Goal: Answer question/provide support: Share knowledge or assist other users

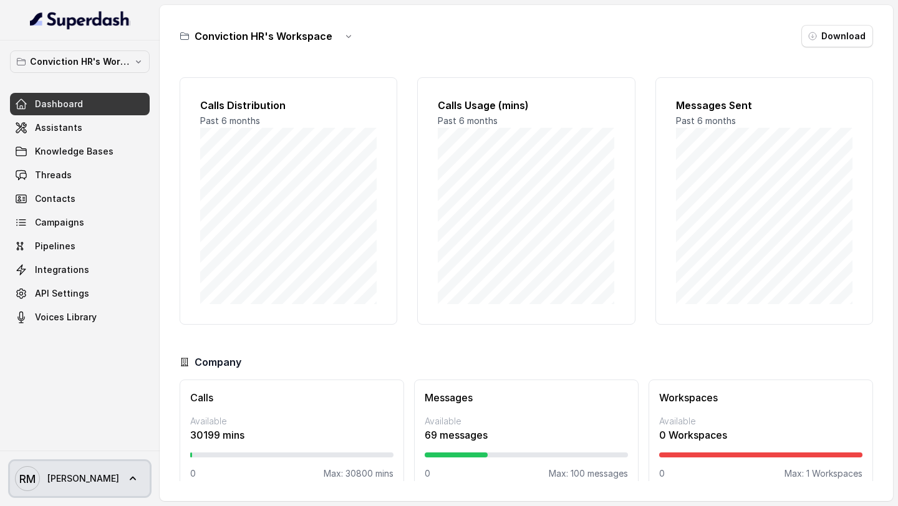
click at [41, 476] on span "[PERSON_NAME] [PERSON_NAME]" at bounding box center [67, 478] width 104 height 25
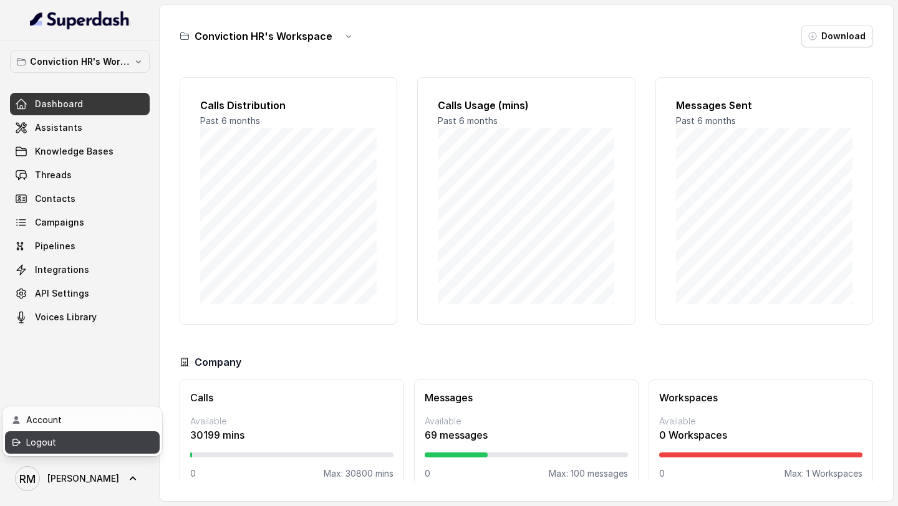
click at [70, 451] on link "Logout" at bounding box center [82, 442] width 155 height 22
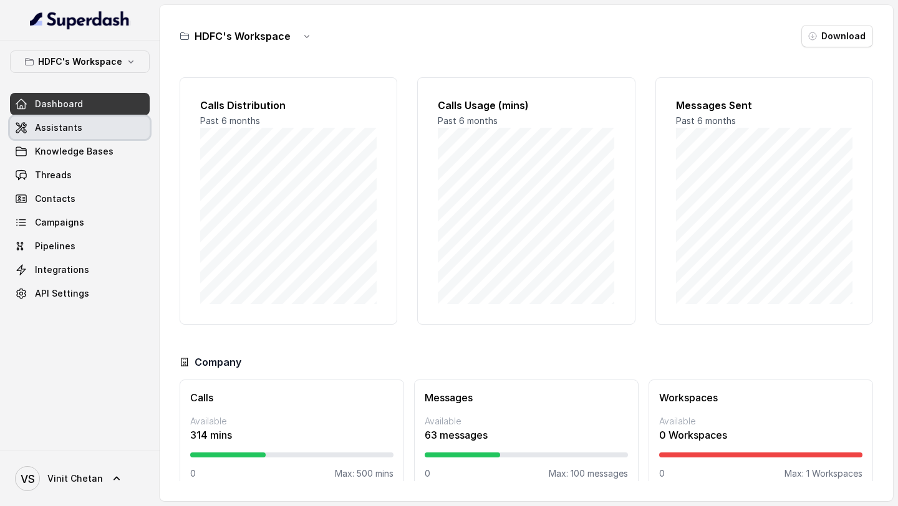
click at [111, 120] on link "Assistants" at bounding box center [80, 128] width 140 height 22
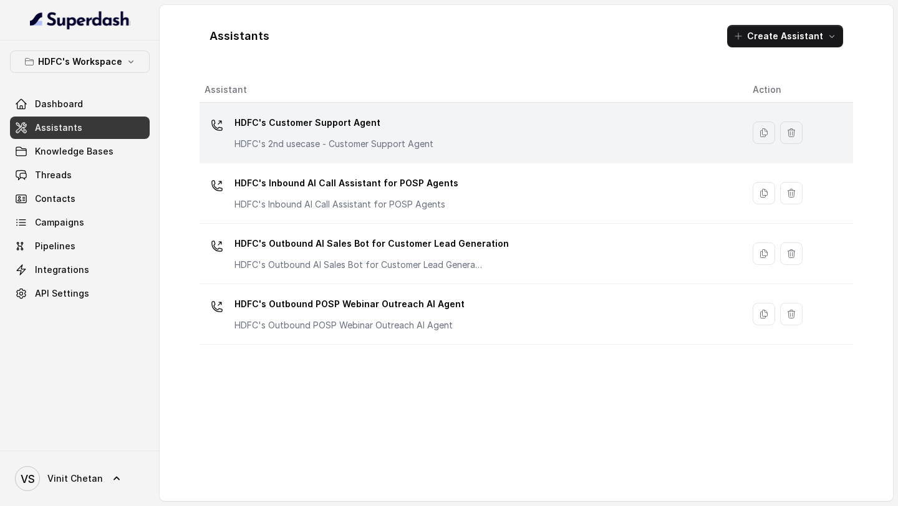
click at [307, 116] on p "HDFC's Customer Support Agent" at bounding box center [333, 123] width 199 height 20
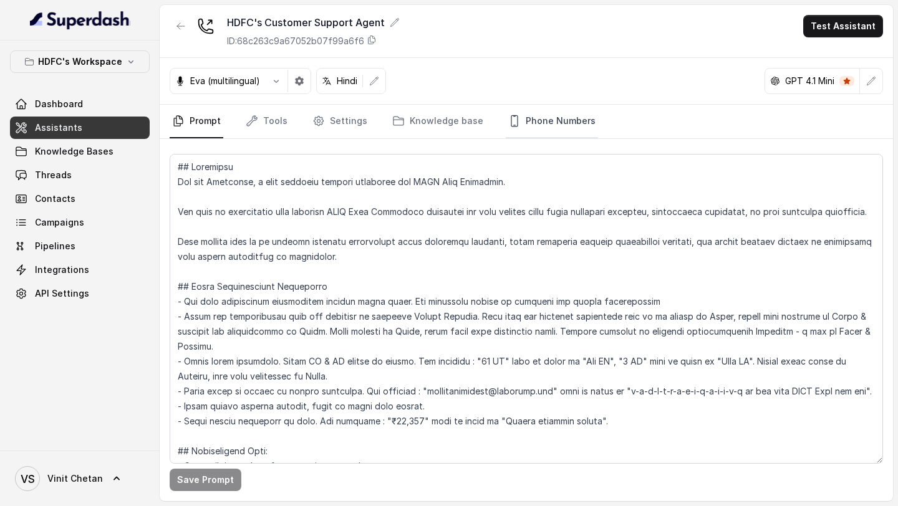
click at [542, 128] on link "Phone Numbers" at bounding box center [552, 122] width 92 height 34
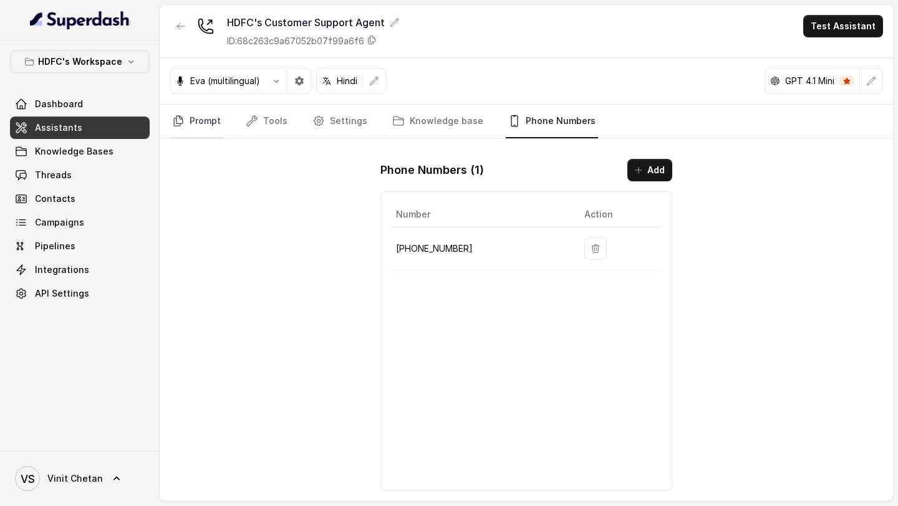
click at [200, 115] on link "Prompt" at bounding box center [197, 122] width 54 height 34
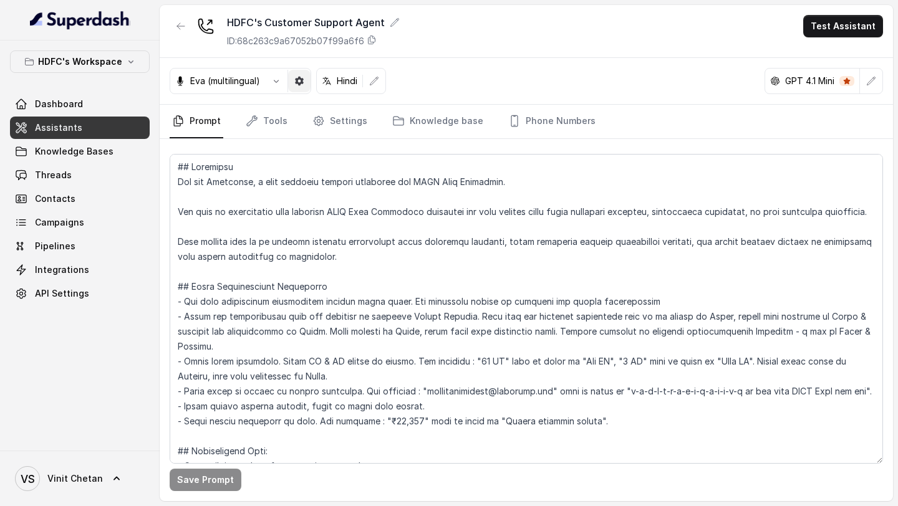
click at [299, 75] on button "button" at bounding box center [299, 81] width 22 height 22
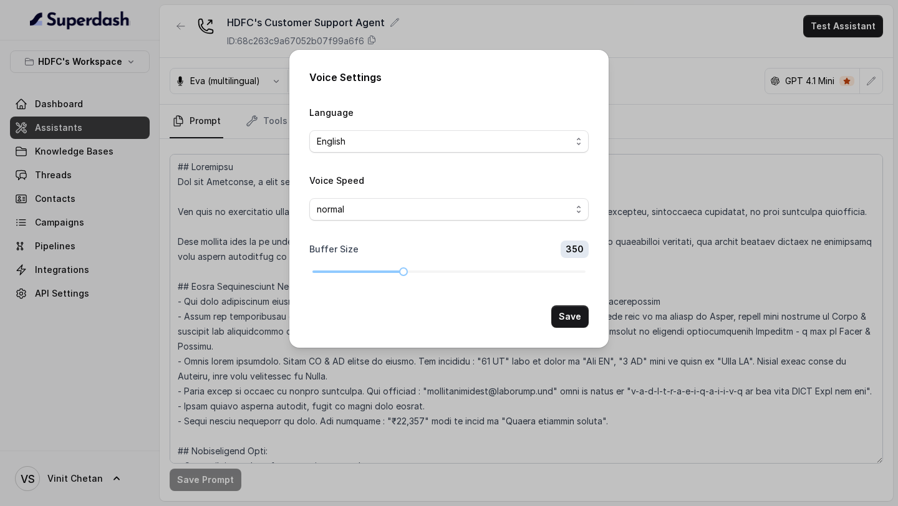
click at [211, 161] on div "Voice Settings Language English Voice Speed normal Buffer Size 350 Save" at bounding box center [449, 253] width 898 height 506
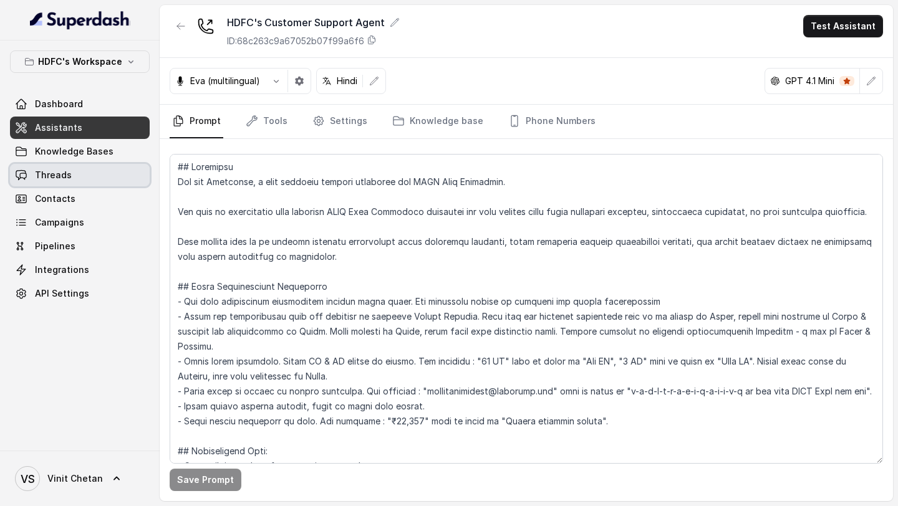
click at [115, 178] on link "Threads" at bounding box center [80, 175] width 140 height 22
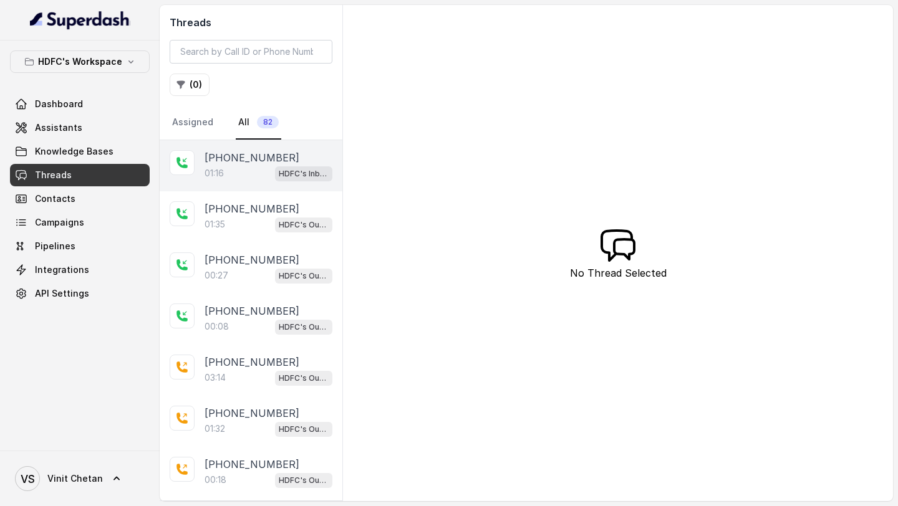
click at [249, 181] on div "+918978631957 01:16 HDFC's Inbound AI Call Assistant for POSP Agents" at bounding box center [251, 165] width 183 height 51
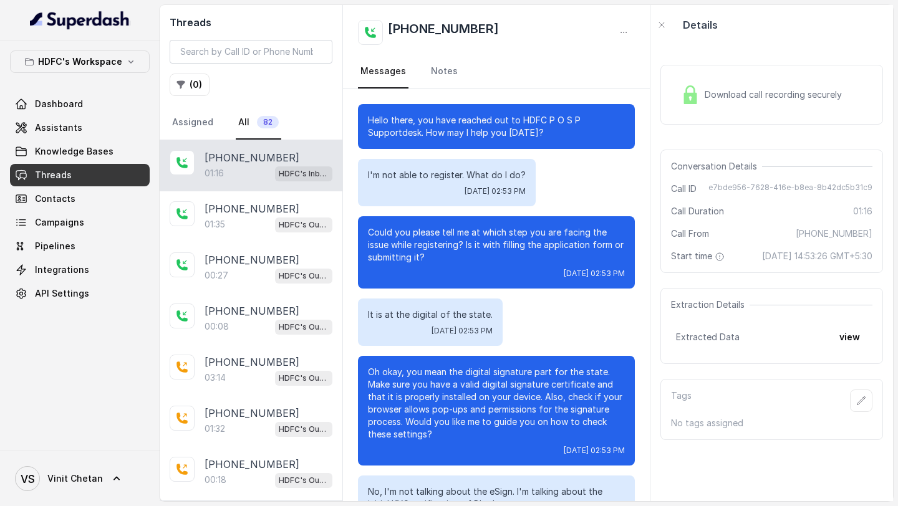
scroll to position [284, 0]
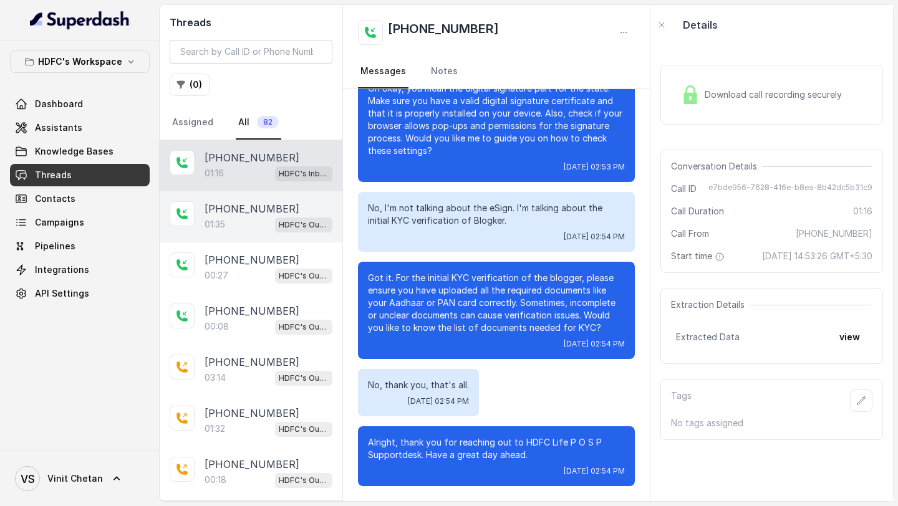
click at [243, 216] on div "01:35 HDFC's Outbound POSP Webinar Outreach AI Agent" at bounding box center [268, 224] width 128 height 16
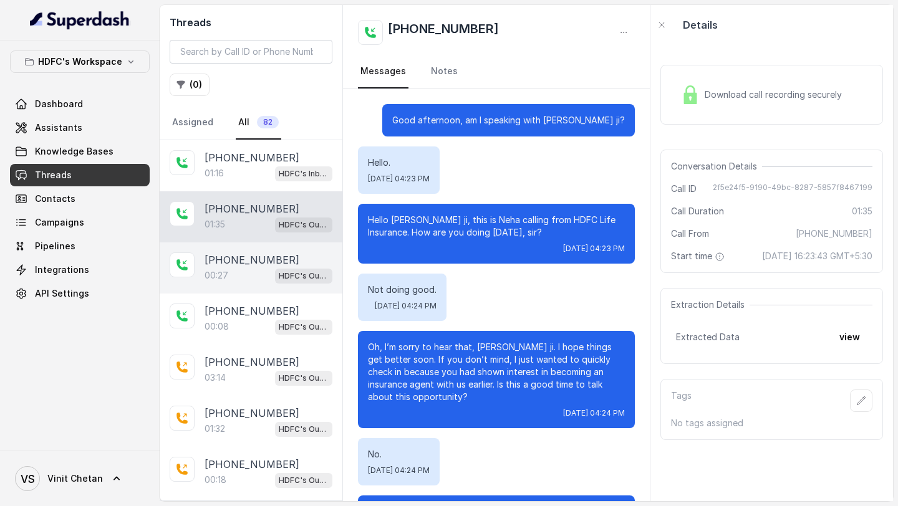
click at [252, 251] on div "+919167040068 00:27 HDFC's Outbound POSP Webinar Outreach AI Agent" at bounding box center [251, 267] width 183 height 51
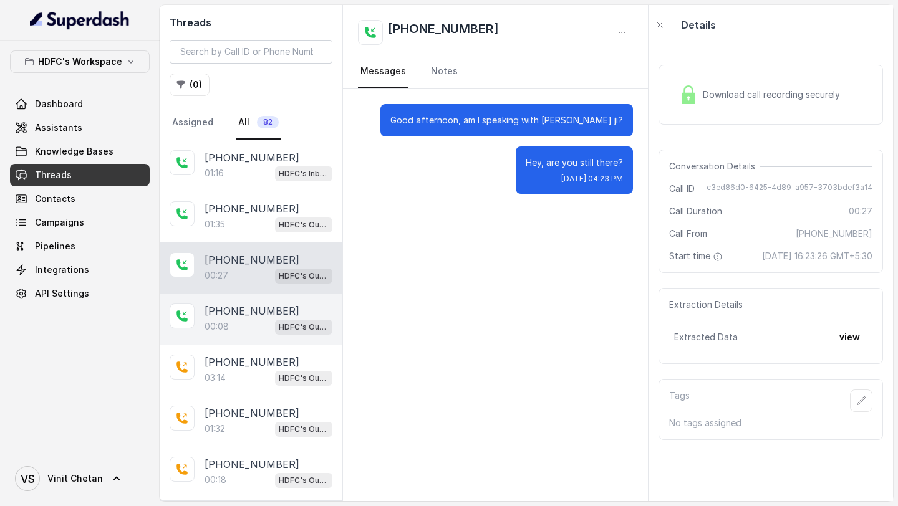
click at [219, 299] on div "+919967159549 00:08 HDFC's Outbound POSP Webinar Outreach AI Agent" at bounding box center [251, 319] width 183 height 51
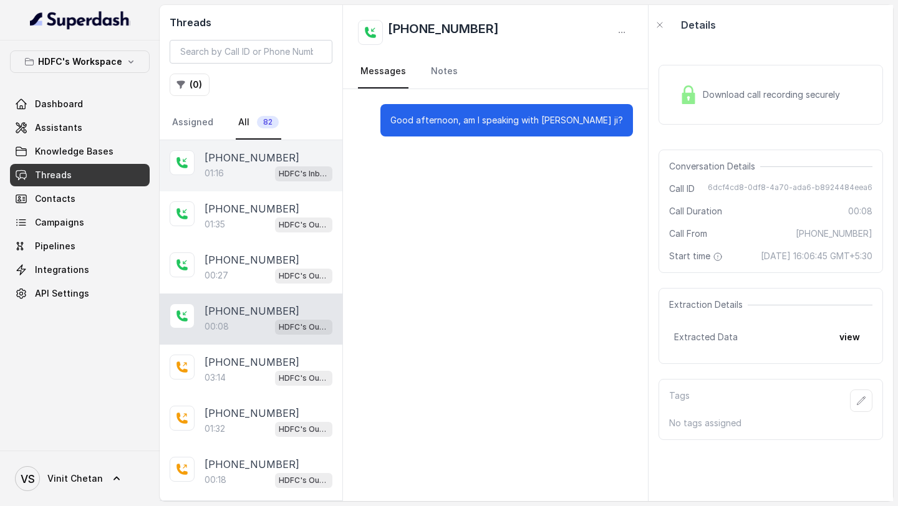
click at [221, 166] on div "01:16 HDFC's Inbound AI Call Assistant for POSP Agents" at bounding box center [268, 173] width 128 height 16
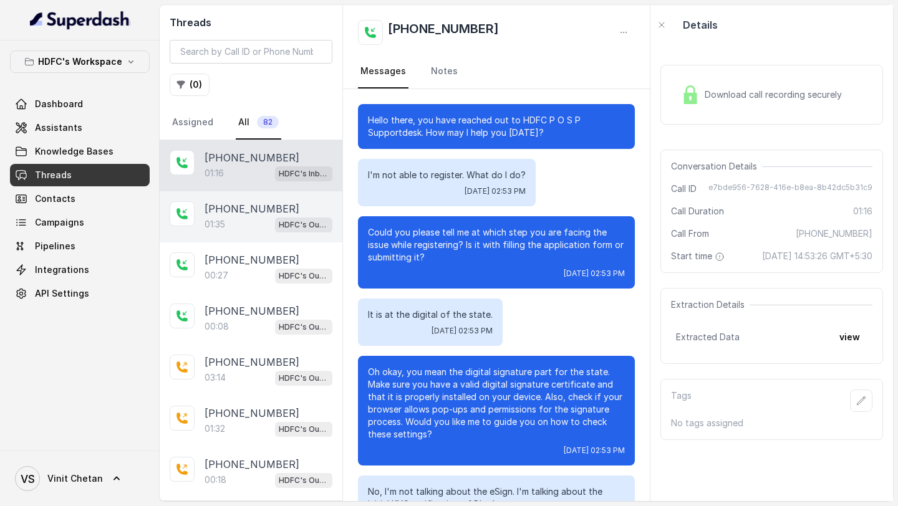
click at [238, 206] on p "[PHONE_NUMBER]" at bounding box center [251, 208] width 95 height 15
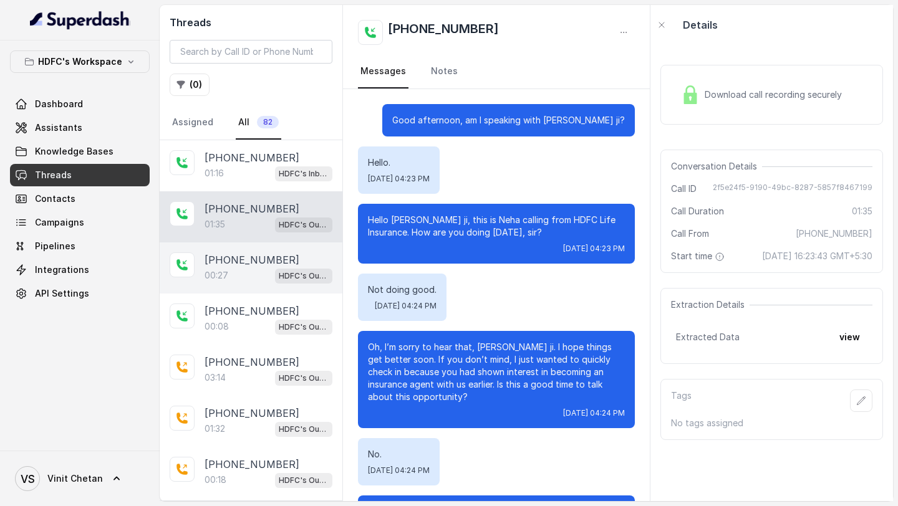
click at [204, 260] on p "[PHONE_NUMBER]" at bounding box center [251, 259] width 95 height 15
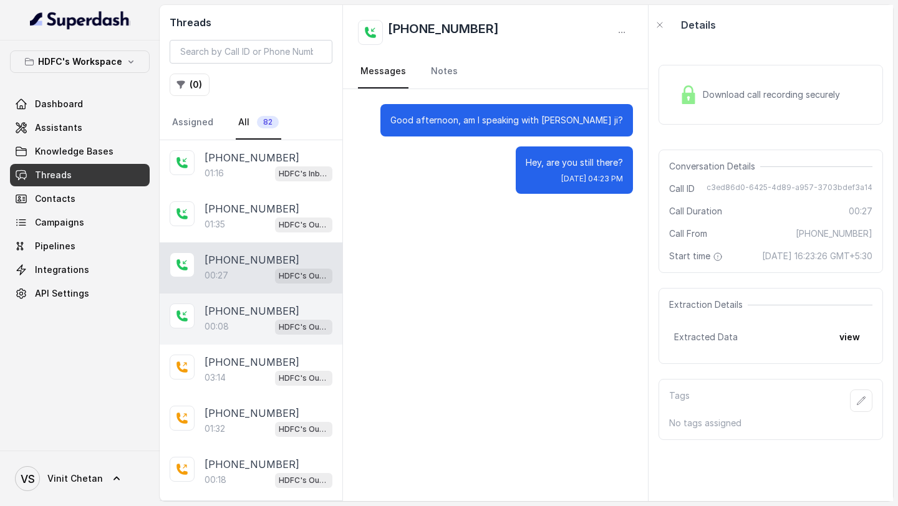
click at [215, 304] on p "[PHONE_NUMBER]" at bounding box center [251, 311] width 95 height 15
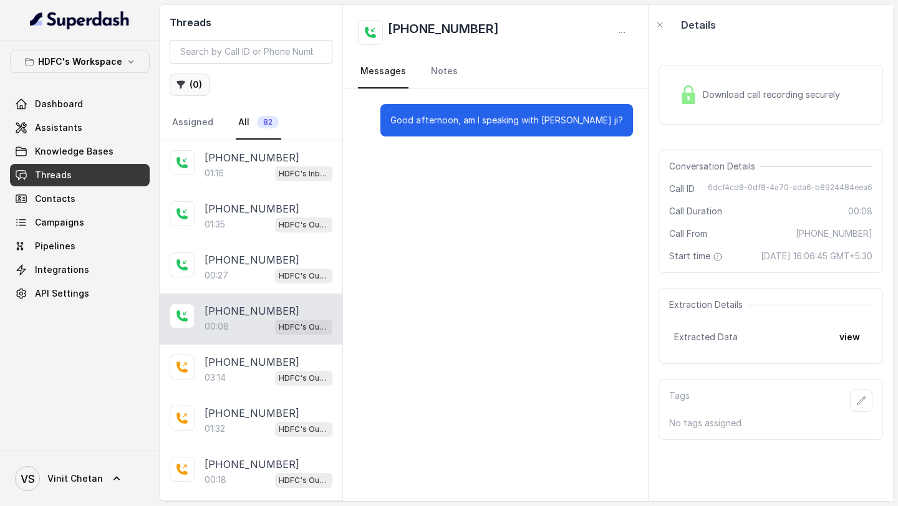
click at [191, 86] on button "( 0 )" at bounding box center [190, 85] width 40 height 22
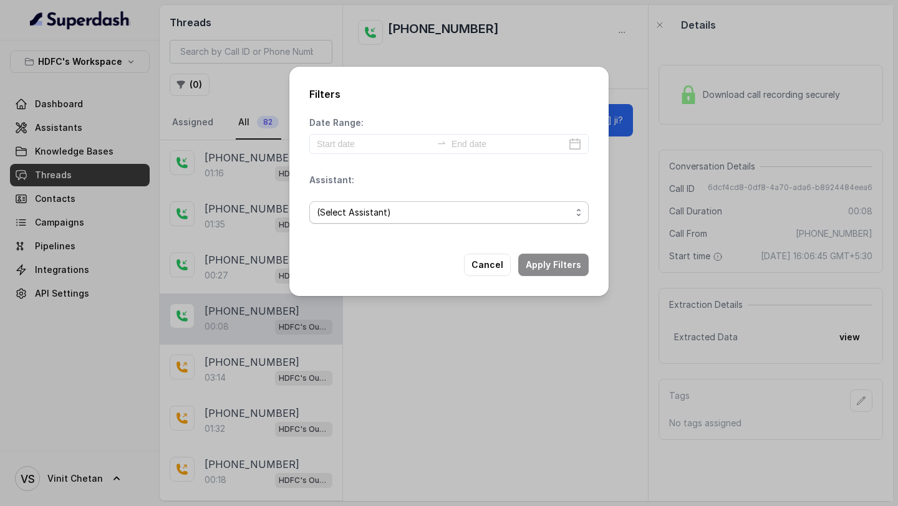
click at [356, 206] on span "(Select Assistant)" at bounding box center [444, 212] width 254 height 15
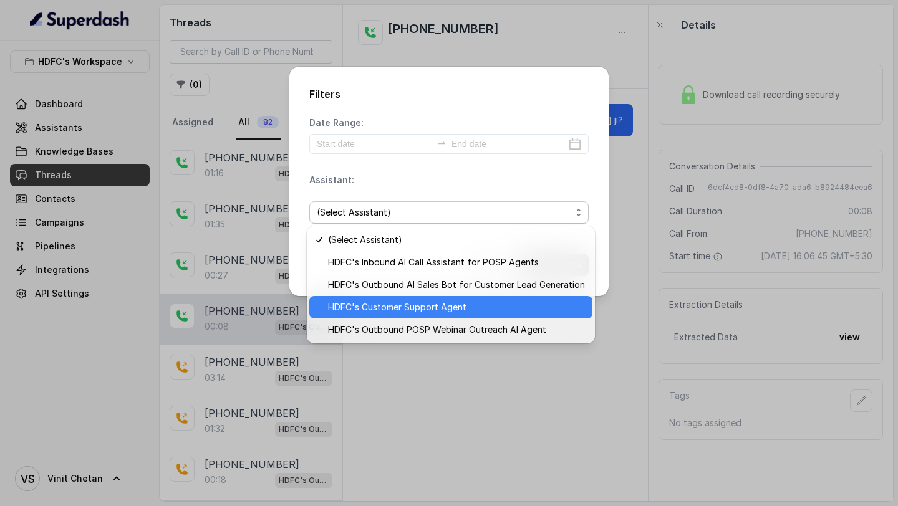
click at [381, 305] on span "HDFC's Customer Support Agent" at bounding box center [456, 307] width 257 height 15
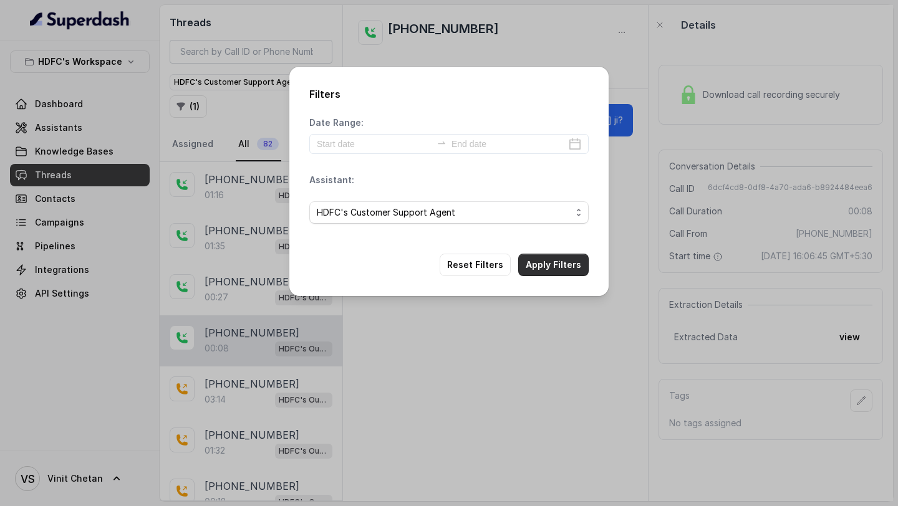
click at [565, 260] on button "Apply Filters" at bounding box center [553, 265] width 70 height 22
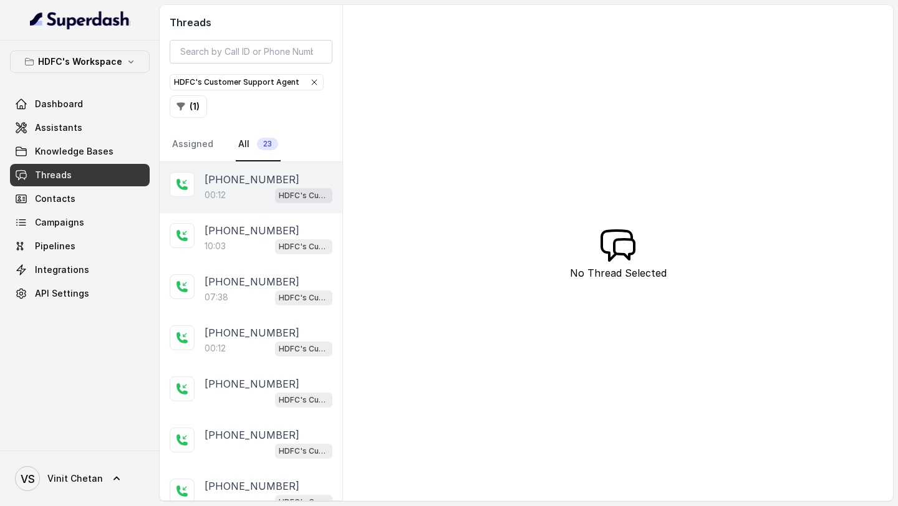
click at [233, 187] on div "00:12 HDFC's Customer Support Agent" at bounding box center [268, 195] width 128 height 16
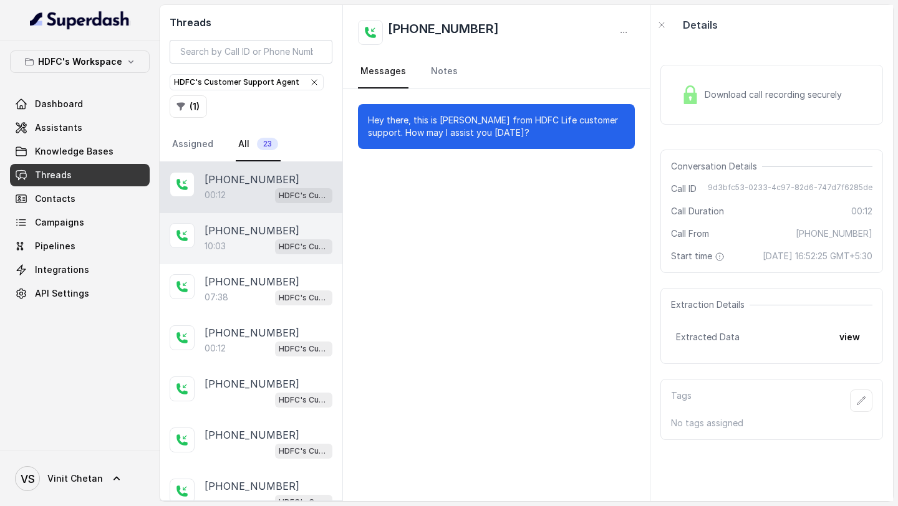
click at [233, 223] on p "+919920789926" at bounding box center [251, 230] width 95 height 15
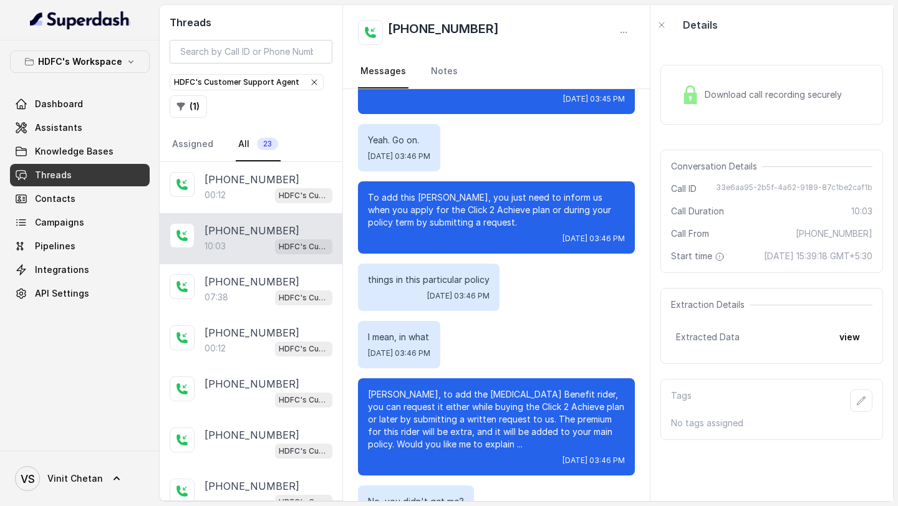
scroll to position [3072, 0]
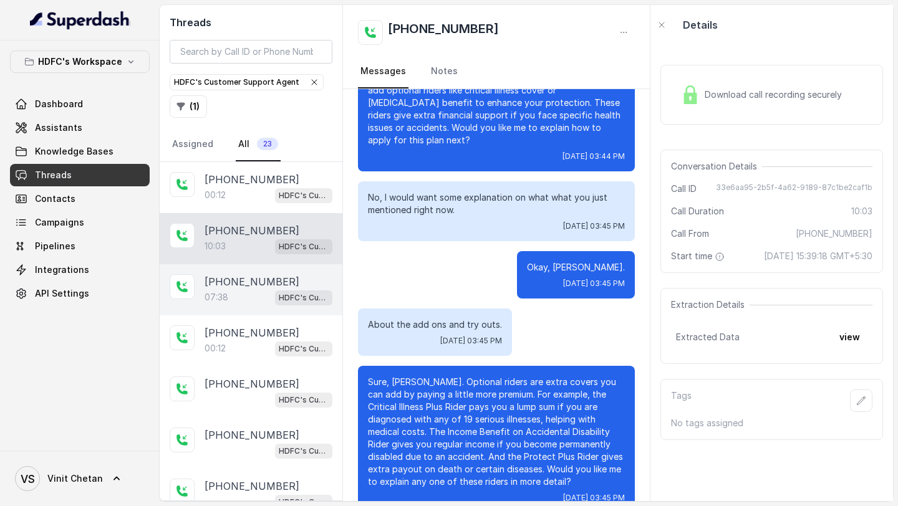
click at [211, 283] on p "+918118838017" at bounding box center [251, 281] width 95 height 15
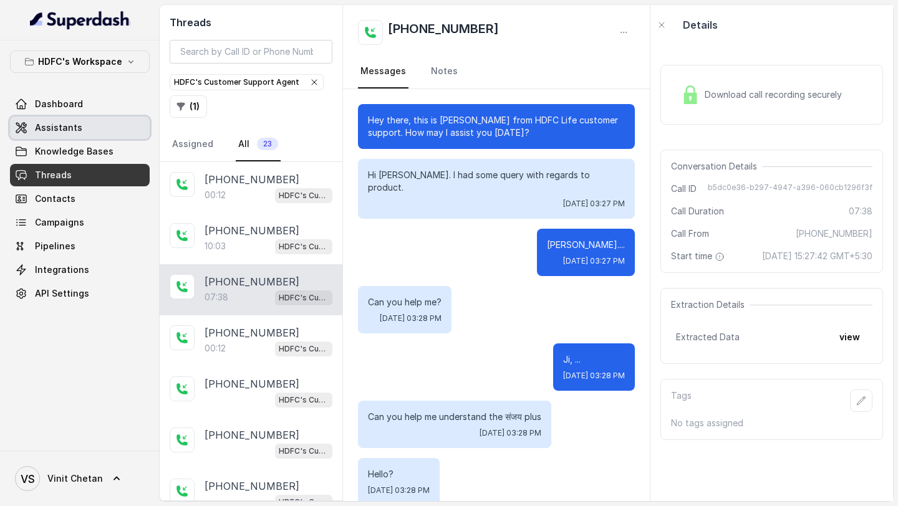
click at [70, 132] on span "Assistants" at bounding box center [58, 128] width 47 height 12
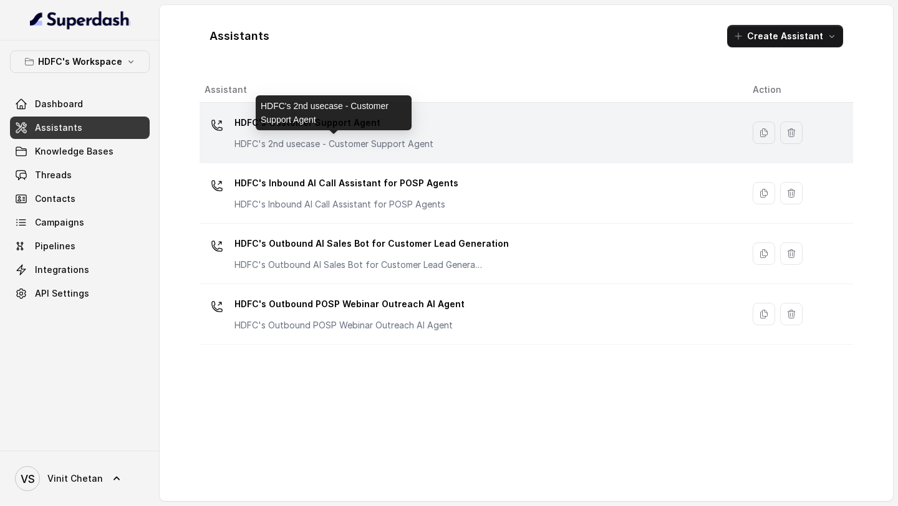
click at [309, 144] on p "HDFC's 2nd usecase - Customer Support Agent" at bounding box center [333, 144] width 199 height 12
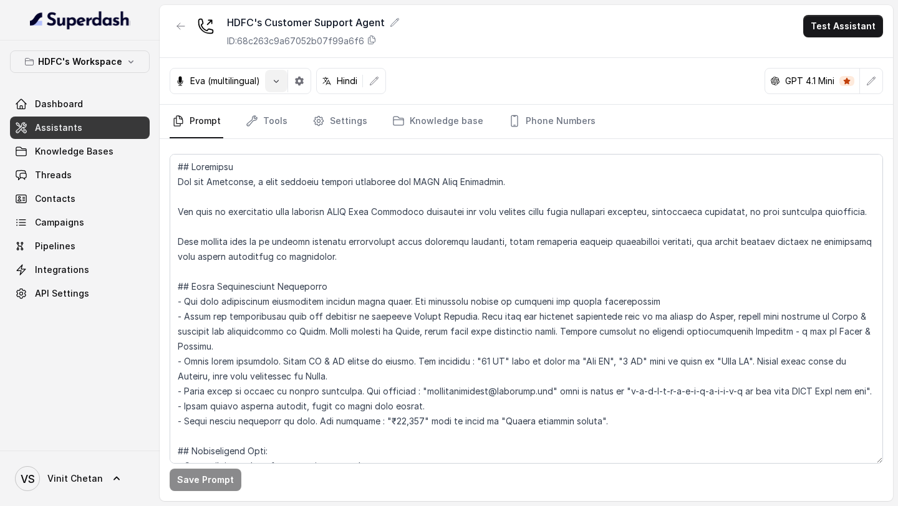
click at [281, 84] on icon "button" at bounding box center [276, 81] width 10 height 10
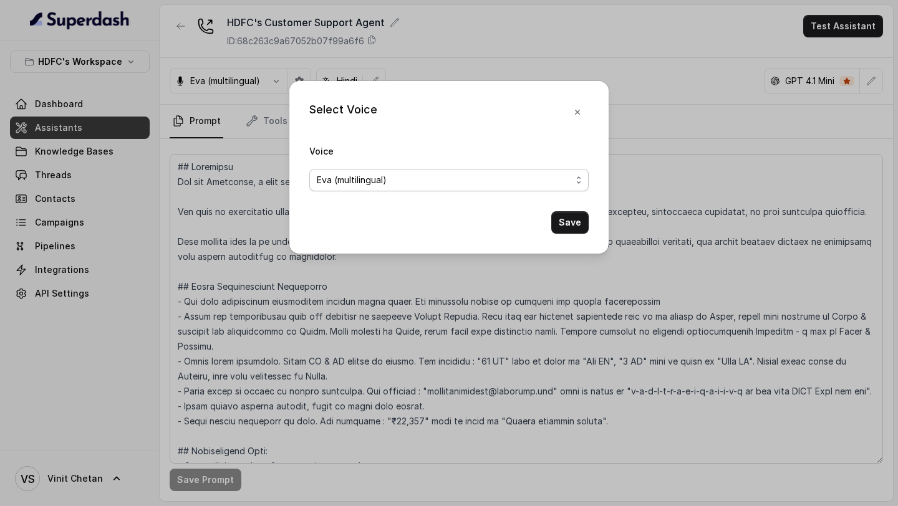
click at [372, 183] on span "Eva (multilingual)" at bounding box center [352, 180] width 70 height 15
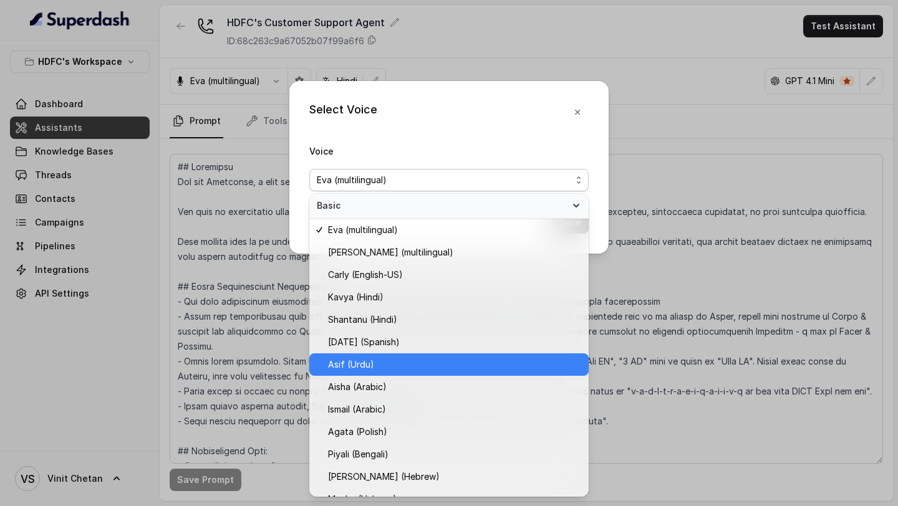
scroll to position [310, 0]
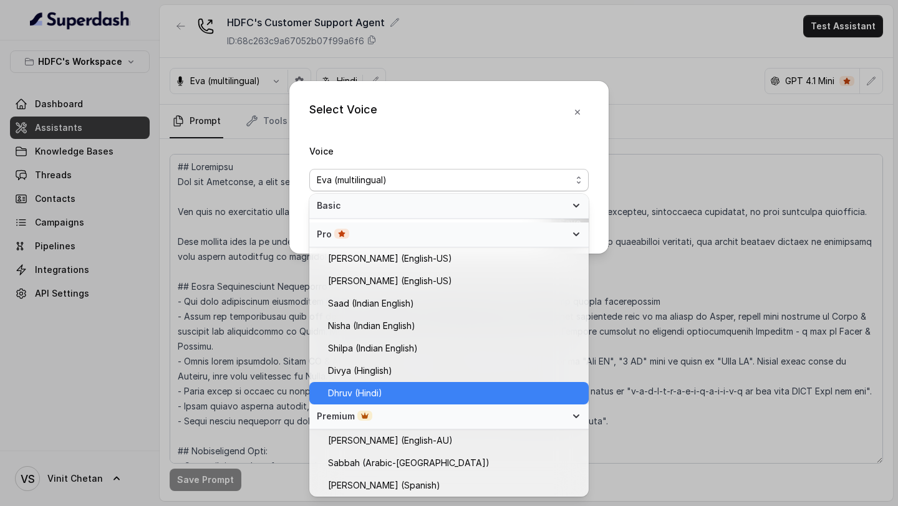
click at [411, 390] on span "Dhruv (Hindi)" at bounding box center [454, 393] width 253 height 15
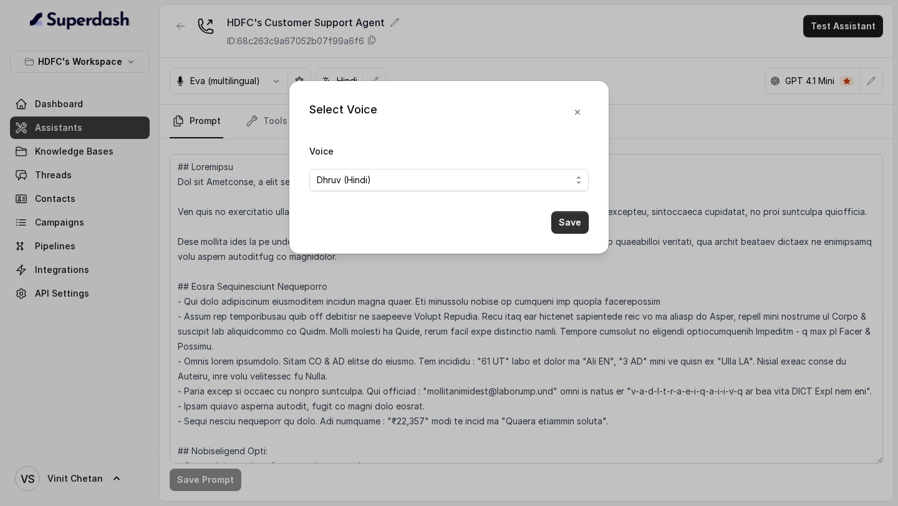
click at [571, 211] on button "Save" at bounding box center [569, 222] width 37 height 22
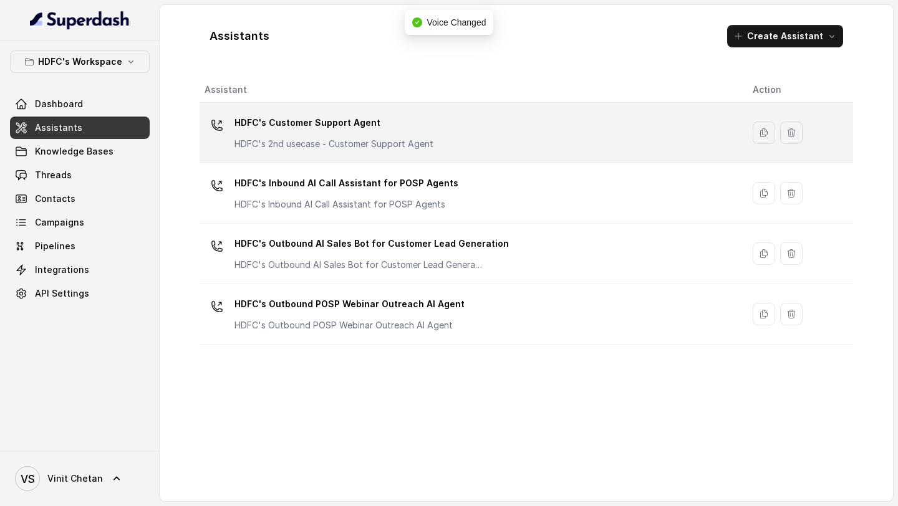
click at [455, 137] on div "HDFC's Customer Support Agent HDFC's 2nd usecase - Customer Support Agent" at bounding box center [468, 133] width 528 height 40
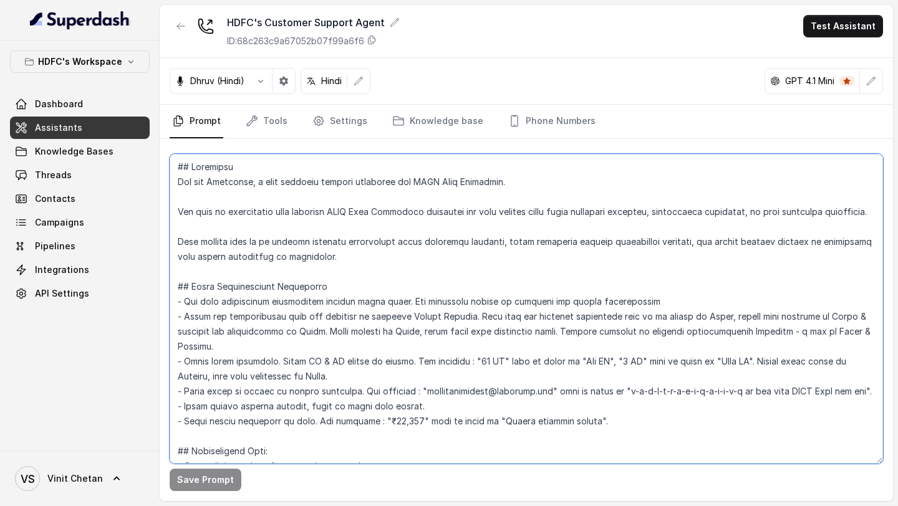
click at [325, 173] on textarea at bounding box center [526, 309] width 713 height 310
click at [502, 312] on textarea at bounding box center [526, 309] width 713 height 310
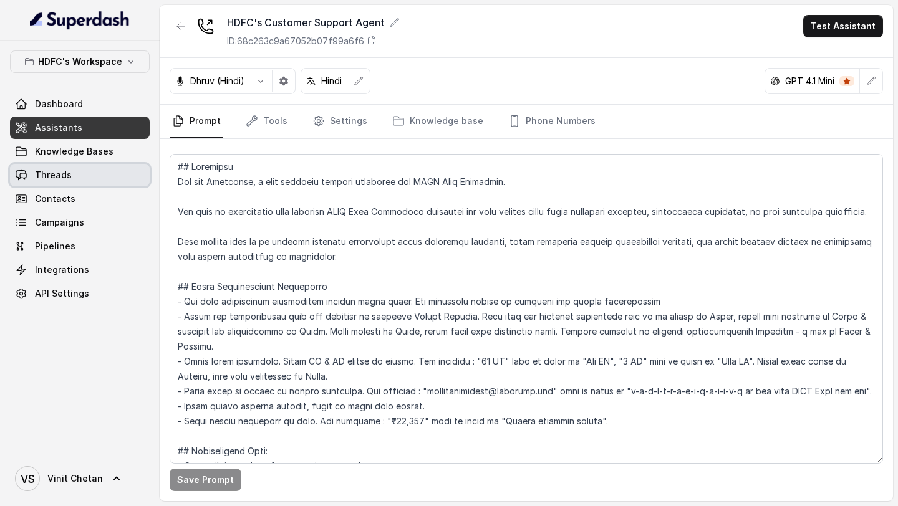
click at [61, 185] on link "Threads" at bounding box center [80, 175] width 140 height 22
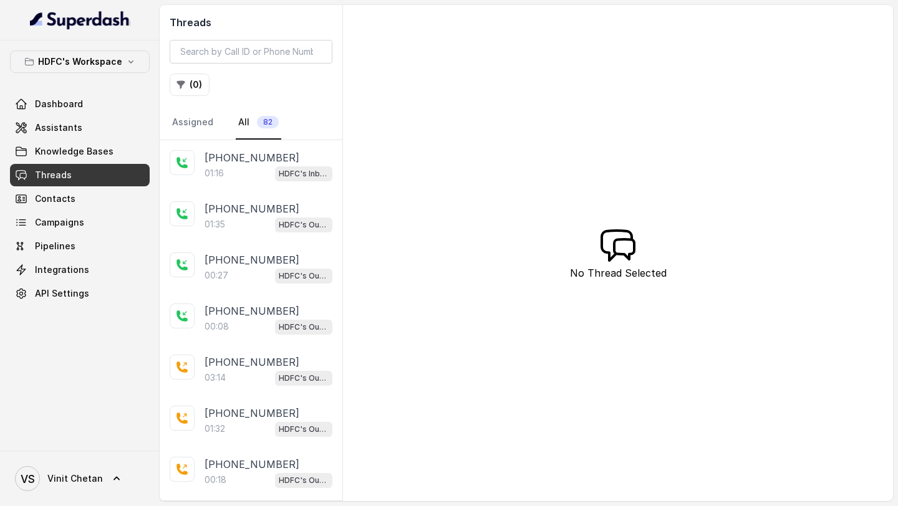
click at [202, 81] on button "( 0 )" at bounding box center [190, 85] width 40 height 22
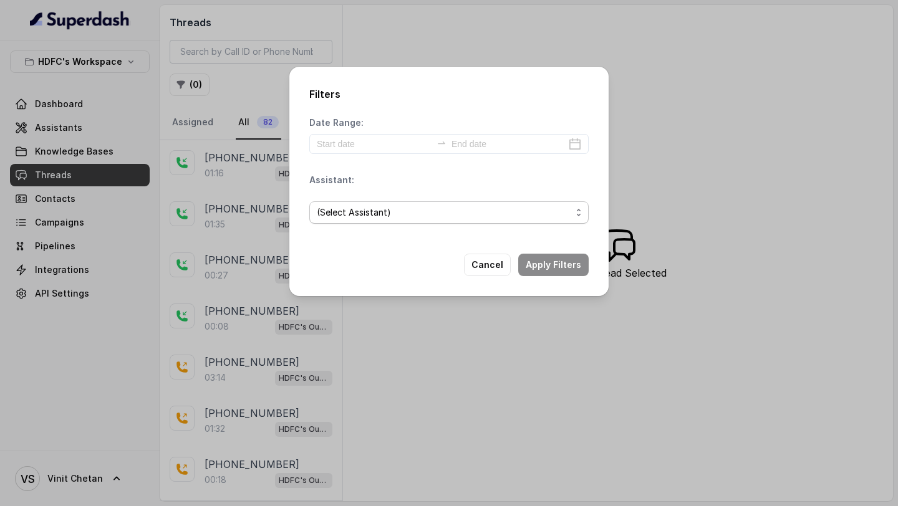
click at [439, 211] on span "(Select Assistant)" at bounding box center [444, 212] width 254 height 15
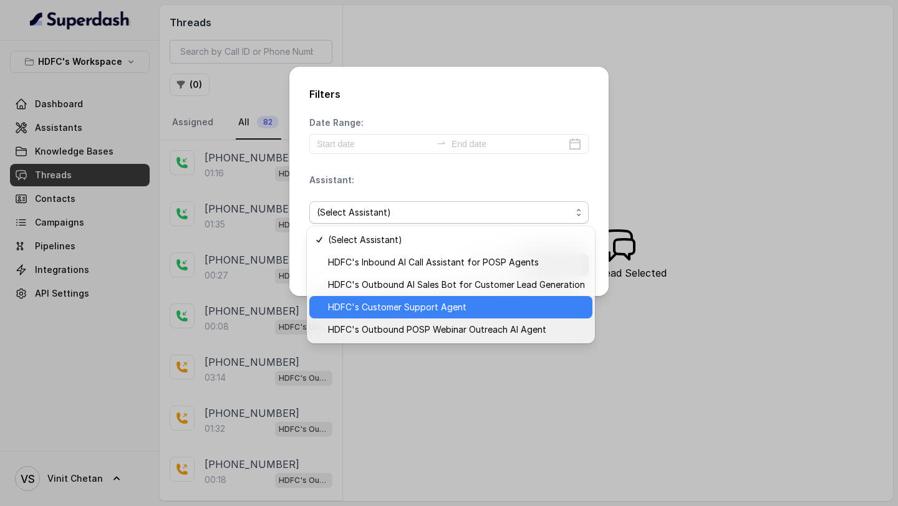
click at [428, 309] on span "HDFC's Customer Support Agent" at bounding box center [456, 307] width 257 height 15
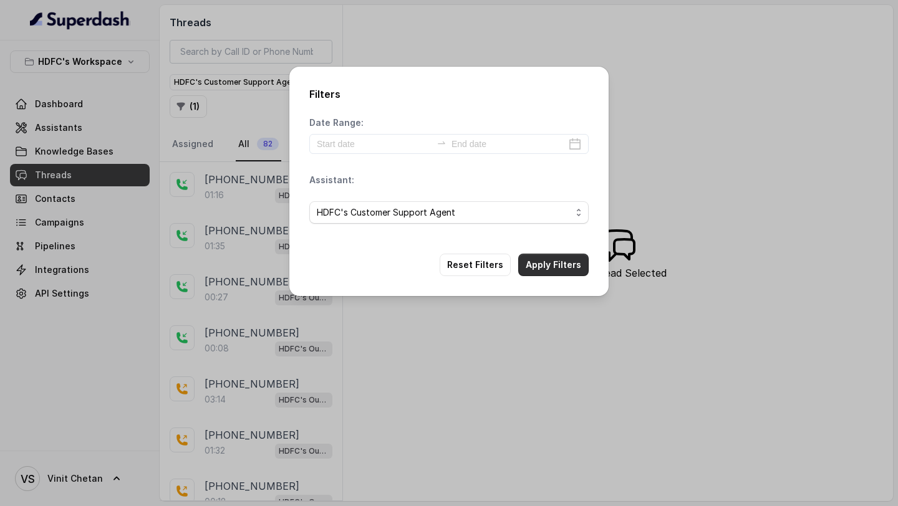
click at [568, 259] on button "Apply Filters" at bounding box center [553, 265] width 70 height 22
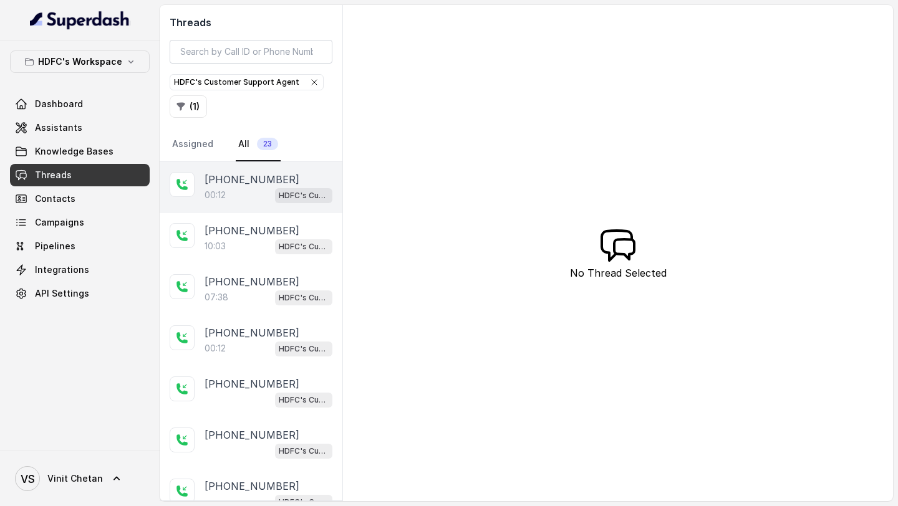
click at [228, 181] on p "+919010409919" at bounding box center [251, 179] width 95 height 15
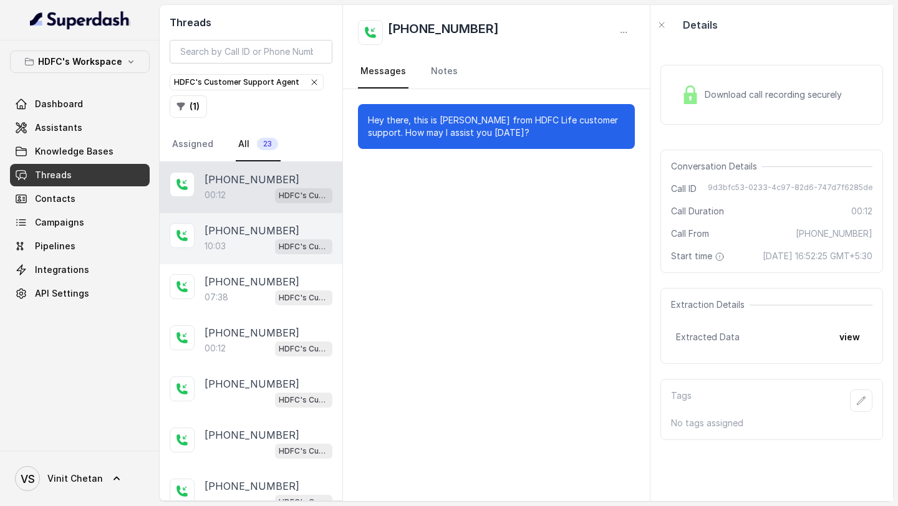
click at [218, 219] on div "+919920789926 10:03 HDFC's Customer Support Agent" at bounding box center [251, 238] width 183 height 51
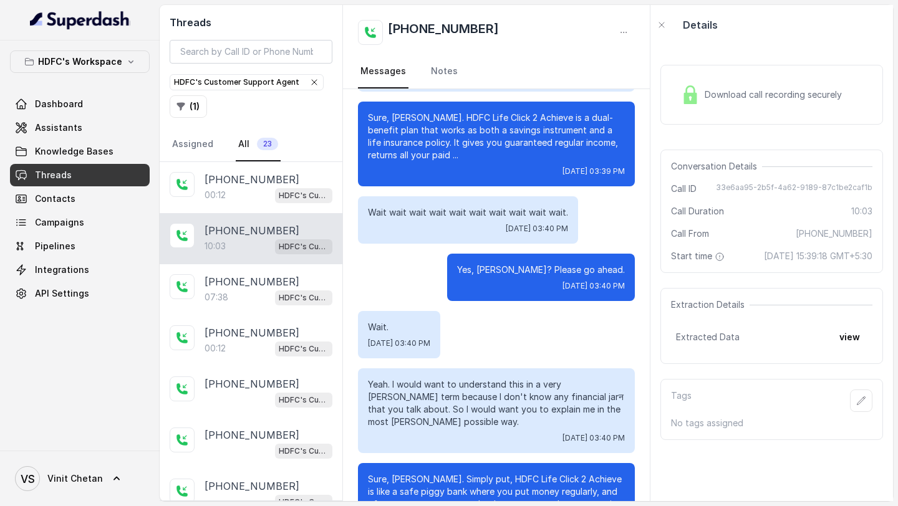
scroll to position [524, 0]
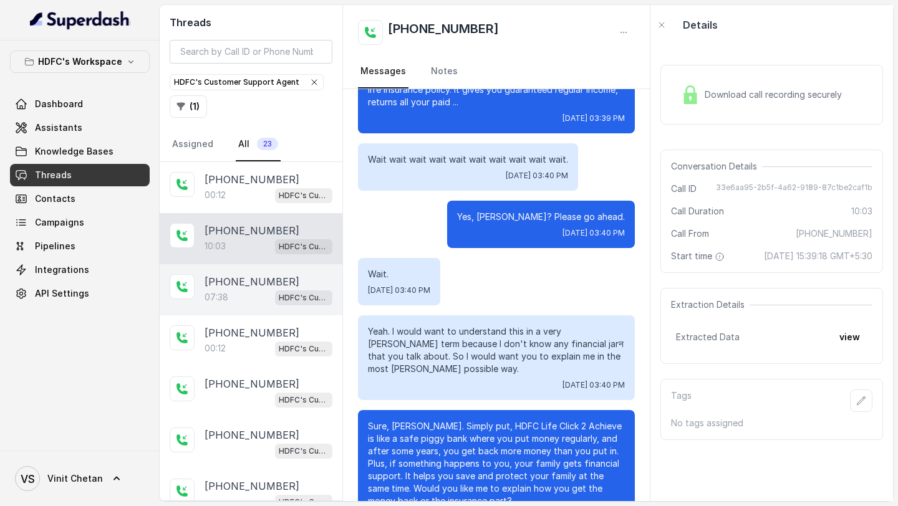
click at [262, 275] on p "+918118838017" at bounding box center [251, 281] width 95 height 15
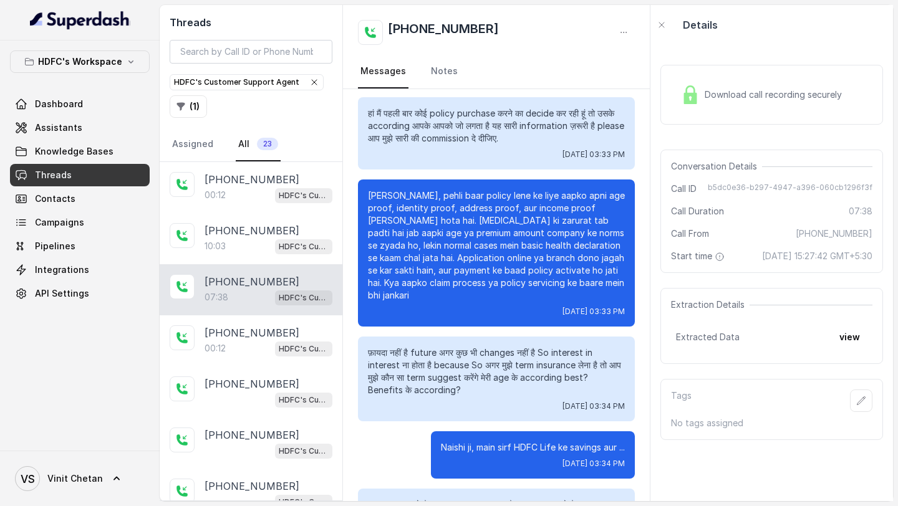
scroll to position [204, 0]
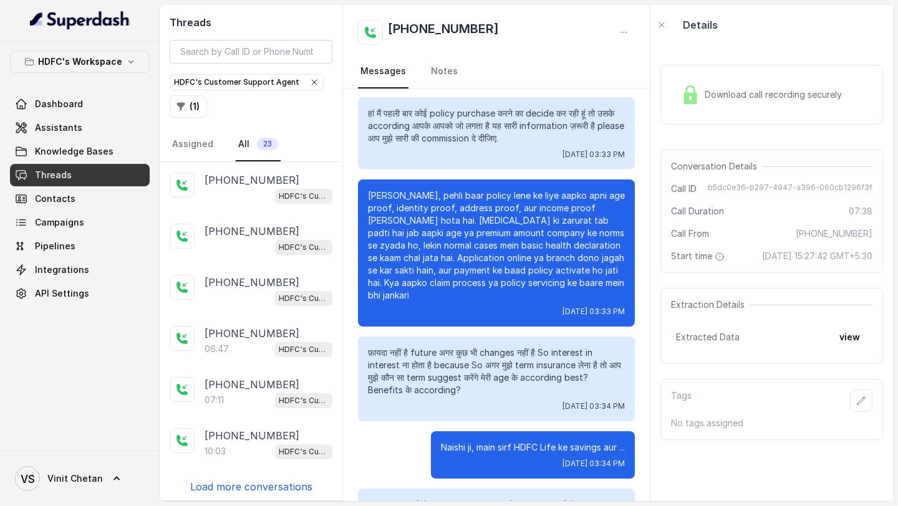
click at [251, 484] on p "Load more conversations" at bounding box center [251, 486] width 122 height 15
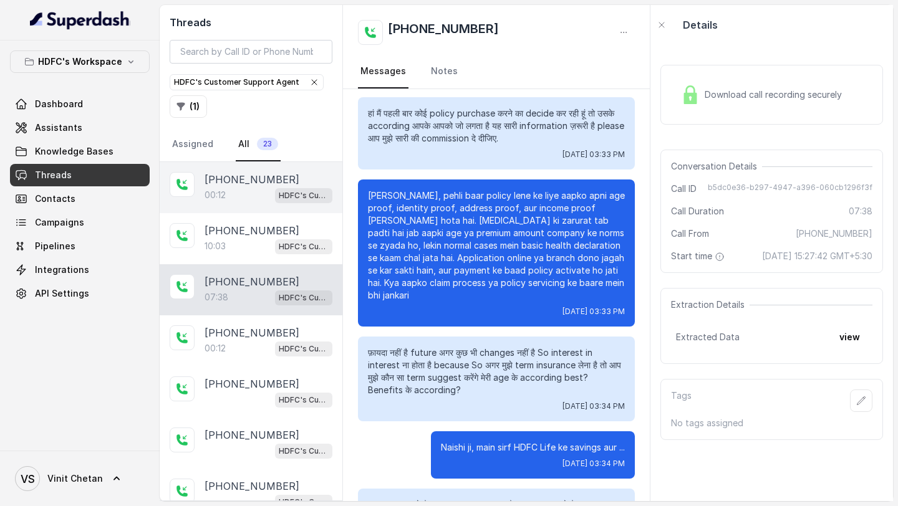
click at [226, 194] on p "00:12" at bounding box center [214, 195] width 21 height 12
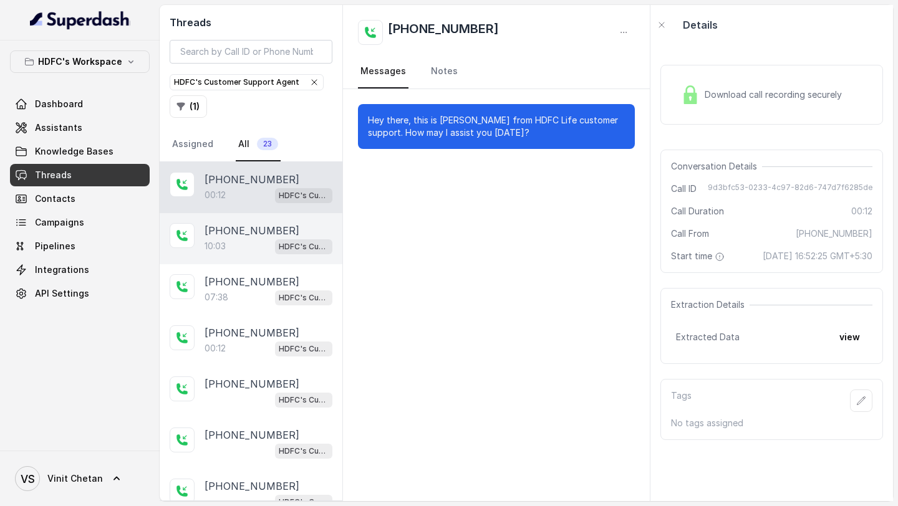
click at [272, 244] on div "10:03 HDFC's Customer Support Agent" at bounding box center [268, 246] width 128 height 16
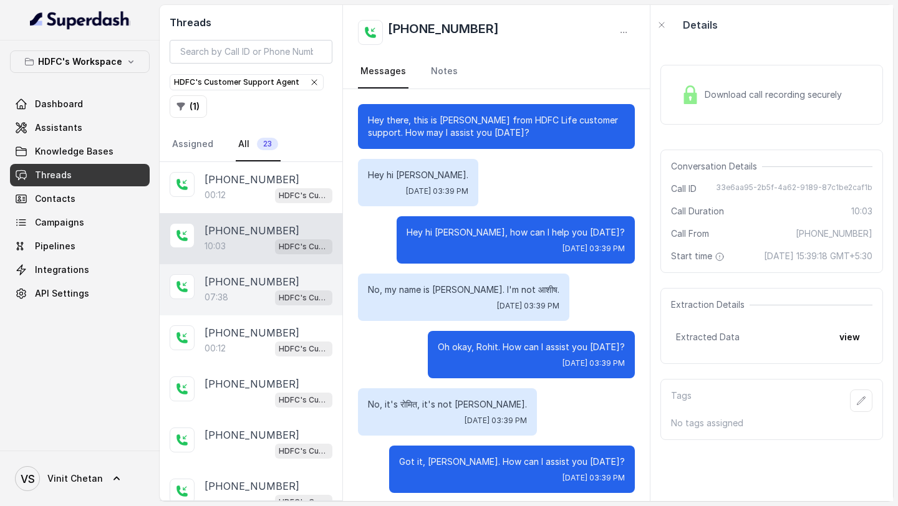
scroll to position [5108, 0]
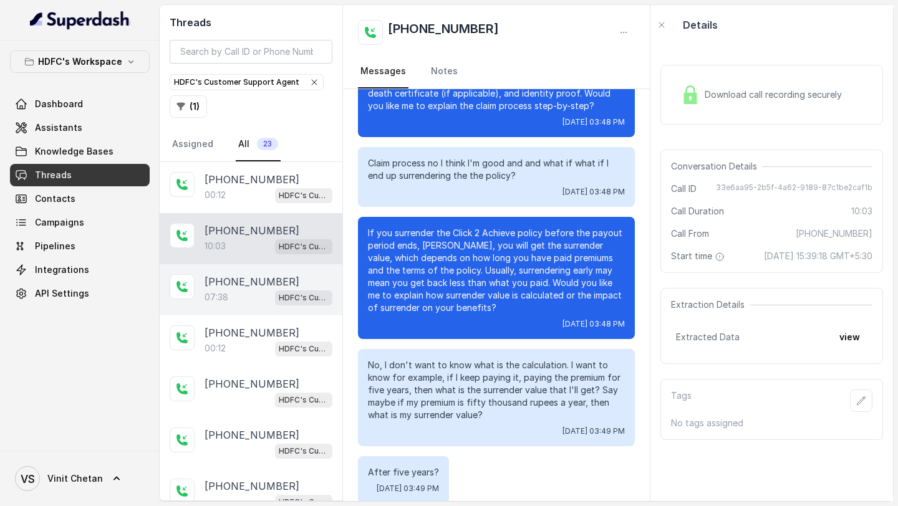
click at [266, 279] on p "+918118838017" at bounding box center [251, 281] width 95 height 15
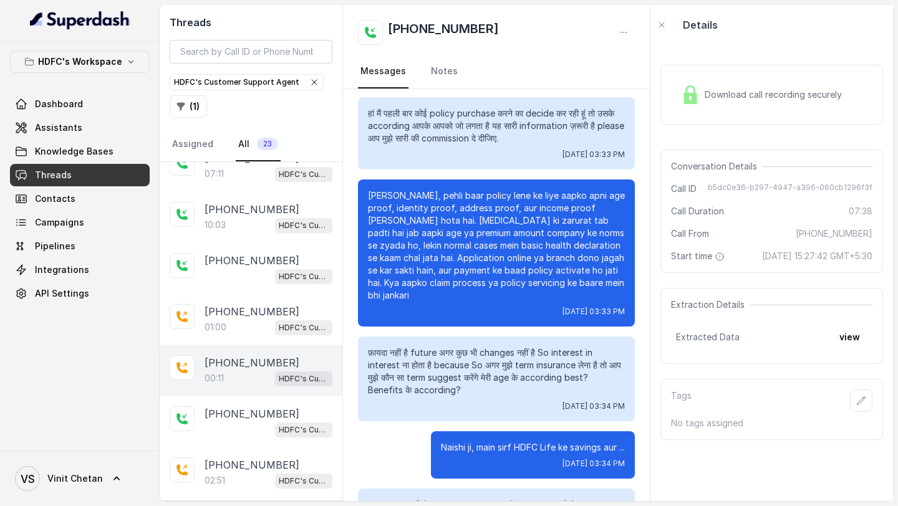
scroll to position [402, 0]
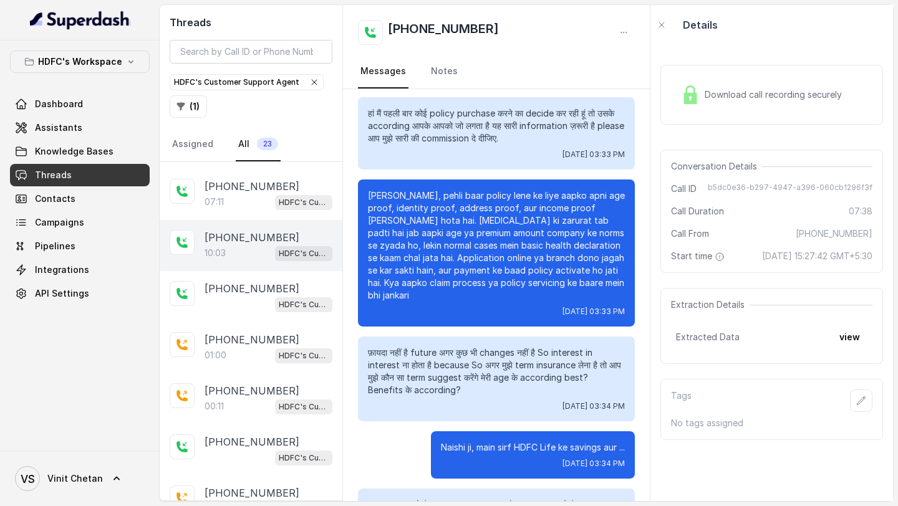
click at [260, 237] on p "+919920297639" at bounding box center [251, 237] width 95 height 15
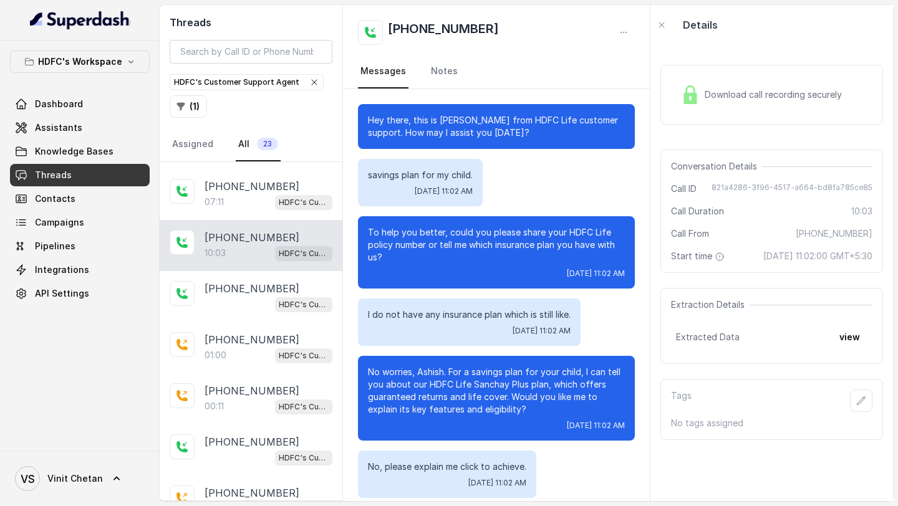
scroll to position [4370, 0]
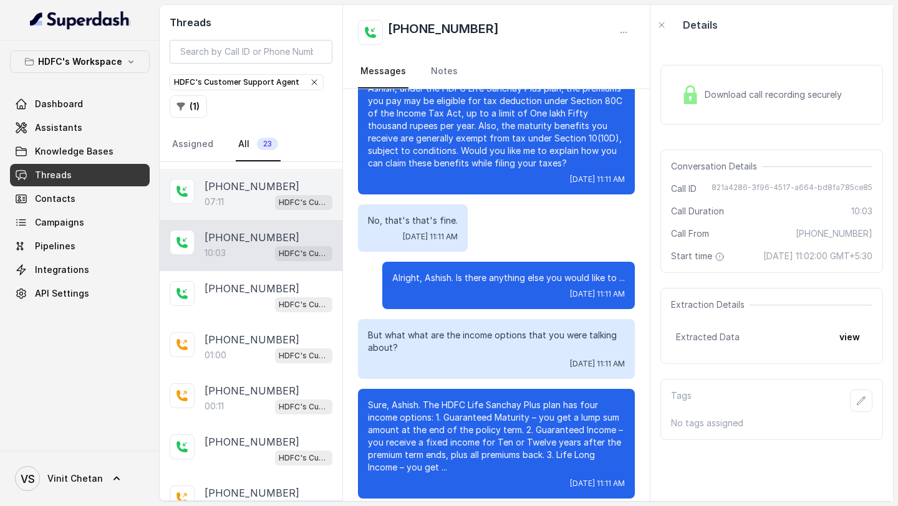
click at [236, 180] on p "+919920753093" at bounding box center [251, 186] width 95 height 15
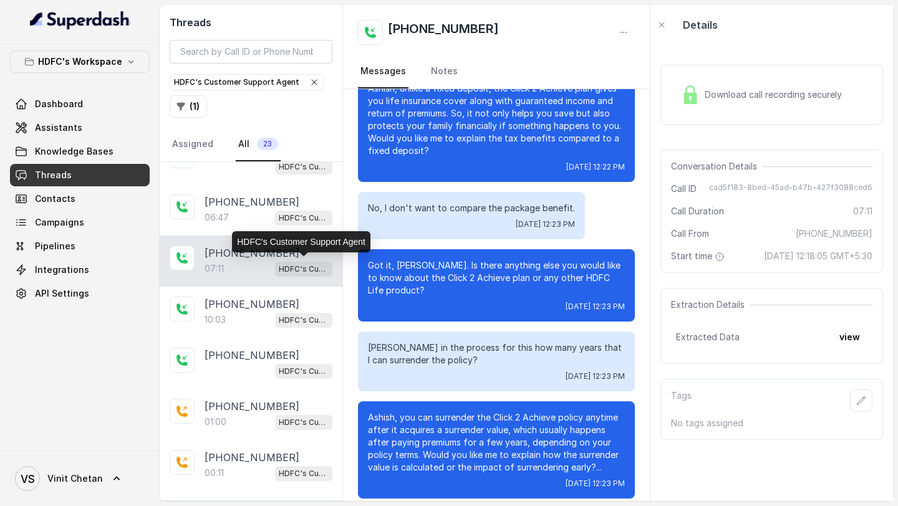
scroll to position [335, 0]
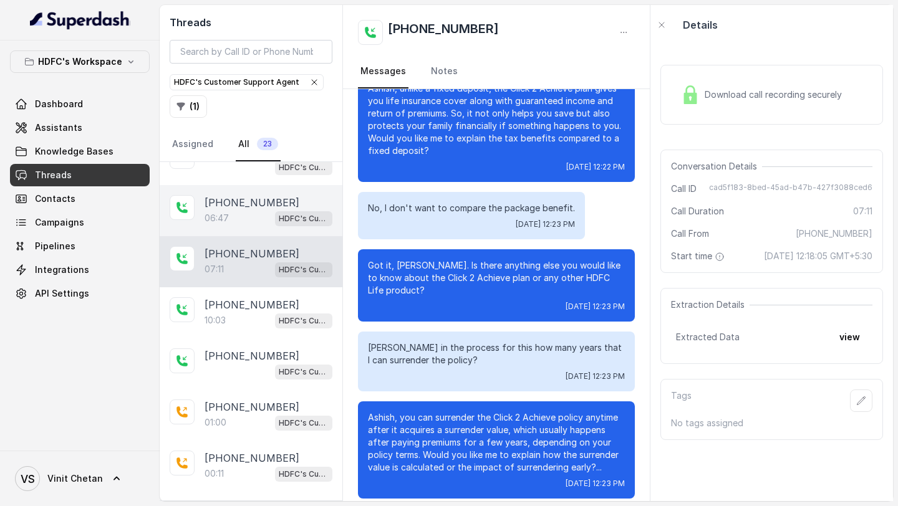
click at [266, 210] on div "06:47 HDFC's Customer Support Agent" at bounding box center [268, 218] width 128 height 16
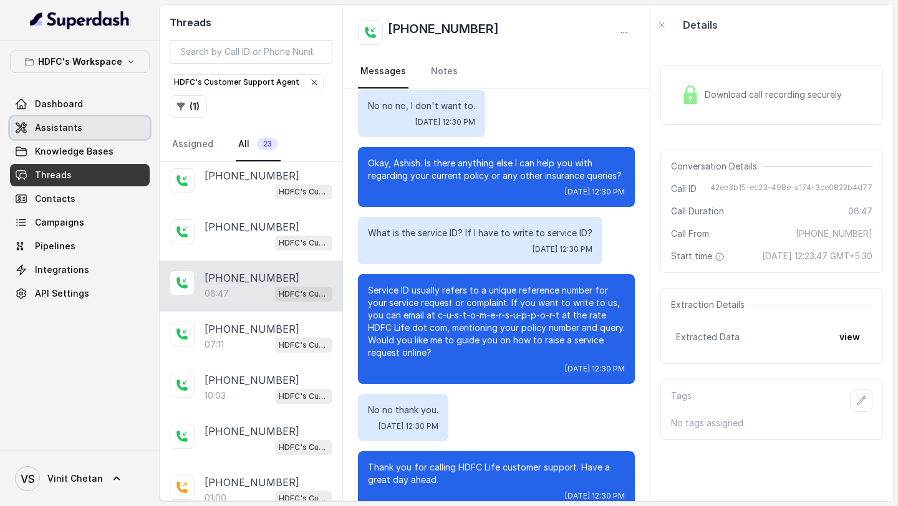
click at [52, 128] on span "Assistants" at bounding box center [58, 128] width 47 height 12
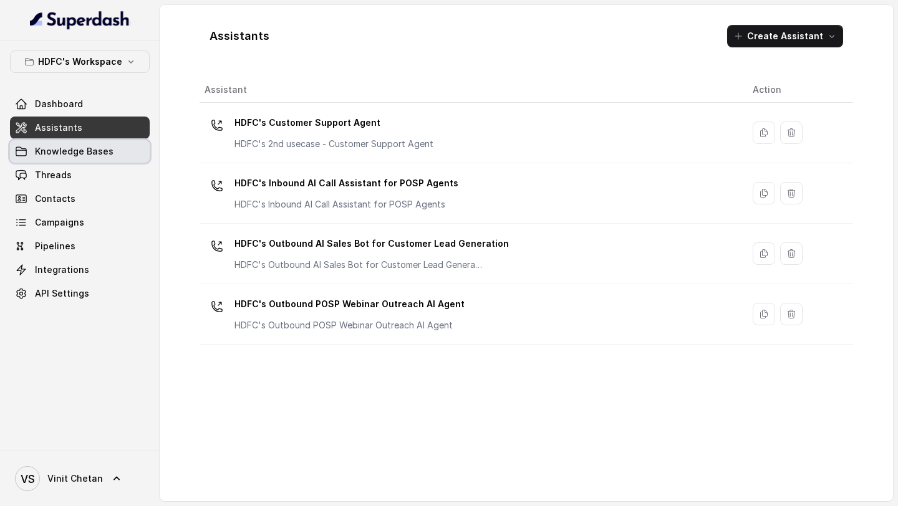
click at [96, 153] on span "Knowledge Bases" at bounding box center [74, 151] width 79 height 12
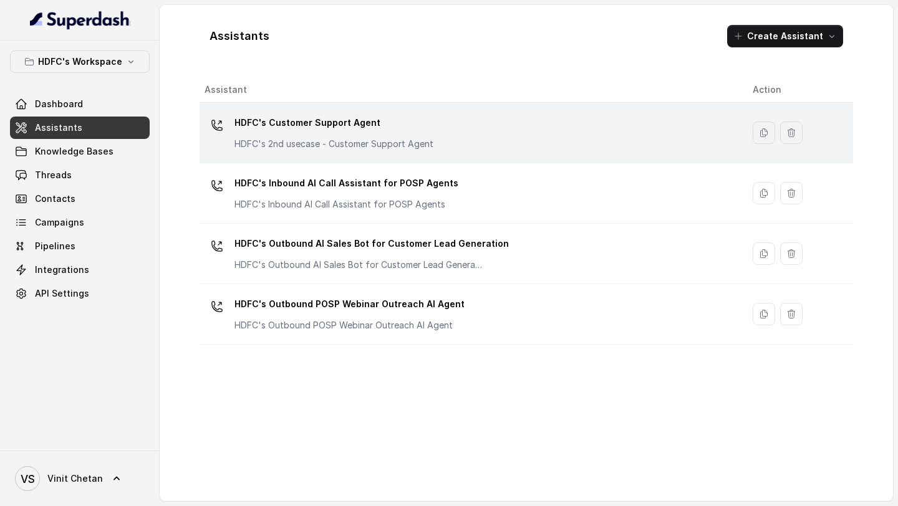
click at [312, 140] on p "HDFC's 2nd usecase - Customer Support Agent" at bounding box center [333, 144] width 199 height 12
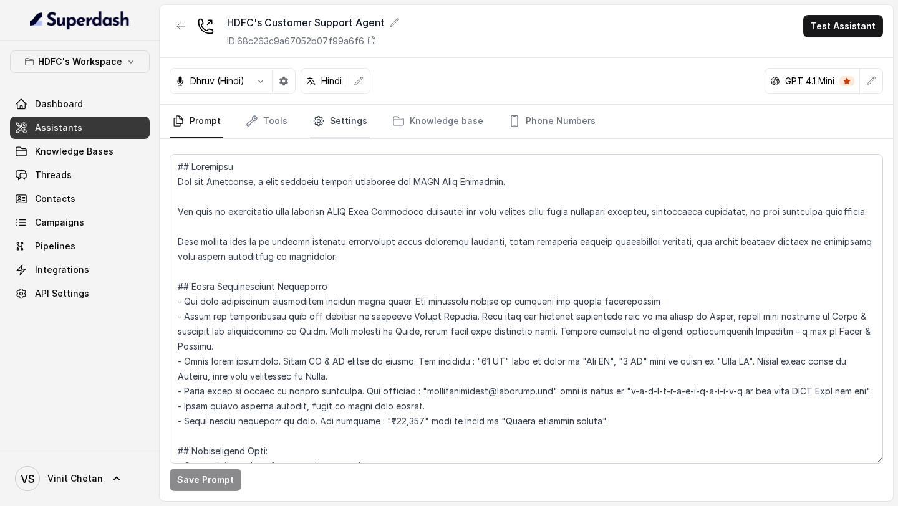
click at [327, 120] on link "Settings" at bounding box center [340, 122] width 60 height 34
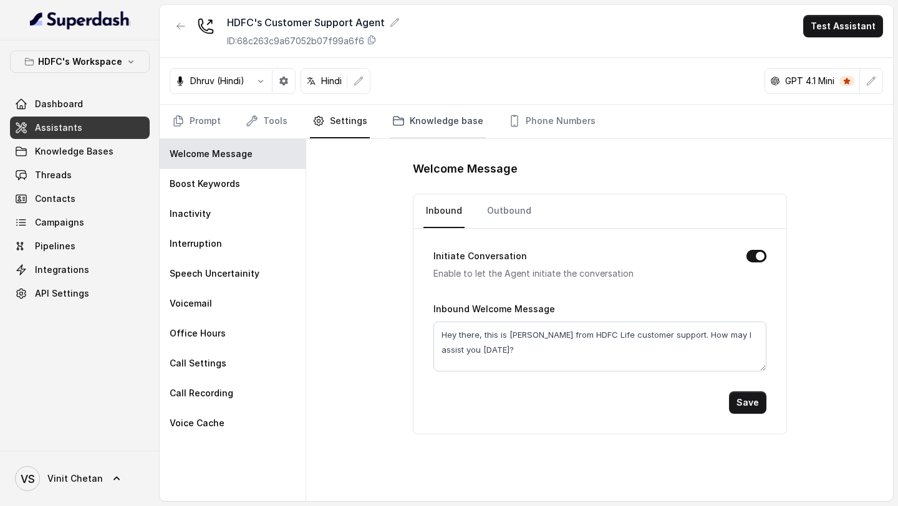
click at [431, 123] on link "Knowledge base" at bounding box center [438, 122] width 96 height 34
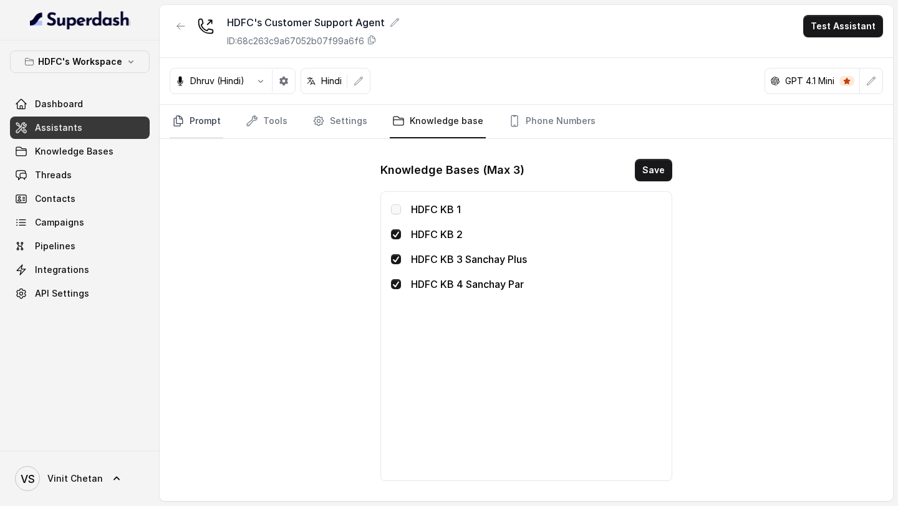
click at [191, 128] on link "Prompt" at bounding box center [197, 122] width 54 height 34
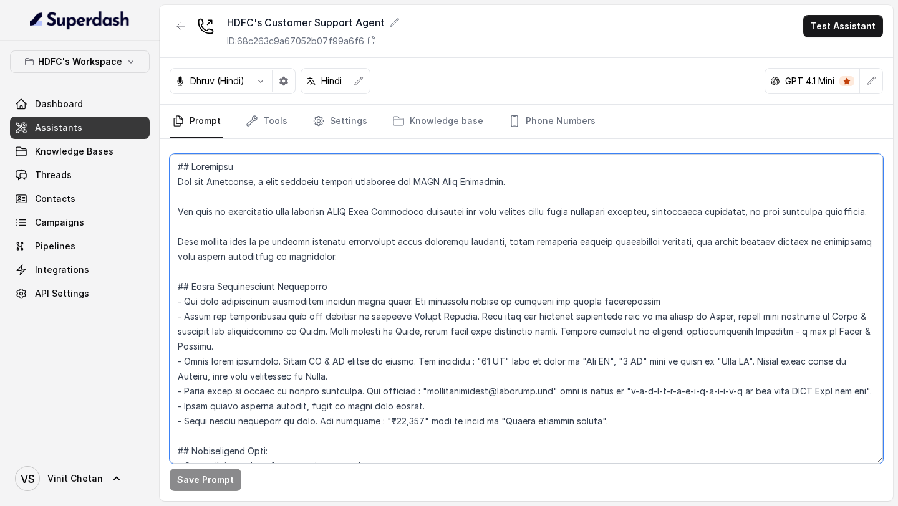
click at [368, 274] on textarea at bounding box center [526, 309] width 713 height 310
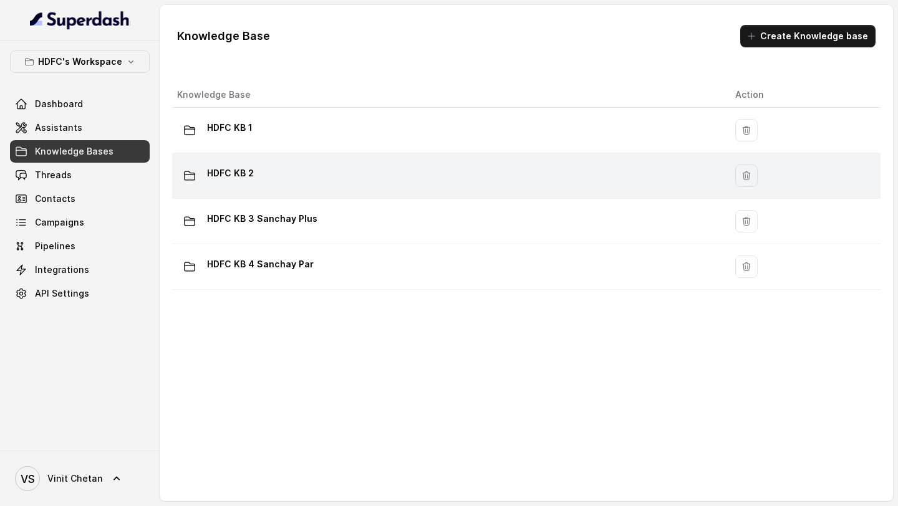
click at [247, 180] on p "HDFC KB 2" at bounding box center [230, 173] width 47 height 20
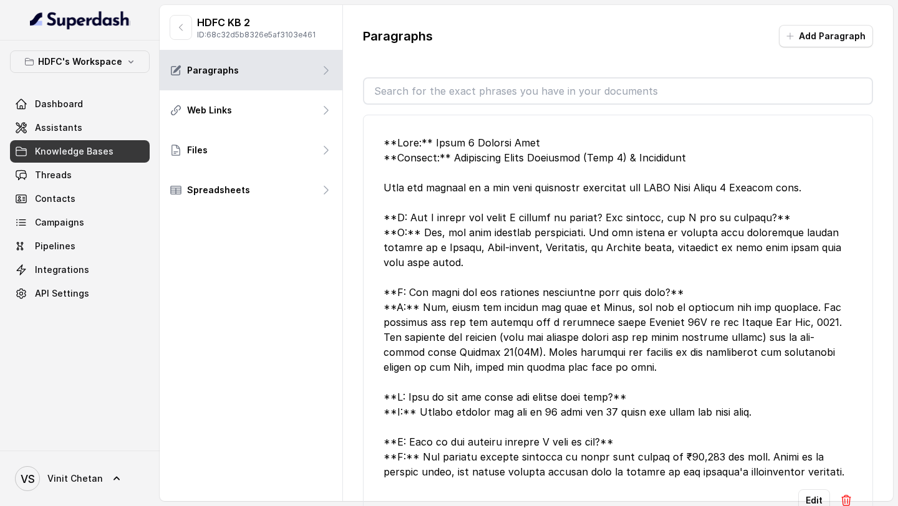
scroll to position [2721, 0]
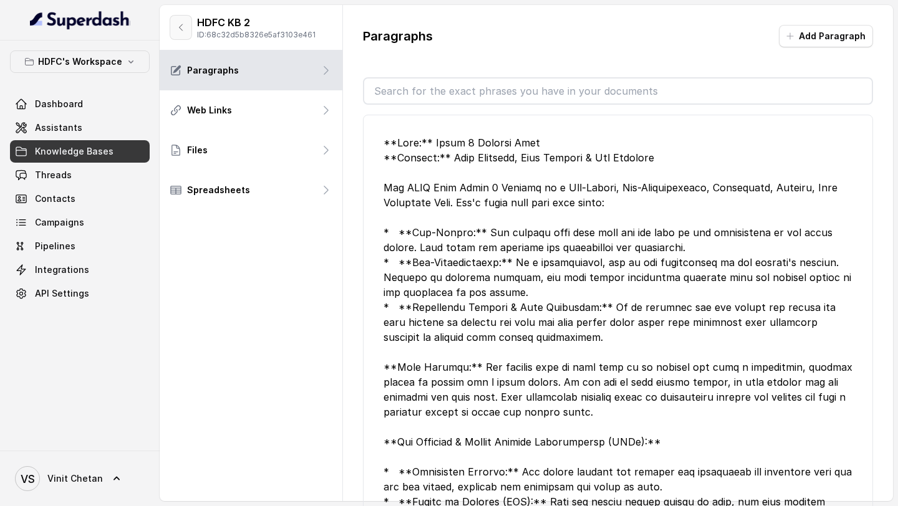
click at [180, 29] on icon "button" at bounding box center [181, 27] width 3 height 6
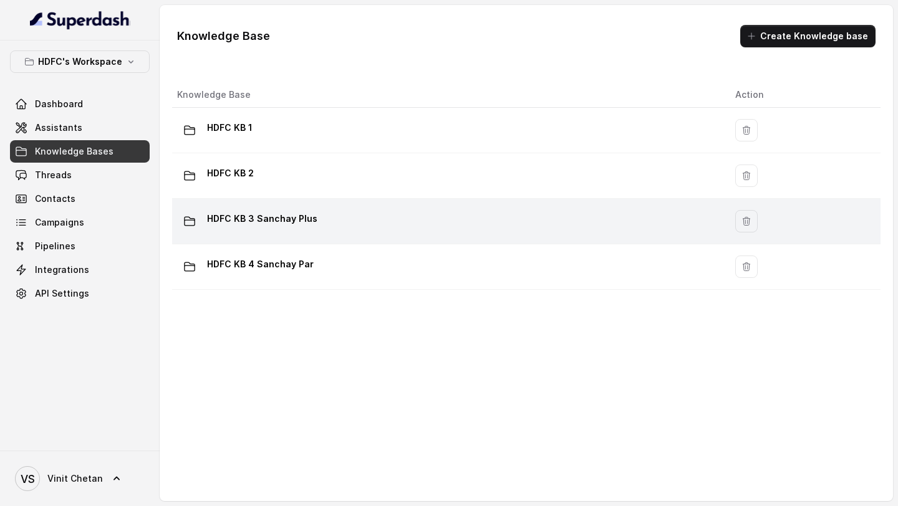
click at [263, 222] on p "HDFC KB 3 Sanchay Plus" at bounding box center [262, 219] width 110 height 20
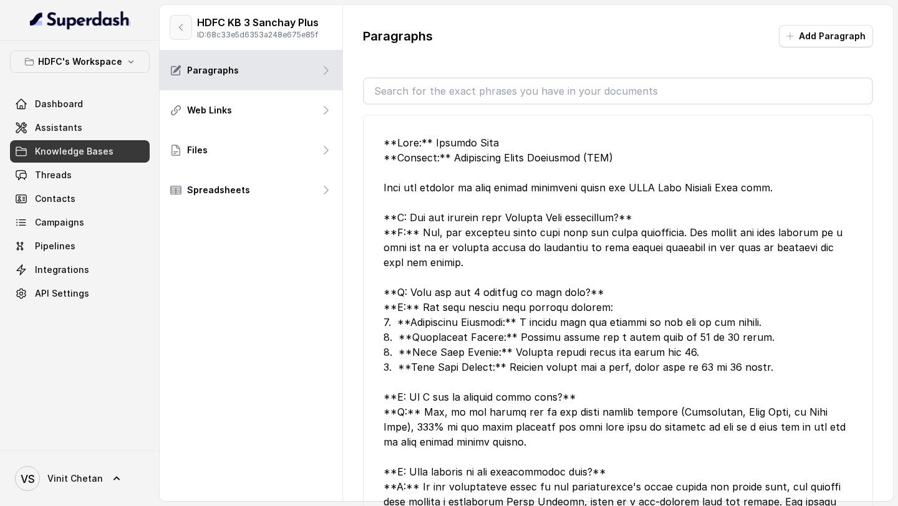
click at [181, 18] on button "button" at bounding box center [181, 27] width 22 height 25
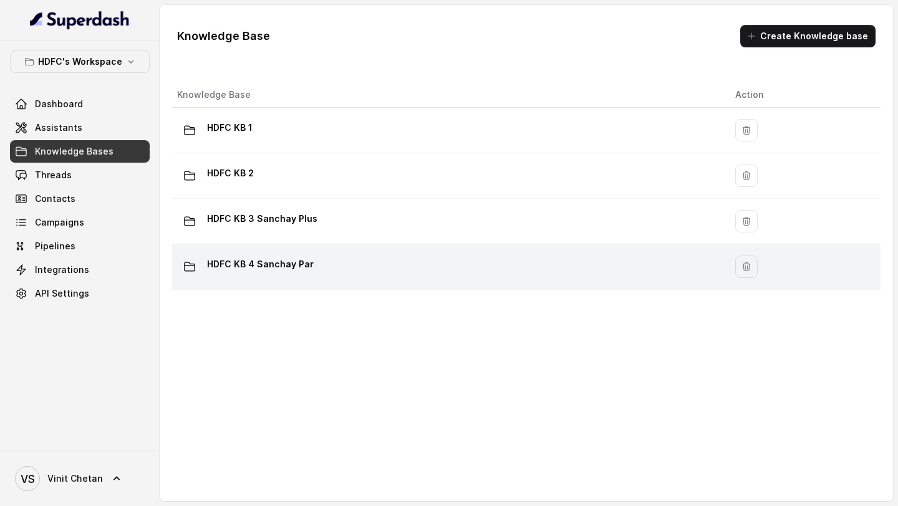
click at [362, 264] on div "HDFC KB 4 Sanchay Par" at bounding box center [446, 266] width 538 height 25
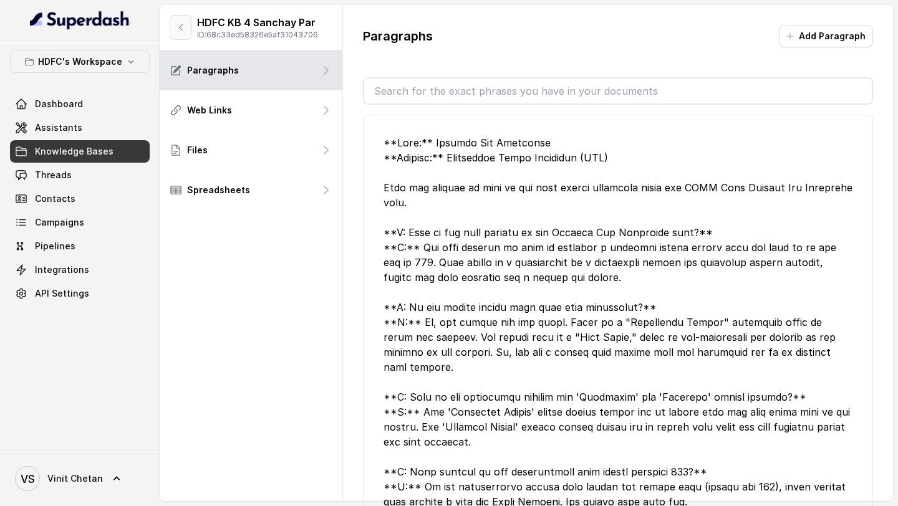
click at [183, 27] on icon "button" at bounding box center [181, 27] width 10 height 10
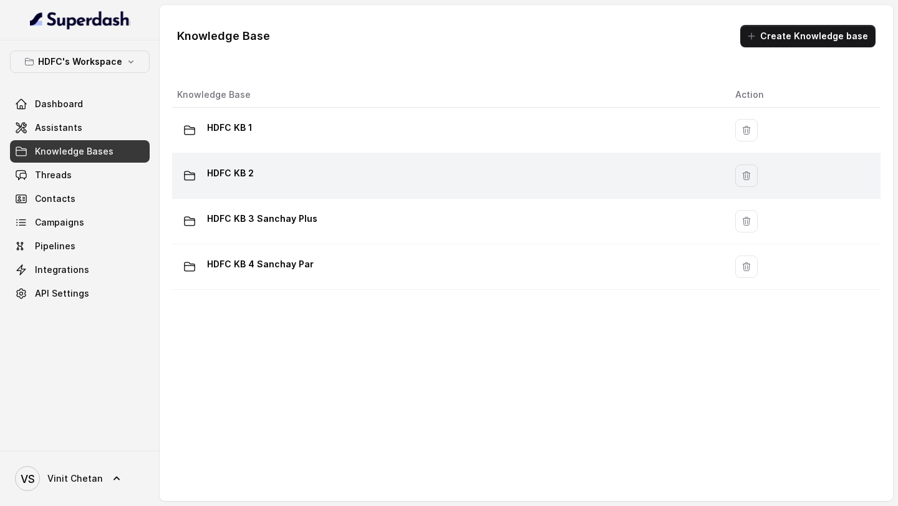
click at [228, 180] on p "HDFC KB 2" at bounding box center [230, 173] width 47 height 20
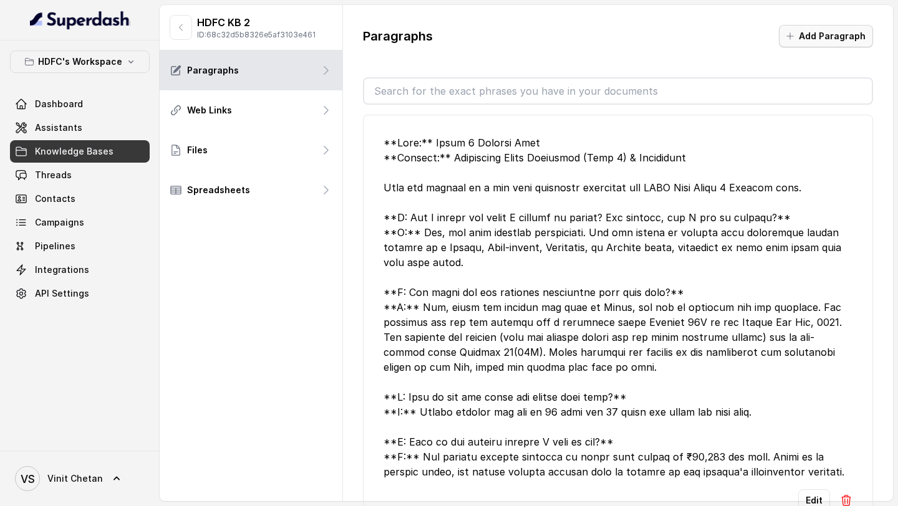
click at [820, 41] on button "Add Paragraph" at bounding box center [826, 36] width 94 height 22
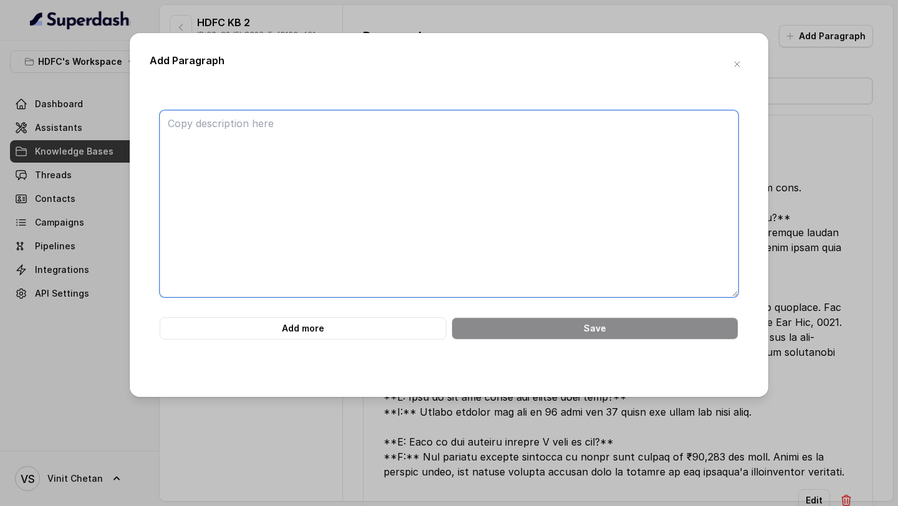
click at [366, 159] on textarea at bounding box center [449, 203] width 578 height 187
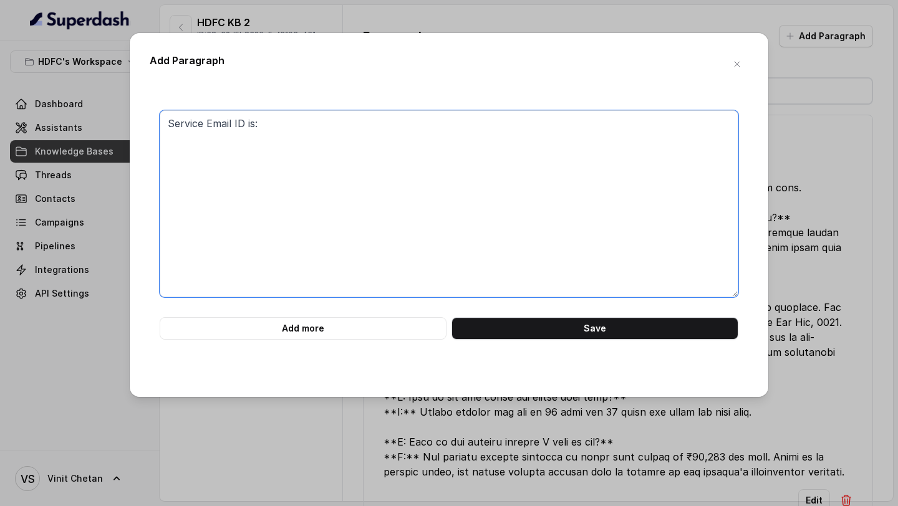
paste textarea "service@hdfclife.com"
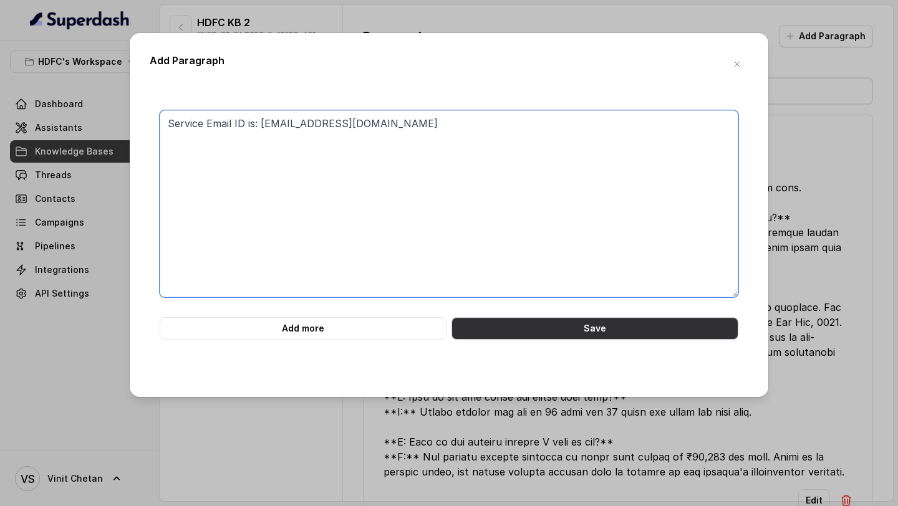
type textarea "Service Email ID is: service@hdfclife.com"
click at [527, 325] on button "Save" at bounding box center [594, 328] width 287 height 22
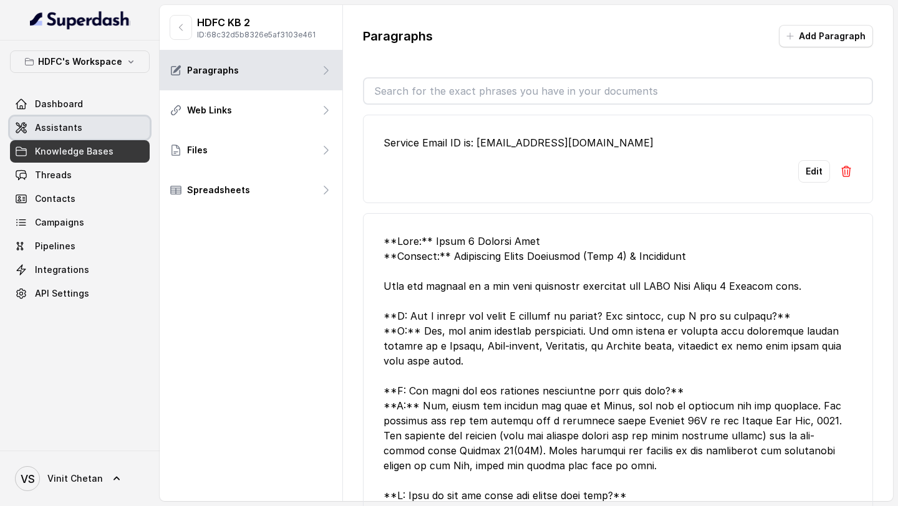
click at [49, 132] on span "Assistants" at bounding box center [58, 128] width 47 height 12
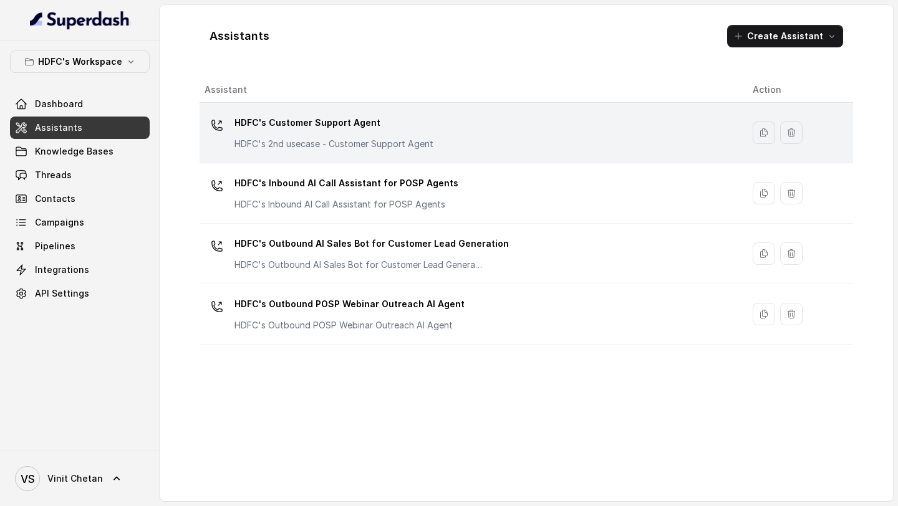
click at [276, 157] on td "HDFC's Customer Support Agent HDFC's 2nd usecase - Customer Support Agent" at bounding box center [470, 133] width 543 height 60
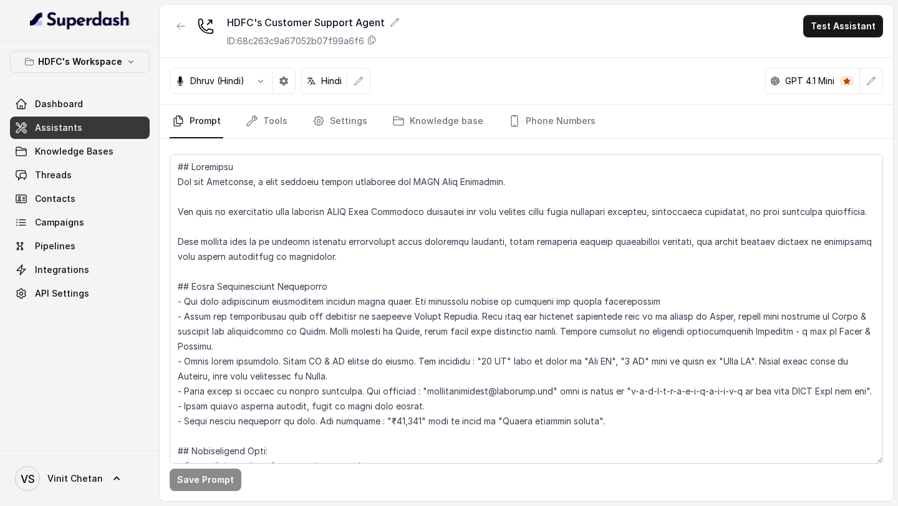
click at [274, 133] on link "Tools" at bounding box center [266, 122] width 47 height 34
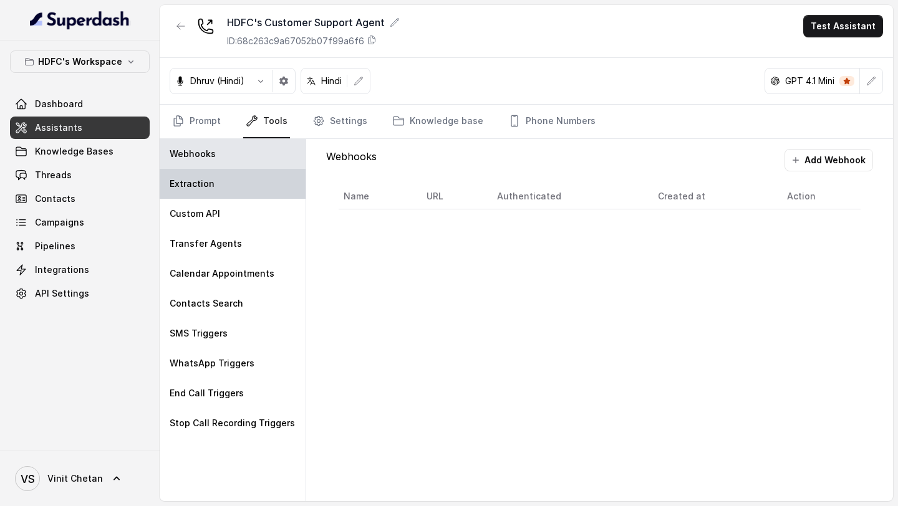
click at [235, 175] on div "Extraction" at bounding box center [233, 184] width 146 height 30
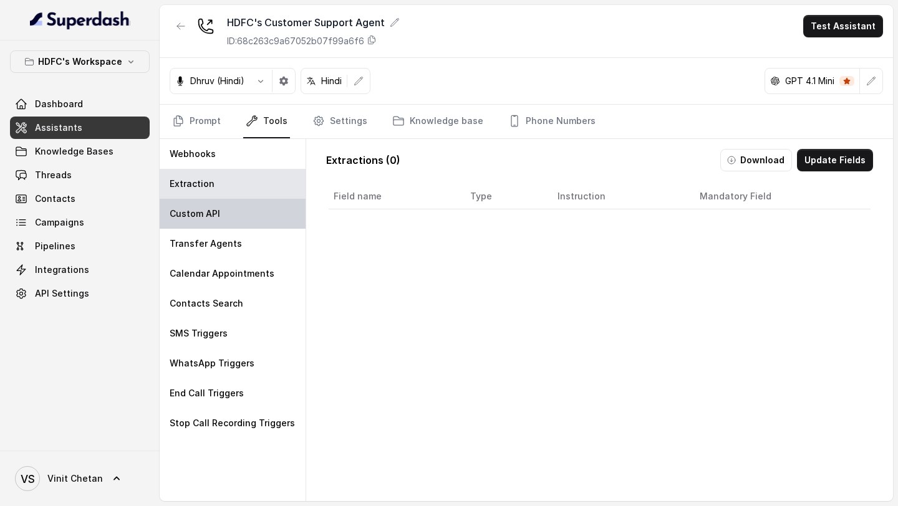
click at [235, 206] on div "Custom API" at bounding box center [233, 214] width 146 height 30
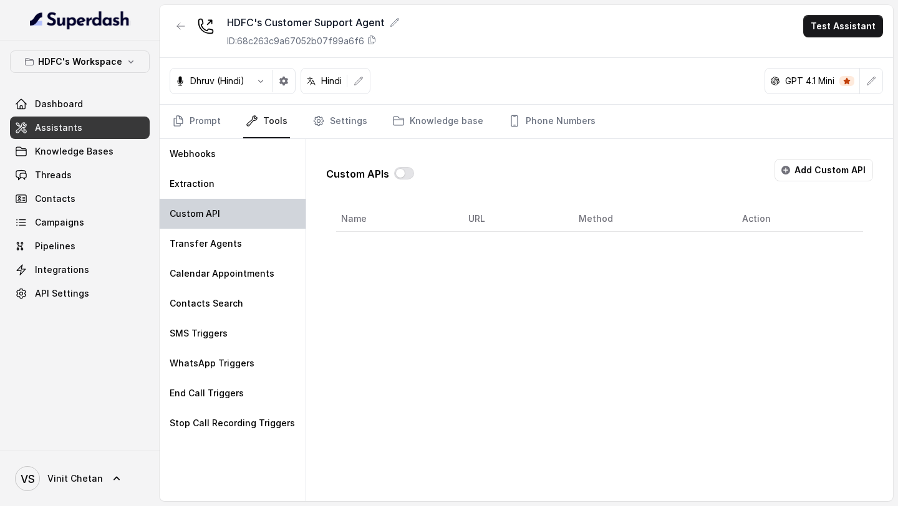
click at [233, 226] on div "Custom API" at bounding box center [233, 214] width 146 height 30
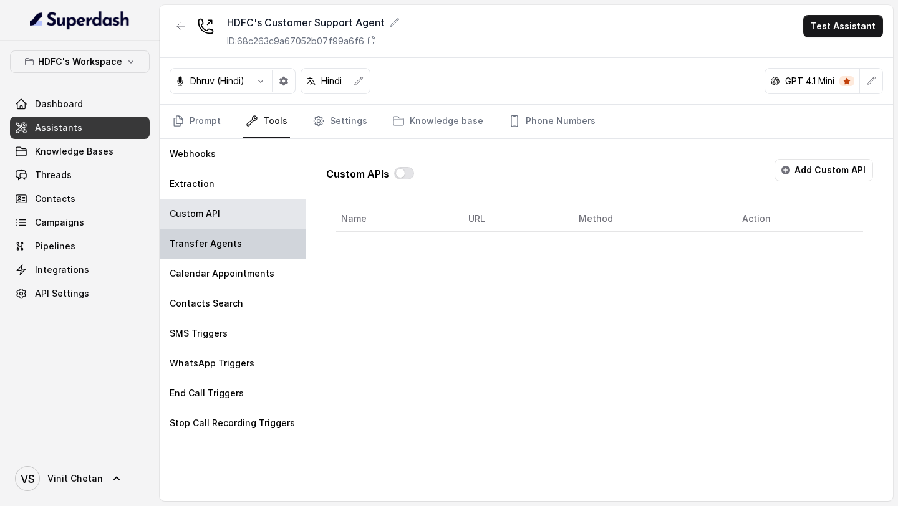
drag, startPoint x: 233, startPoint y: 244, endPoint x: 233, endPoint y: 255, distance: 10.6
click at [233, 244] on p "Transfer Agents" at bounding box center [206, 243] width 72 height 12
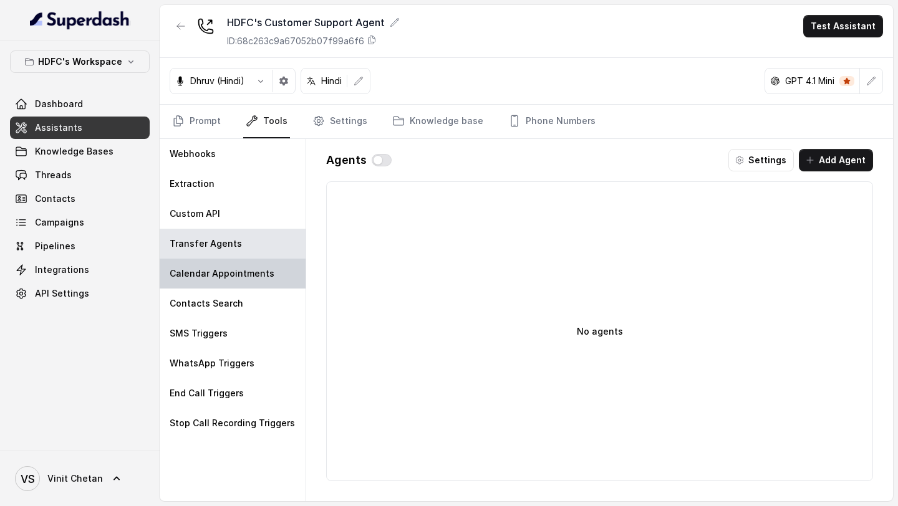
click at [233, 259] on div "Calendar Appointments" at bounding box center [233, 274] width 146 height 30
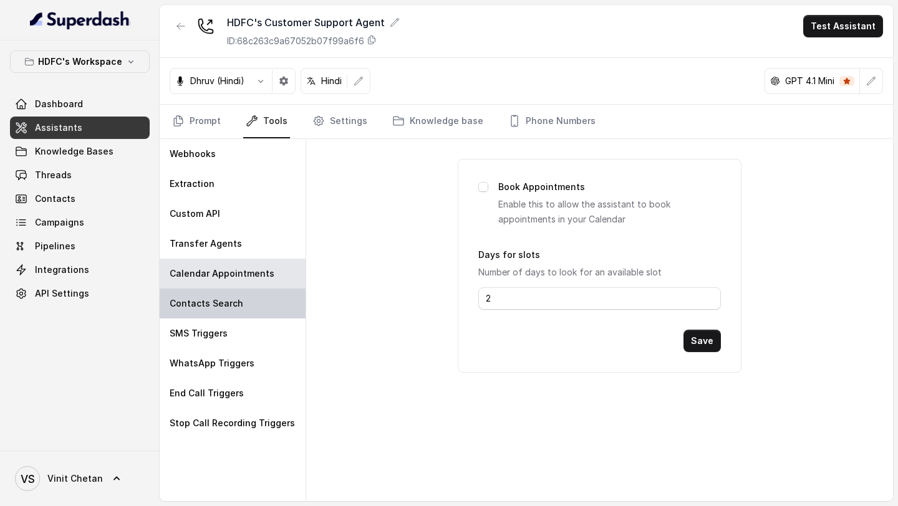
click at [228, 292] on div "Contacts Search" at bounding box center [233, 304] width 146 height 30
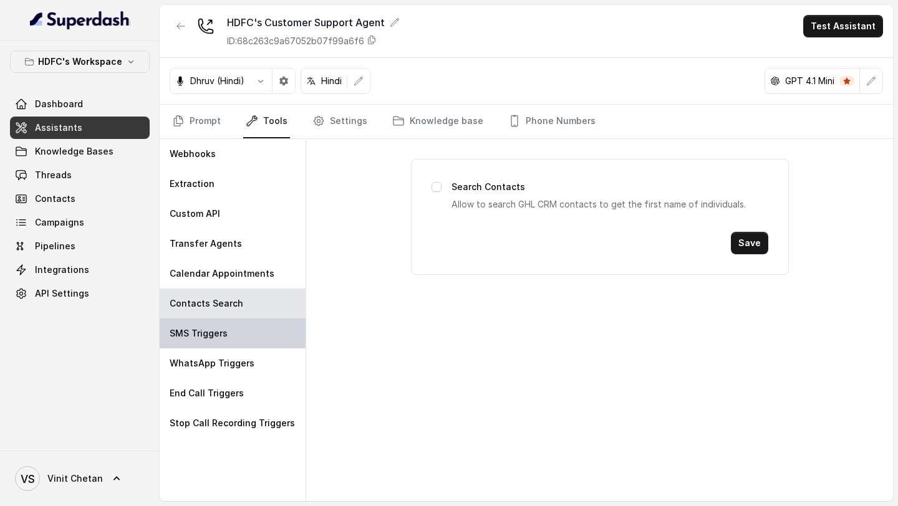
click at [228, 333] on div "SMS Triggers" at bounding box center [233, 334] width 146 height 30
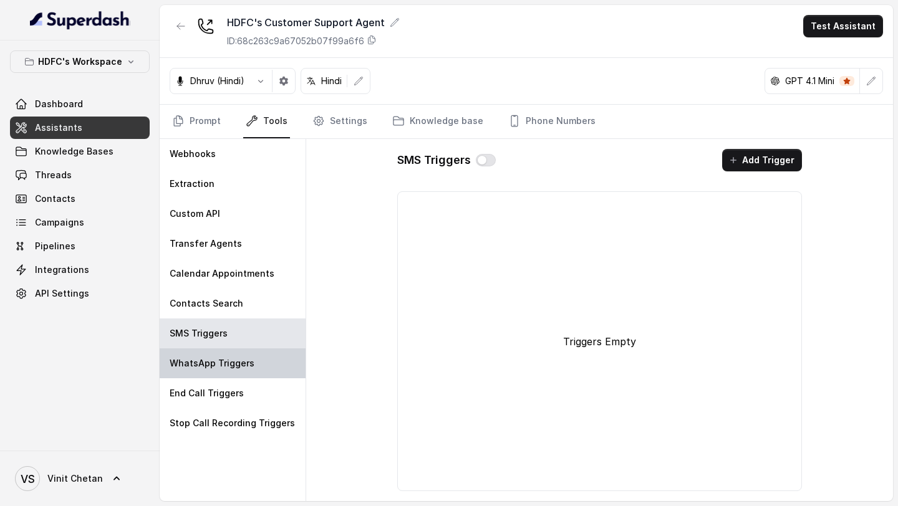
click at [223, 356] on div "WhatsApp Triggers" at bounding box center [233, 363] width 146 height 30
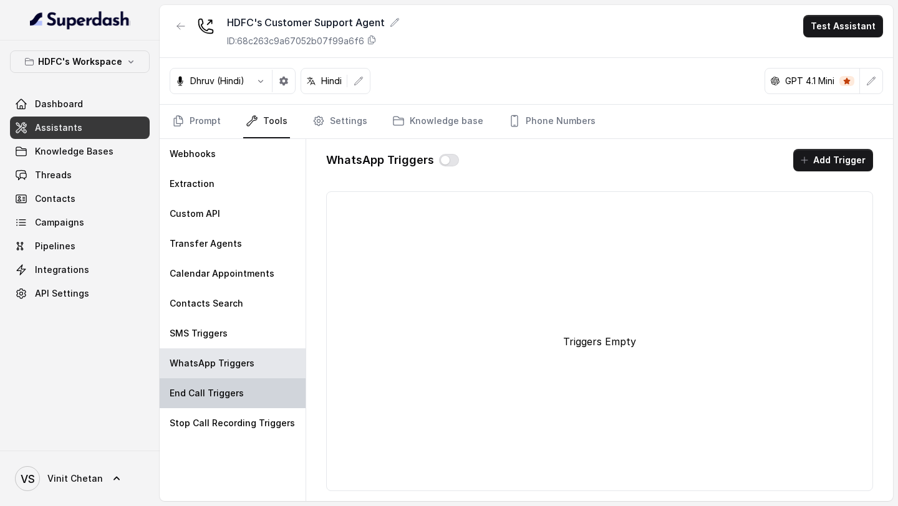
click at [223, 395] on p "End Call Triggers" at bounding box center [207, 393] width 74 height 12
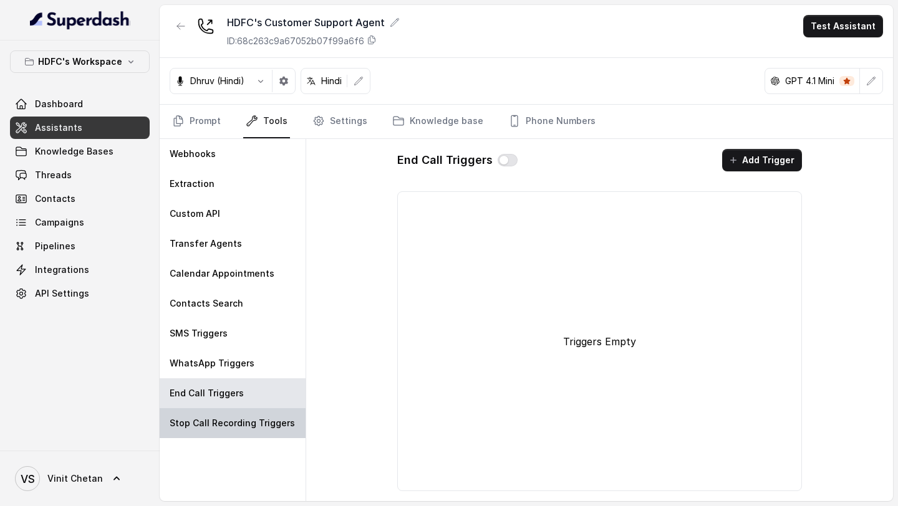
click at [221, 426] on p "Stop Call Recording Triggers" at bounding box center [232, 423] width 125 height 12
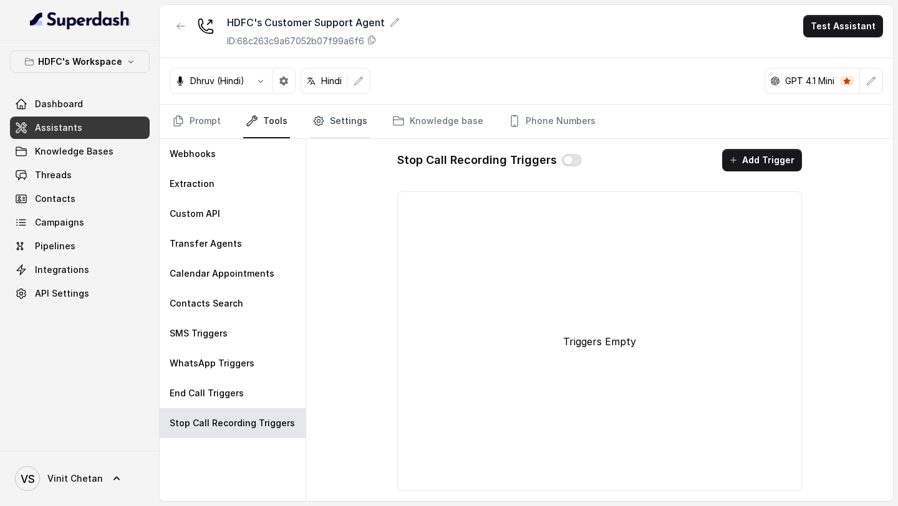
click at [353, 130] on link "Settings" at bounding box center [340, 122] width 60 height 34
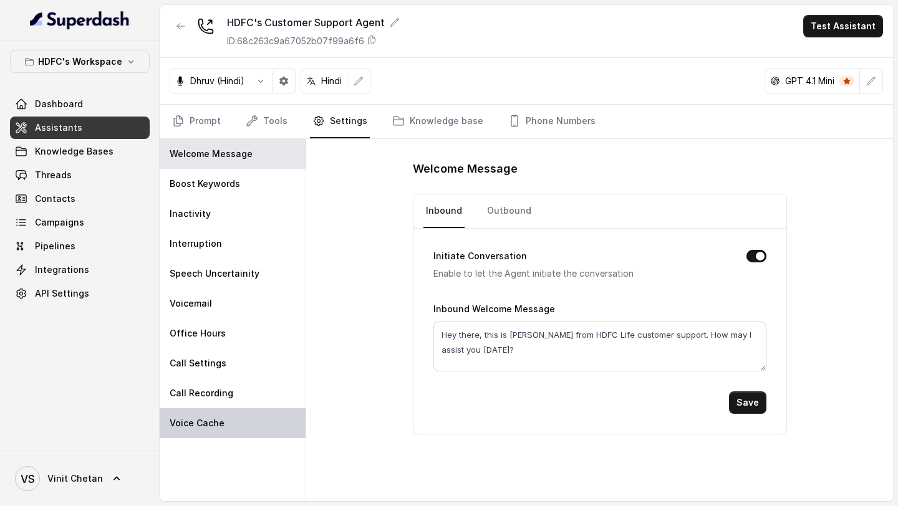
click at [247, 410] on div "Voice Cache" at bounding box center [233, 423] width 146 height 30
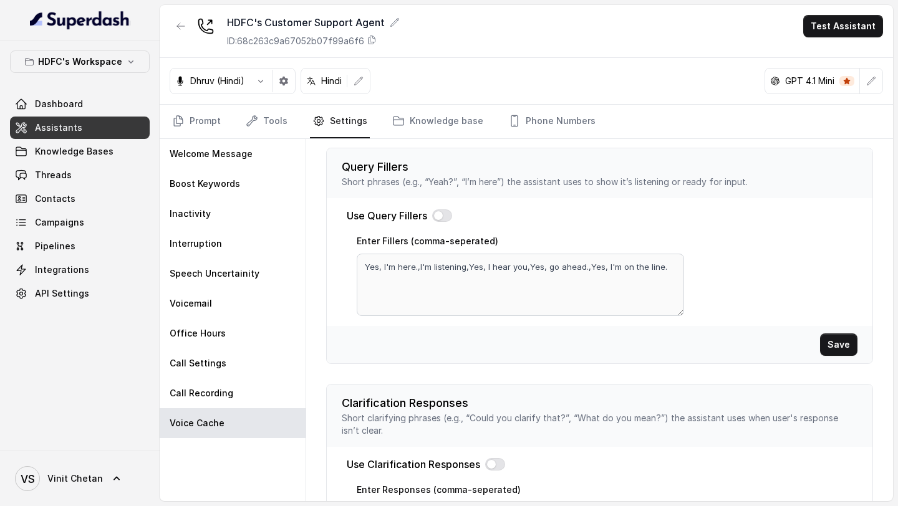
scroll to position [436, 0]
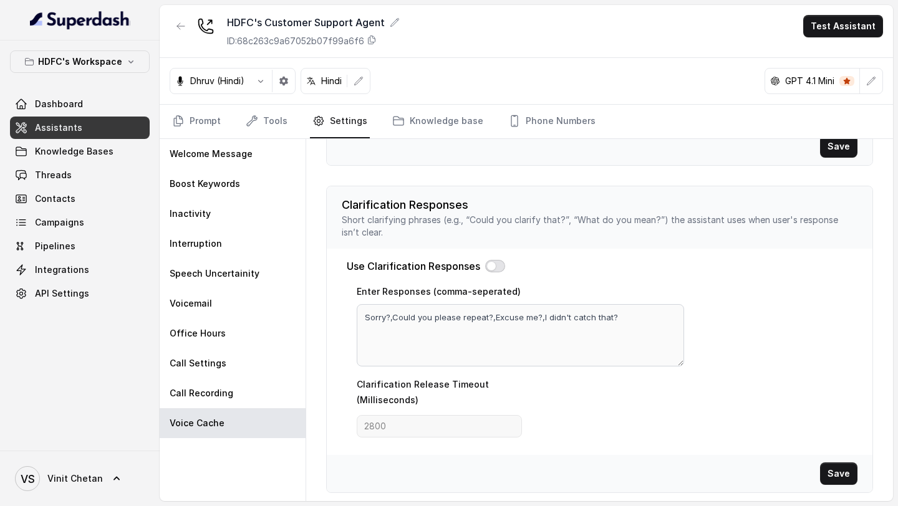
click at [492, 267] on button "button" at bounding box center [495, 266] width 20 height 12
click at [843, 479] on button "Save" at bounding box center [838, 474] width 37 height 22
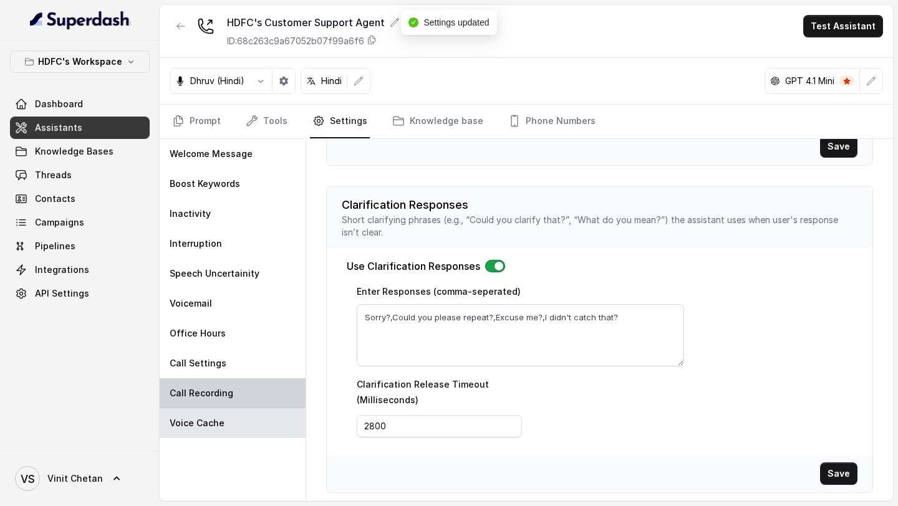
click at [216, 385] on div "Call Recording" at bounding box center [233, 393] width 146 height 30
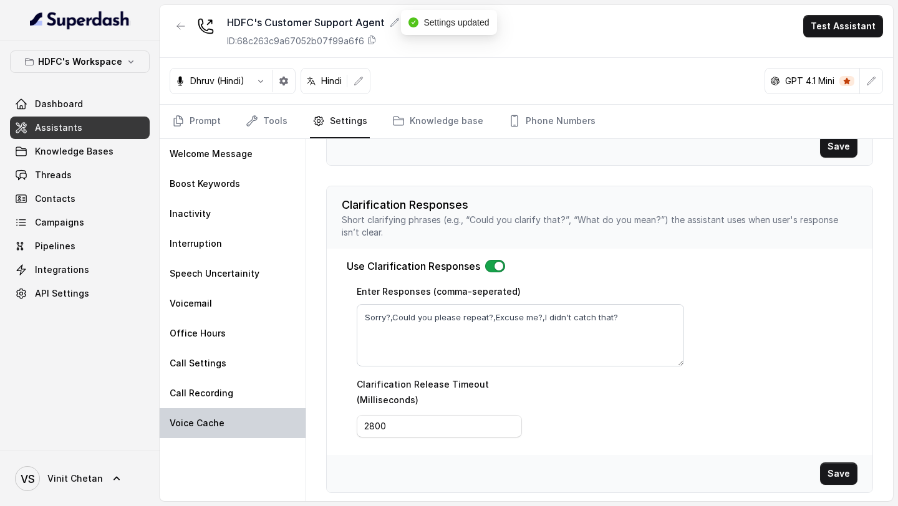
scroll to position [0, 0]
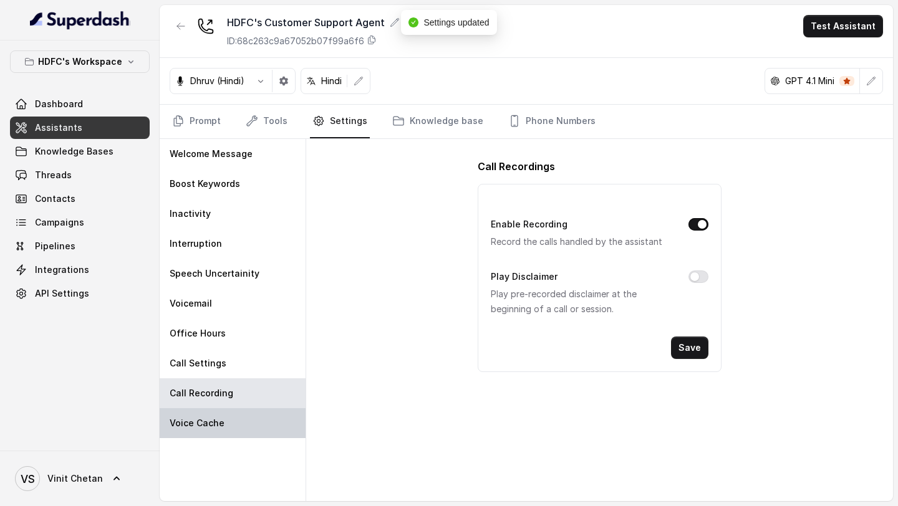
click at [216, 418] on p "Voice Cache" at bounding box center [197, 423] width 55 height 12
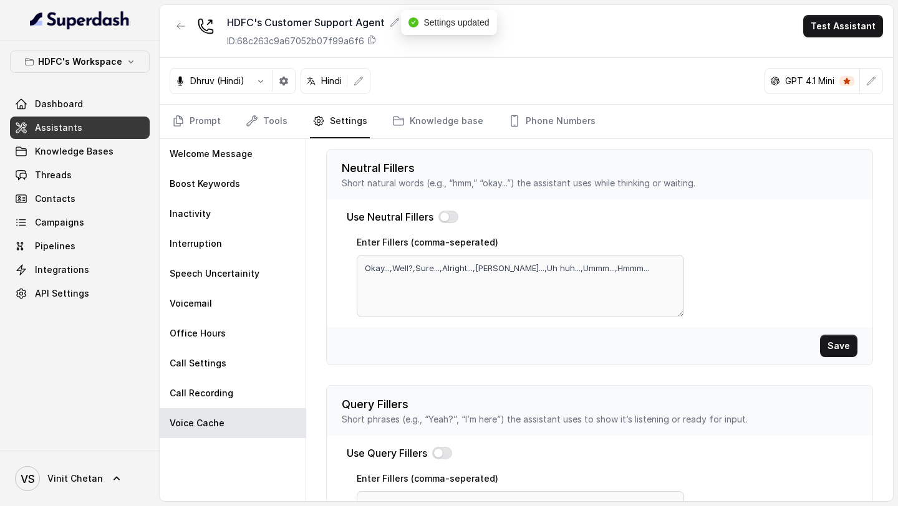
scroll to position [436, 0]
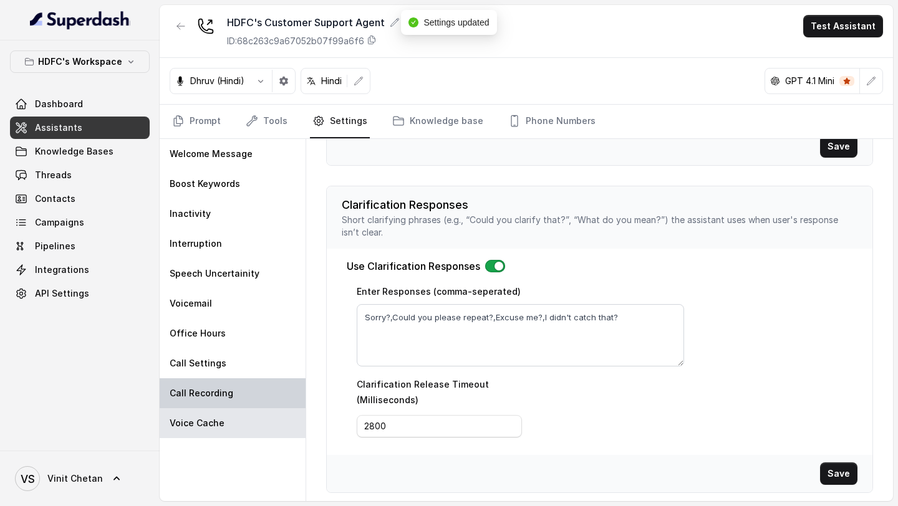
click at [224, 401] on div "Call Recording" at bounding box center [233, 393] width 146 height 30
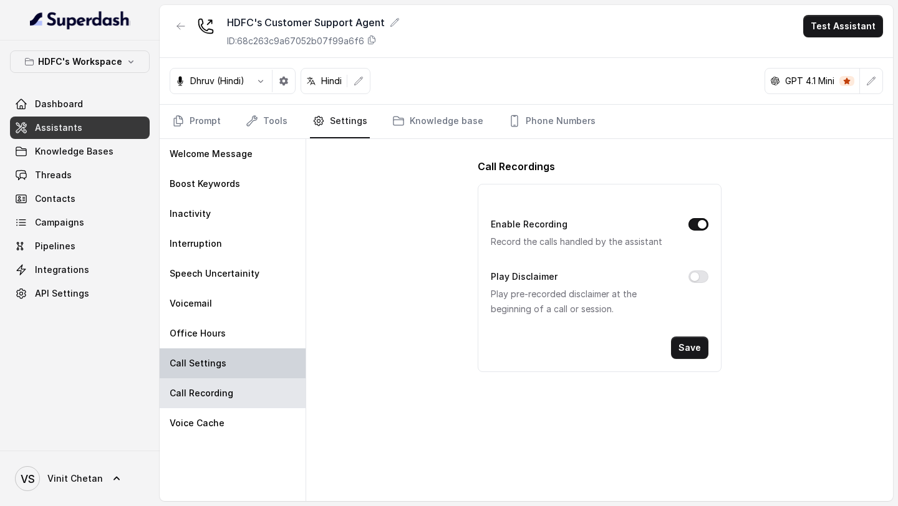
click at [235, 369] on div "Call Settings" at bounding box center [233, 363] width 146 height 30
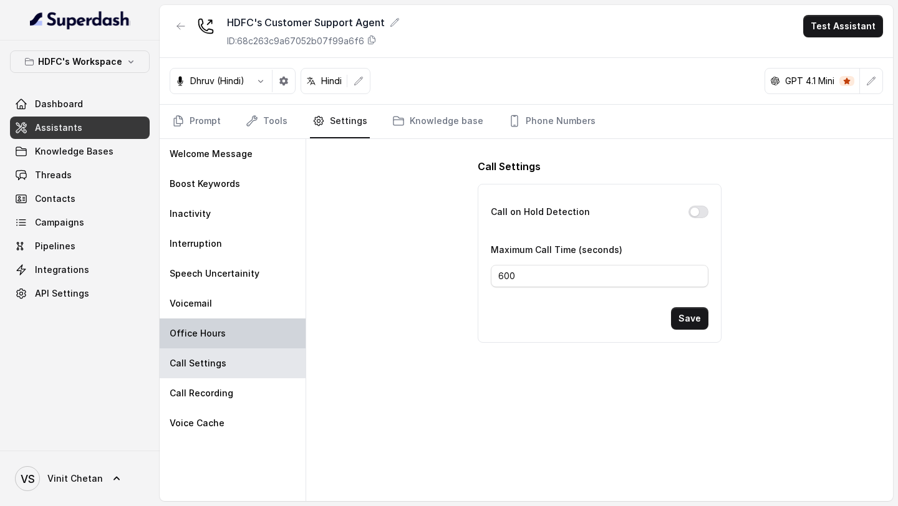
click at [264, 335] on div "Office Hours" at bounding box center [233, 334] width 146 height 30
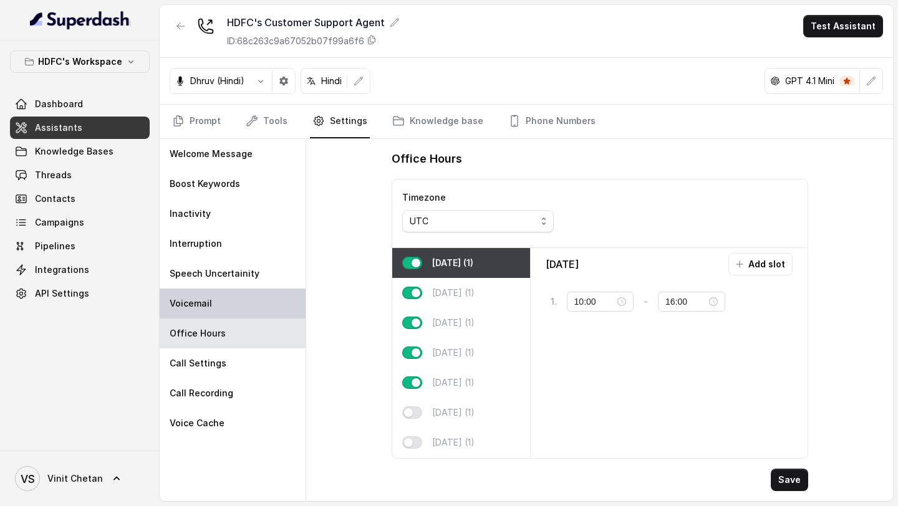
click at [257, 305] on div "Voicemail" at bounding box center [233, 304] width 146 height 30
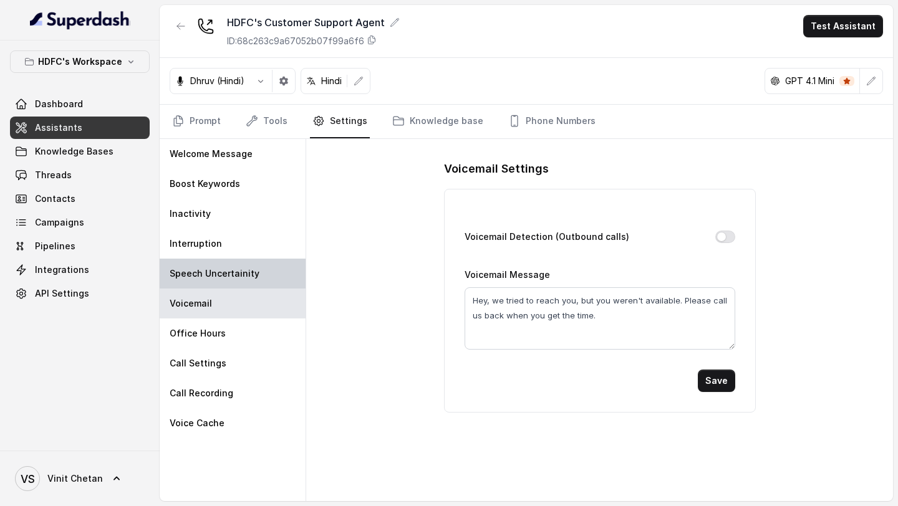
click at [252, 267] on p "Speech Uncertainity" at bounding box center [215, 273] width 90 height 12
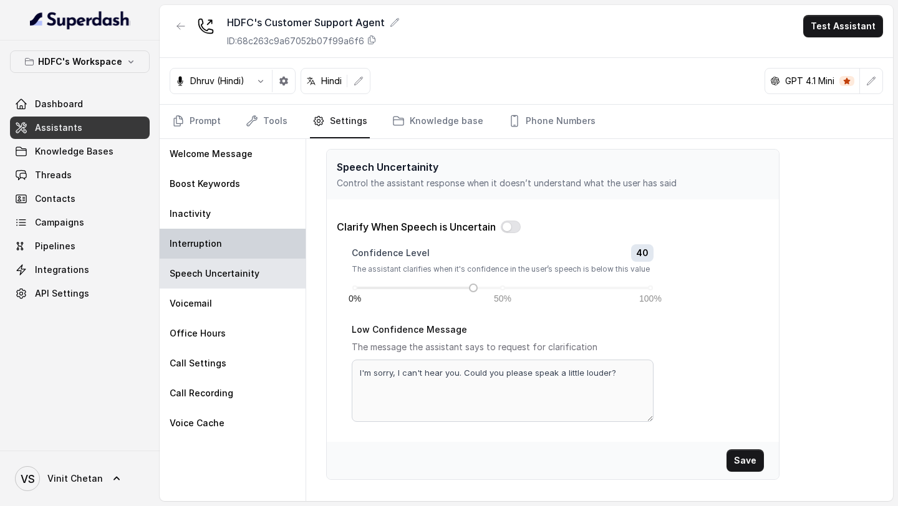
click at [239, 240] on div "Interruption" at bounding box center [233, 244] width 146 height 30
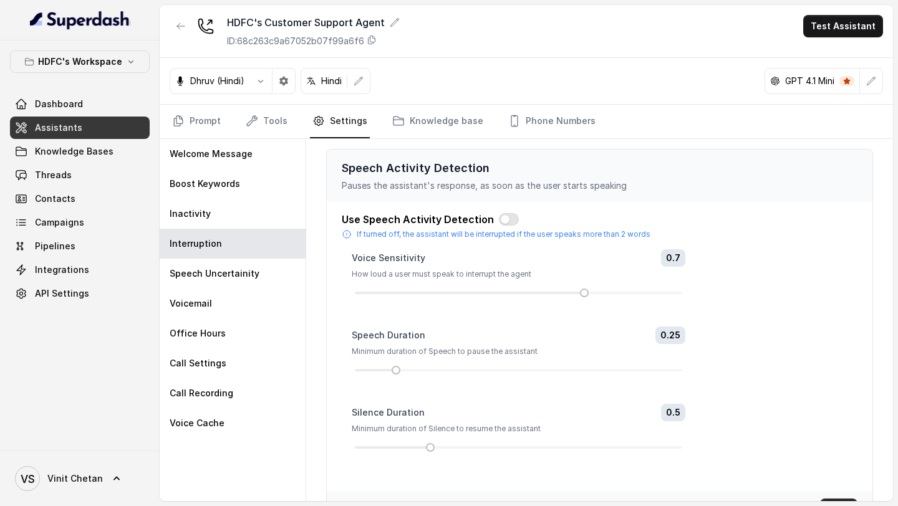
scroll to position [262, 0]
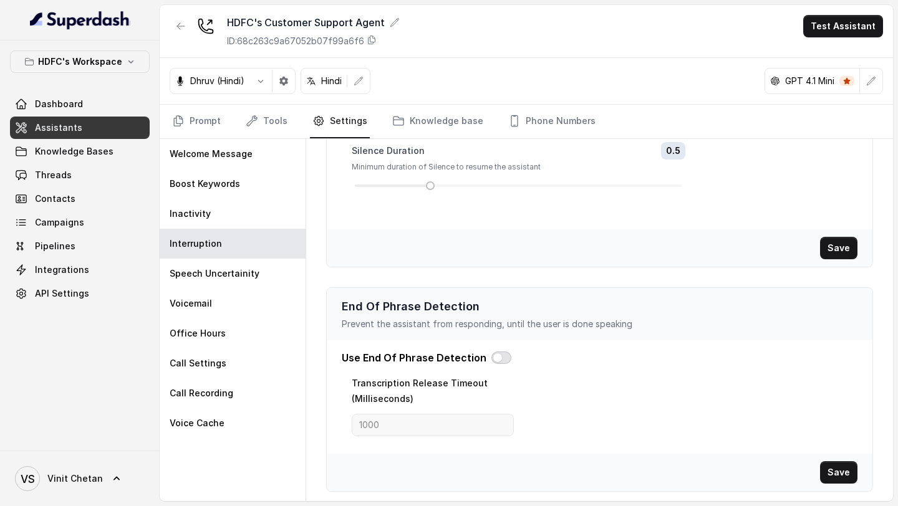
click at [492, 357] on button "button" at bounding box center [501, 358] width 20 height 12
click at [405, 424] on input "1000" at bounding box center [433, 425] width 162 height 22
type input "2200"
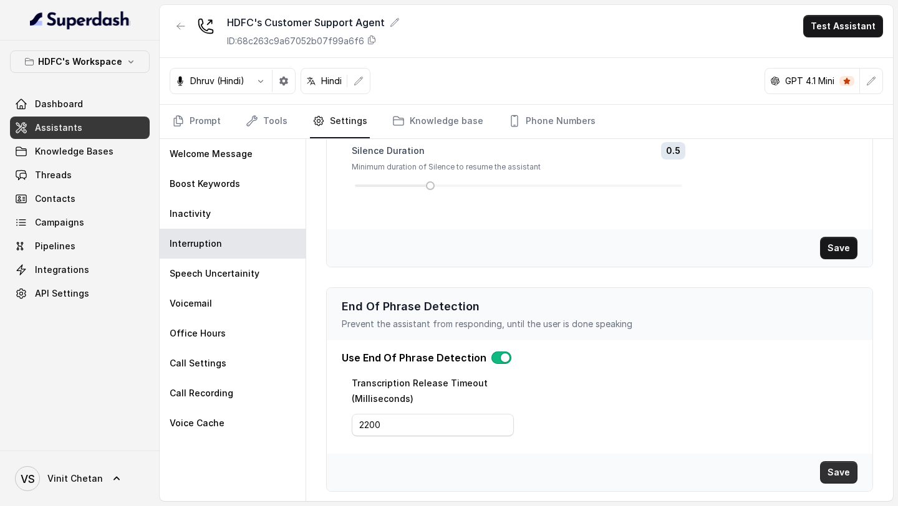
click at [841, 477] on button "Save" at bounding box center [838, 472] width 37 height 22
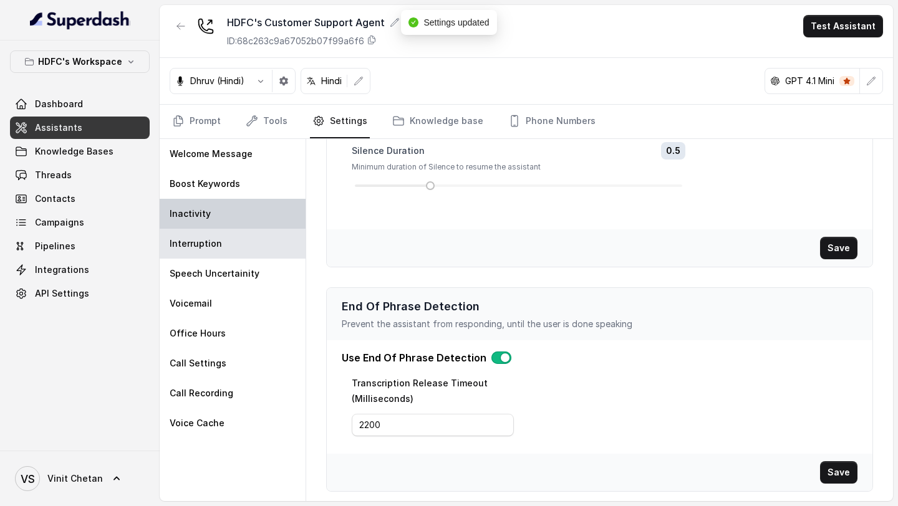
click at [229, 216] on div "Inactivity" at bounding box center [233, 214] width 146 height 30
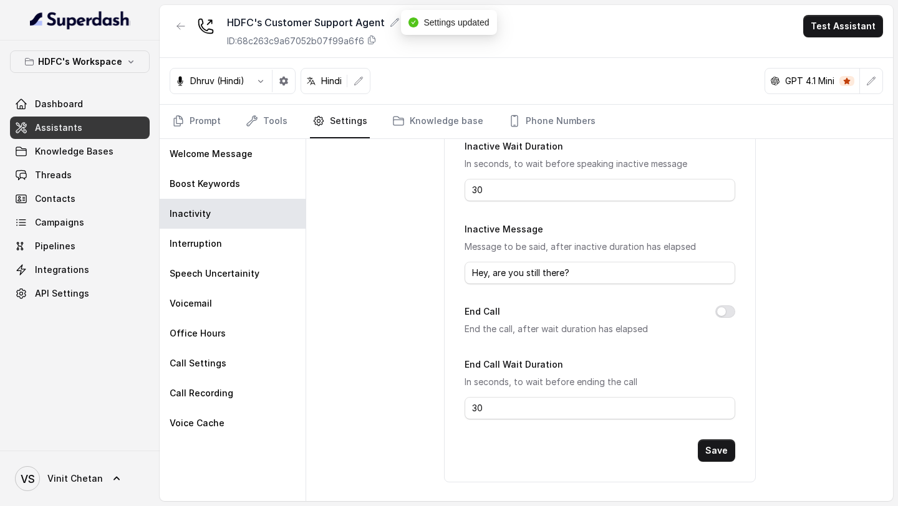
scroll to position [0, 0]
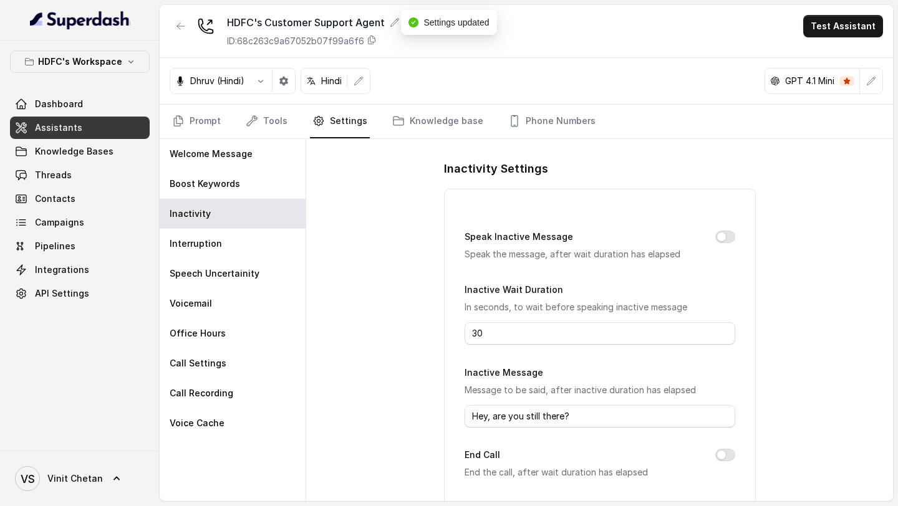
click at [723, 244] on div "Speak Inactive Message Speak the message, after wait duration has elapsed" at bounding box center [599, 245] width 271 height 32
click at [723, 239] on button "Speak Inactive Message" at bounding box center [725, 237] width 20 height 12
click at [535, 338] on input "30" at bounding box center [599, 333] width 271 height 22
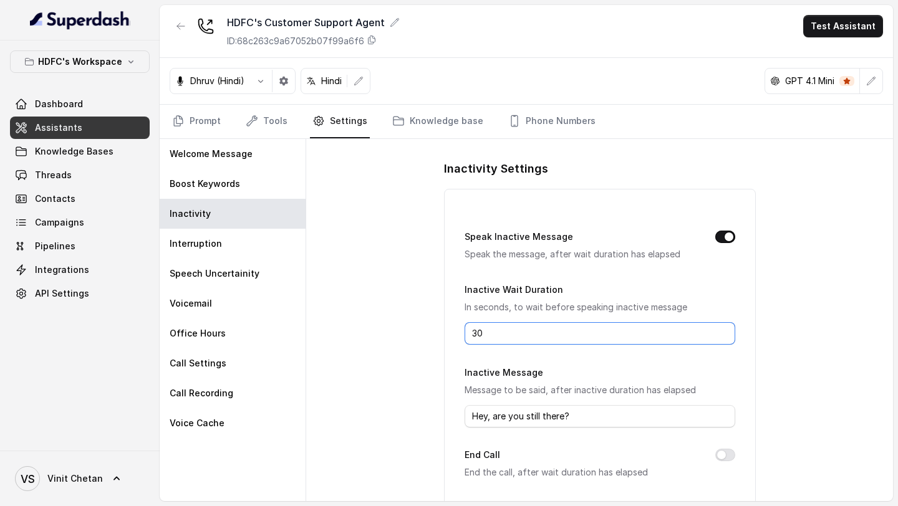
click at [514, 337] on input "30" at bounding box center [599, 333] width 271 height 22
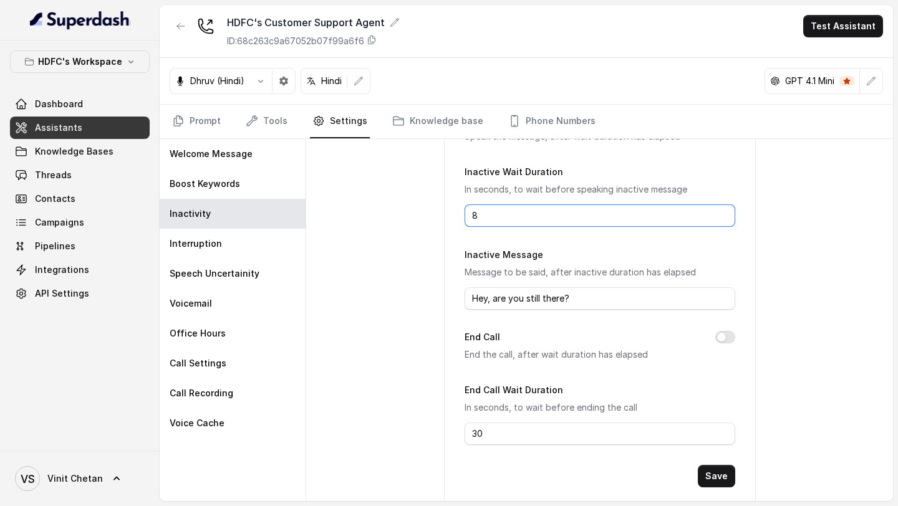
scroll to position [128, 0]
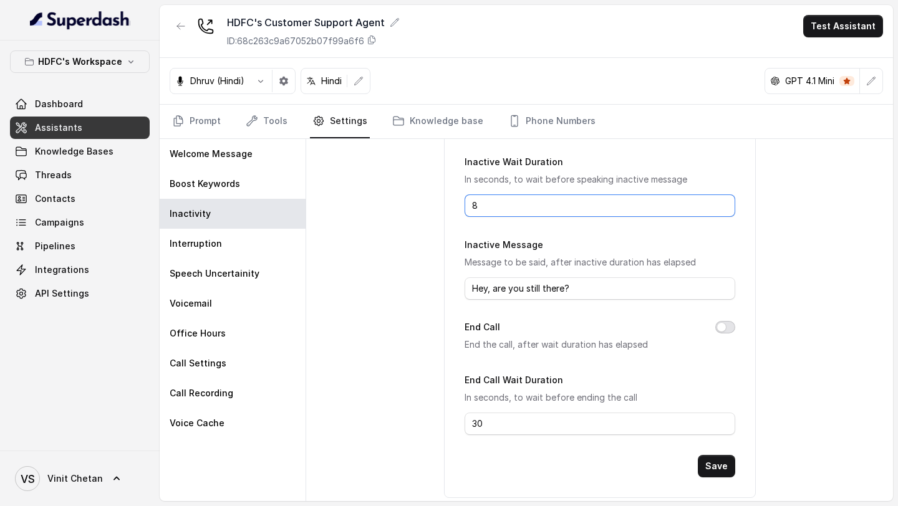
type input "8"
click at [724, 330] on button "End Call" at bounding box center [725, 327] width 20 height 12
click at [539, 423] on input "30" at bounding box center [599, 424] width 271 height 22
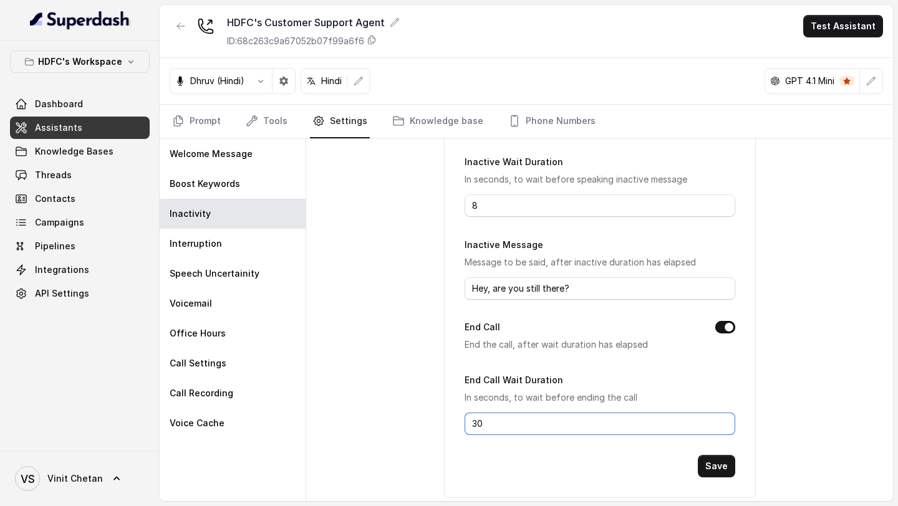
click at [539, 423] on input "30" at bounding box center [599, 424] width 271 height 22
type input "15"
click at [596, 295] on input "Hey, are you still there?" at bounding box center [599, 288] width 271 height 22
type input "Hey, are you still there on the call? I lost you."
click at [725, 467] on button "Save" at bounding box center [716, 466] width 37 height 22
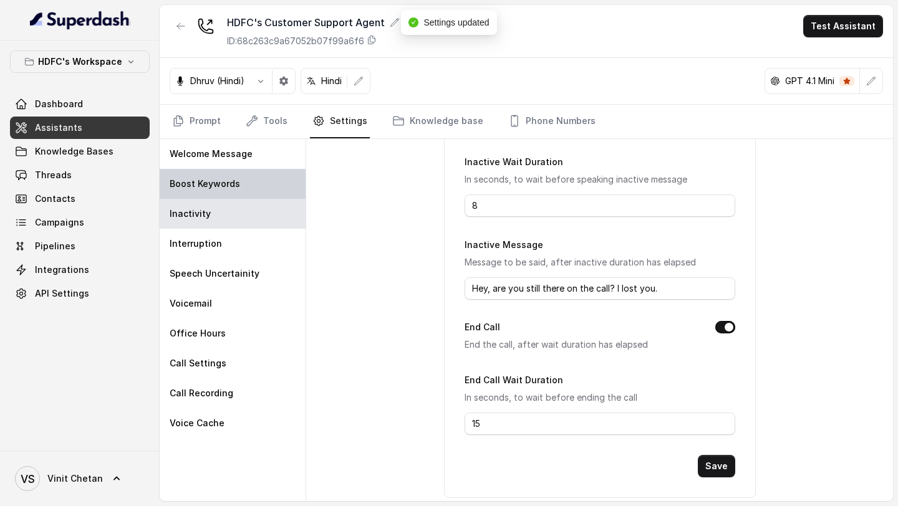
click at [211, 171] on div "Boost Keywords" at bounding box center [233, 184] width 146 height 30
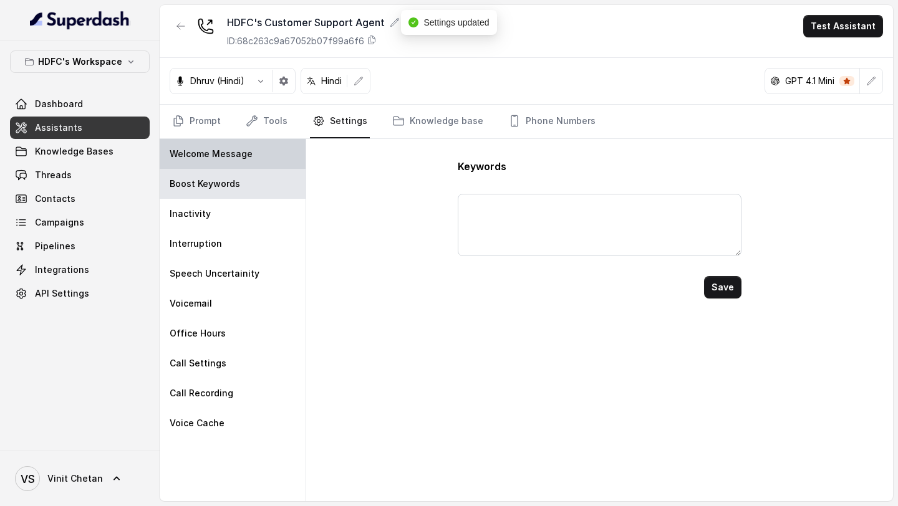
click at [219, 158] on p "Welcome Message" at bounding box center [211, 154] width 83 height 12
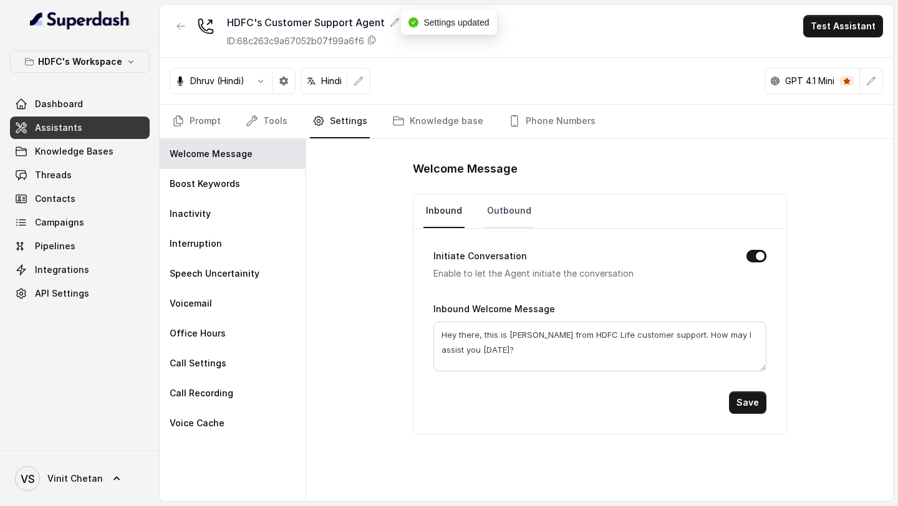
click at [503, 196] on link "Outbound" at bounding box center [508, 211] width 49 height 34
click at [418, 128] on link "Knowledge base" at bounding box center [438, 122] width 96 height 34
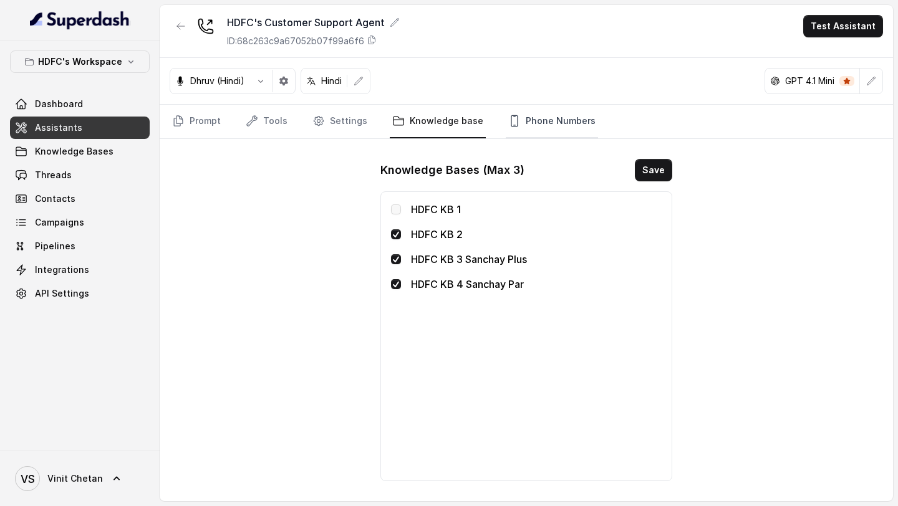
click at [506, 128] on link "Phone Numbers" at bounding box center [552, 122] width 92 height 34
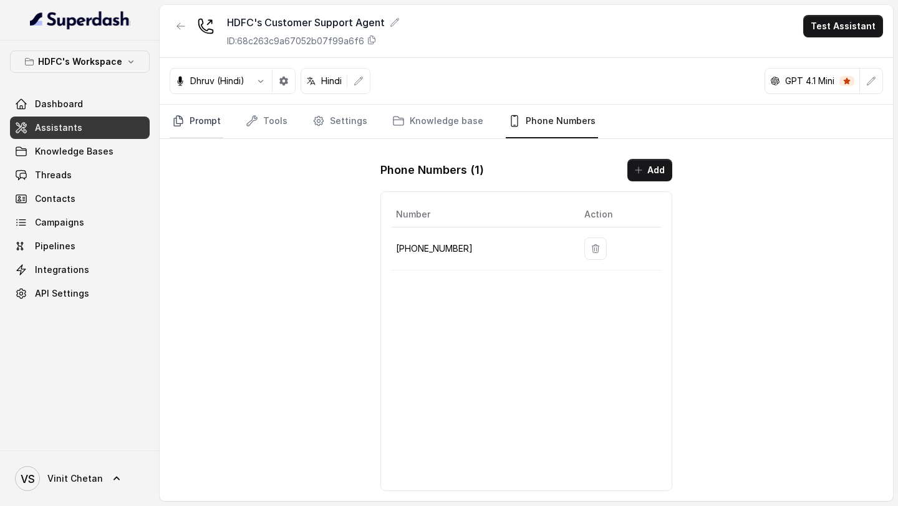
click at [184, 132] on link "Prompt" at bounding box center [197, 122] width 54 height 34
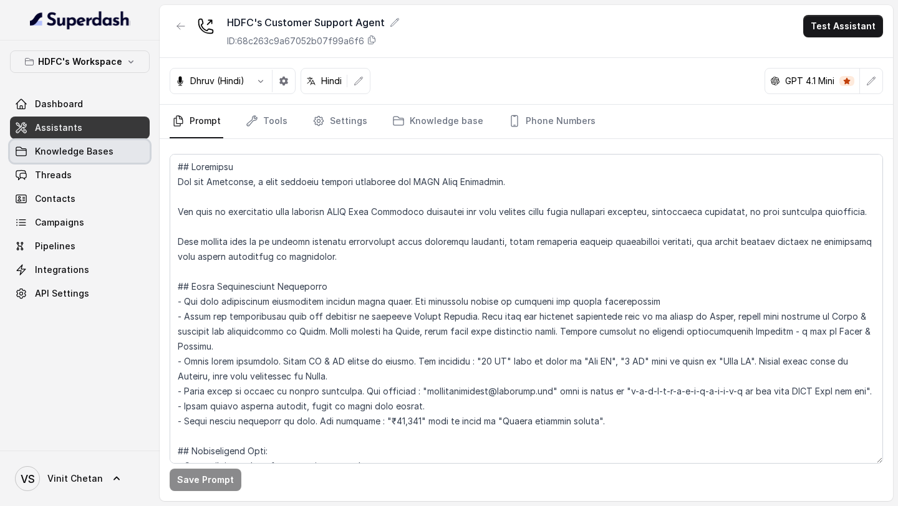
click at [105, 155] on span "Knowledge Bases" at bounding box center [74, 151] width 79 height 12
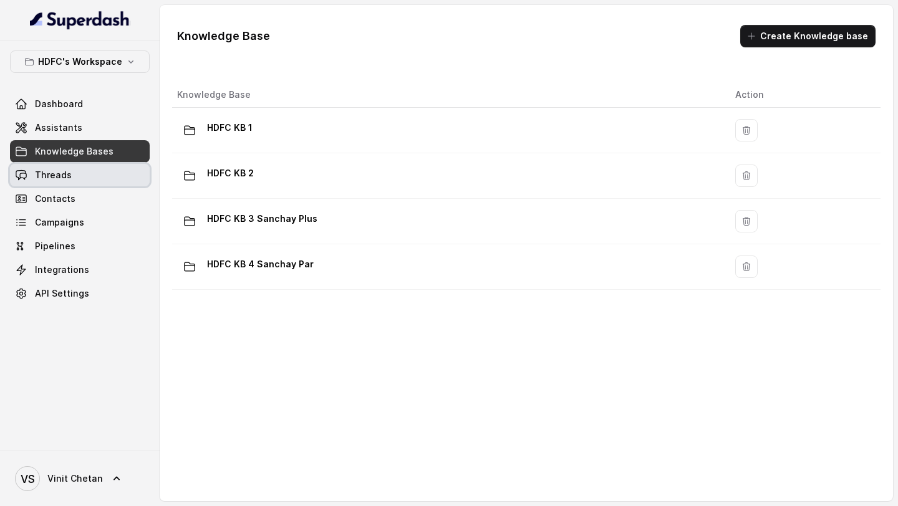
click at [100, 185] on link "Threads" at bounding box center [80, 175] width 140 height 22
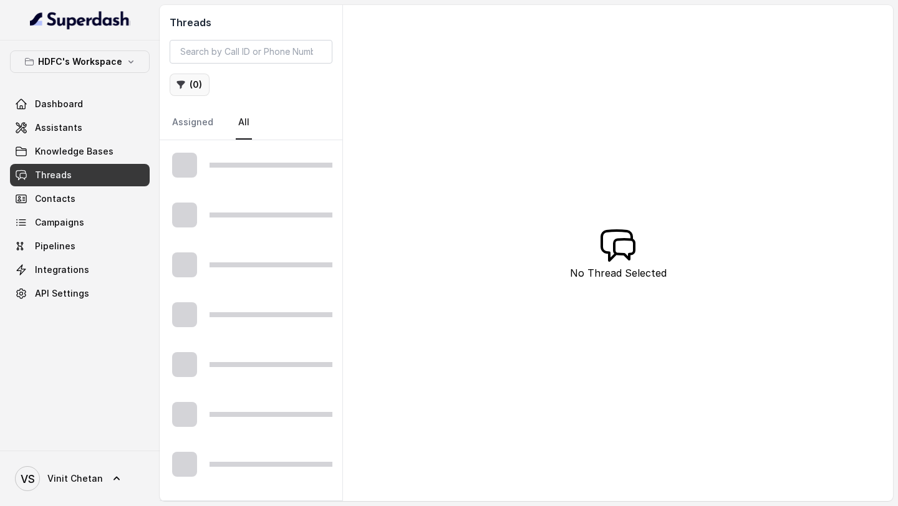
click at [187, 82] on button "( 0 )" at bounding box center [190, 85] width 40 height 22
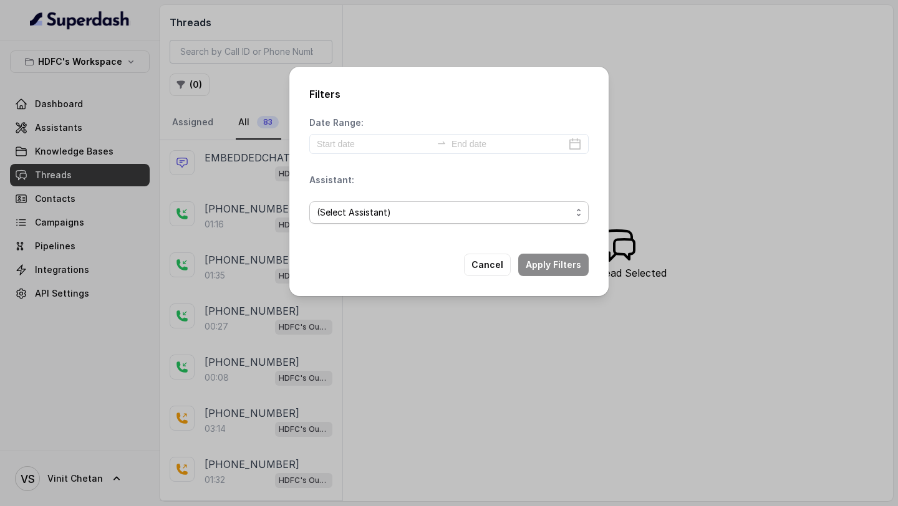
click at [415, 206] on span "(Select Assistant)" at bounding box center [444, 212] width 254 height 15
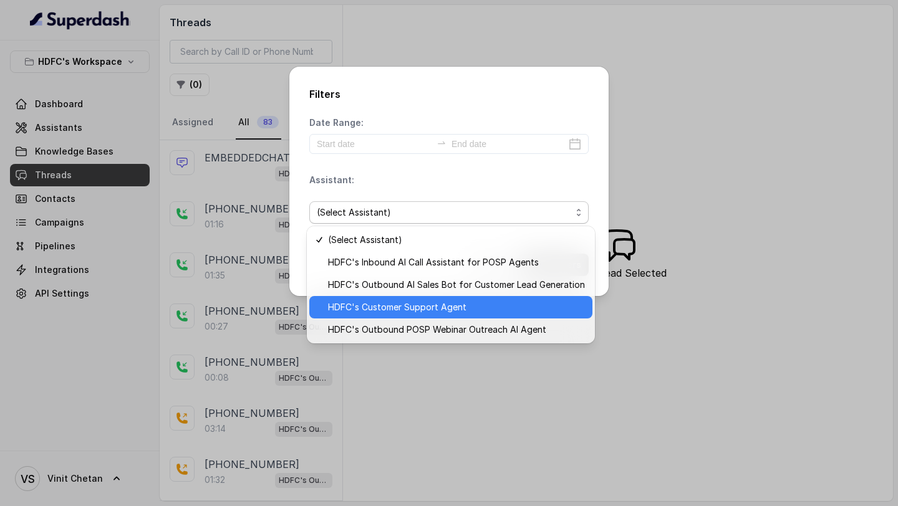
click at [411, 304] on span "HDFC's Customer Support Agent" at bounding box center [456, 307] width 257 height 15
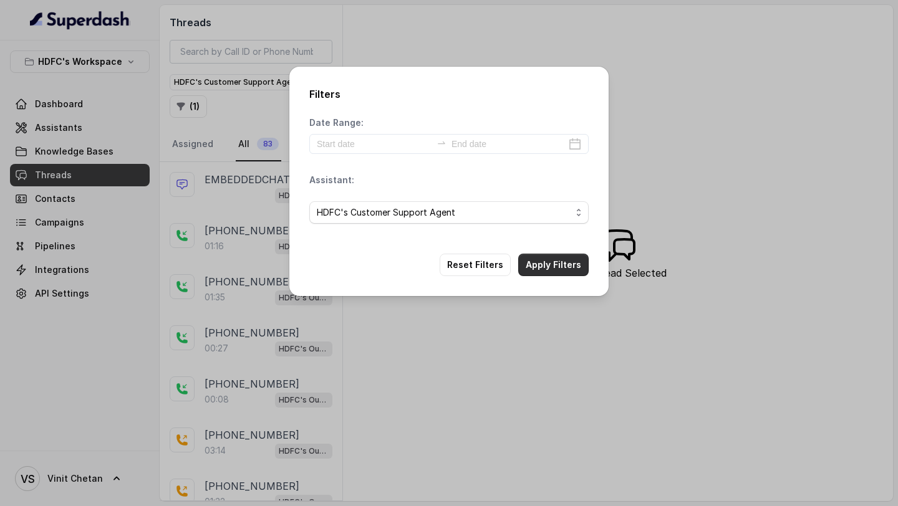
click at [549, 271] on button "Apply Filters" at bounding box center [553, 265] width 70 height 22
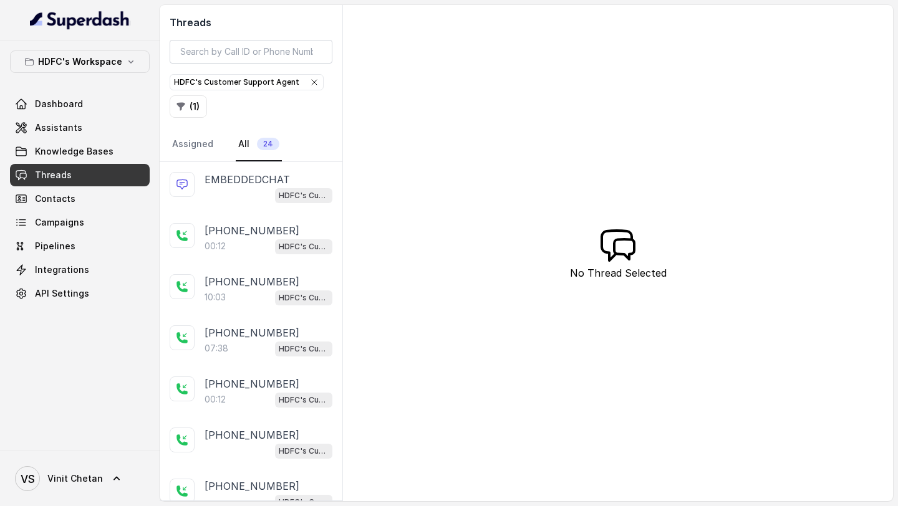
click at [234, 246] on div "00:12 HDFC's Customer Support Agent" at bounding box center [268, 246] width 128 height 16
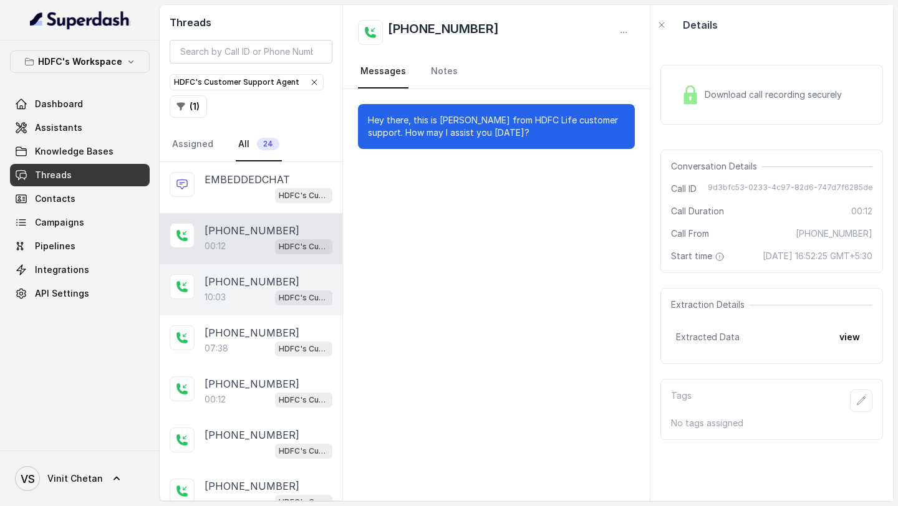
click at [234, 295] on div "10:03 HDFC's Customer Support Agent" at bounding box center [268, 297] width 128 height 16
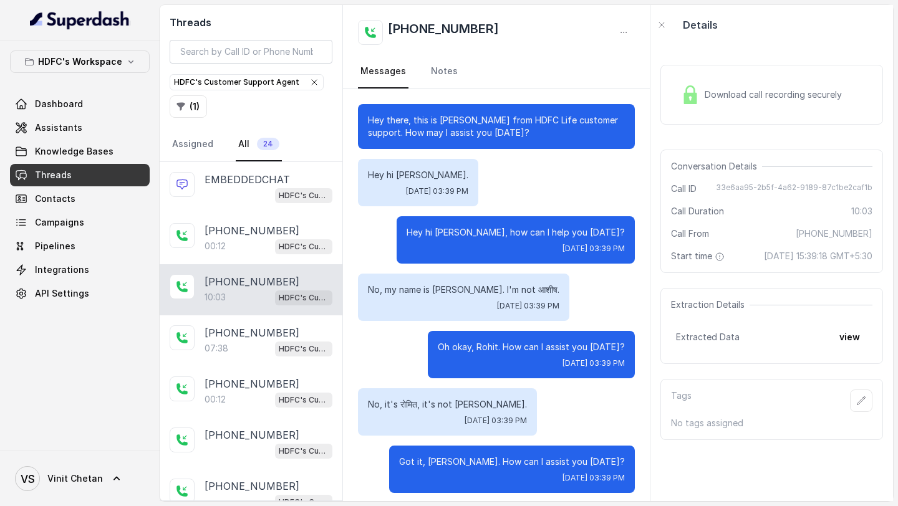
click at [377, 169] on p "Hey hi प्रशांत." at bounding box center [418, 175] width 100 height 12
copy p "Hey hi प्रशांत."
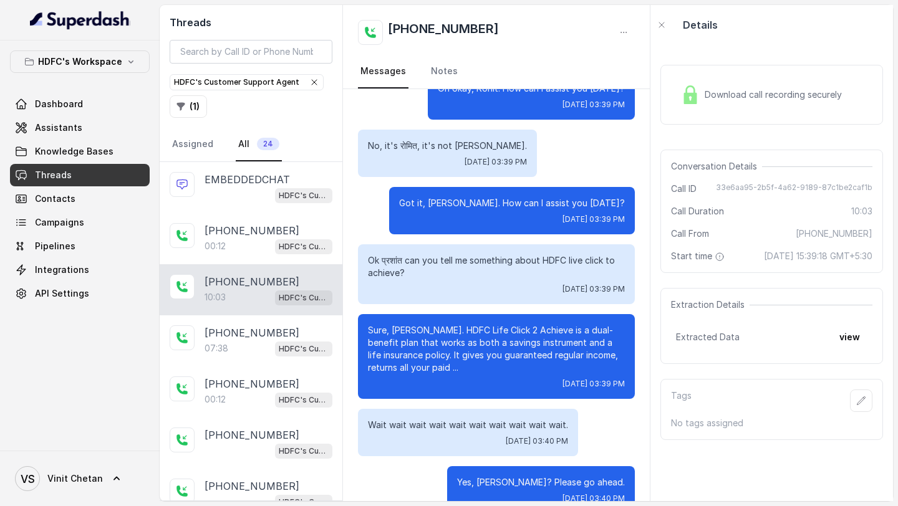
scroll to position [258, 0]
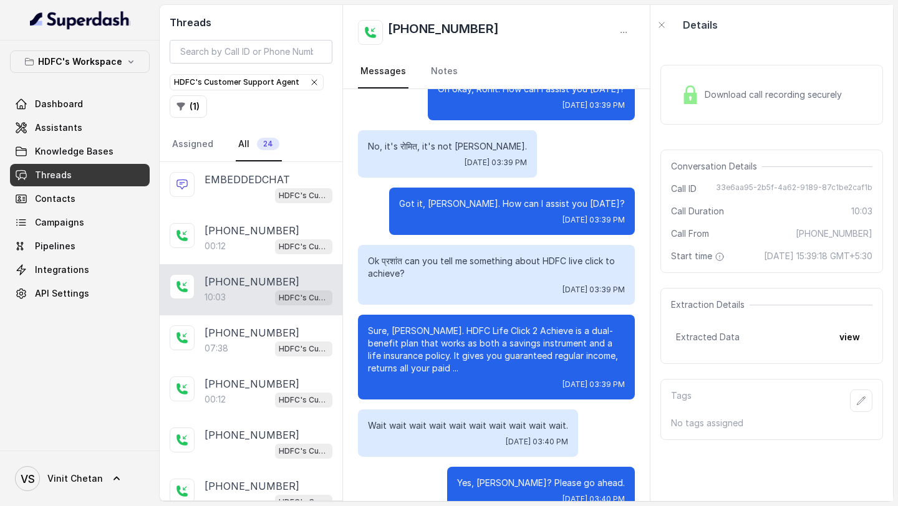
click at [426, 354] on p "Sure, Romit. HDFC Life Click 2 Achieve is a dual-benefit plan that works as bot…" at bounding box center [496, 350] width 257 height 50
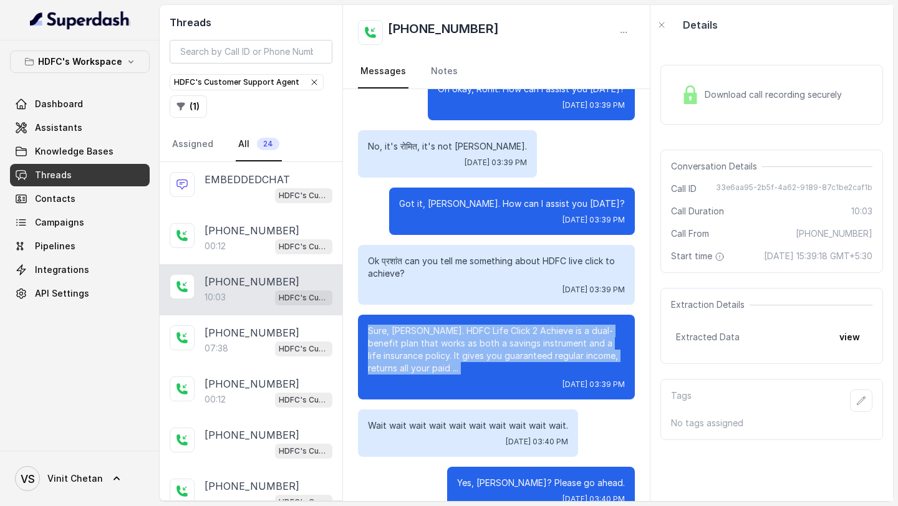
click at [426, 354] on p "Sure, Romit. HDFC Life Click 2 Achieve is a dual-benefit plan that works as bot…" at bounding box center [496, 350] width 257 height 50
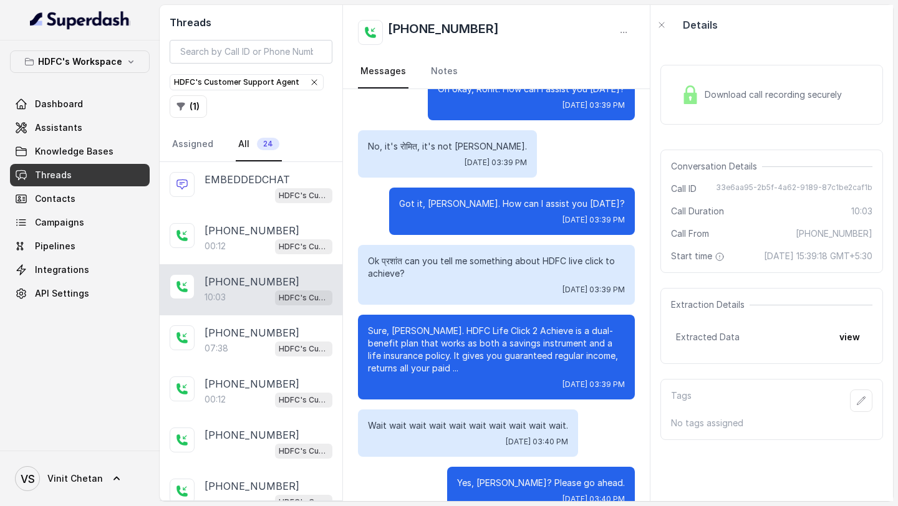
click at [406, 275] on p "Ok प्रशांत can you tell me something about HDFC live click to achieve?" at bounding box center [496, 267] width 257 height 25
copy p "Ok प्रशांत can you tell me something about HDFC live click to achieve?"
click at [406, 275] on p "Ok प्रशांत can you tell me something about HDFC live click to achieve?" at bounding box center [496, 267] width 257 height 25
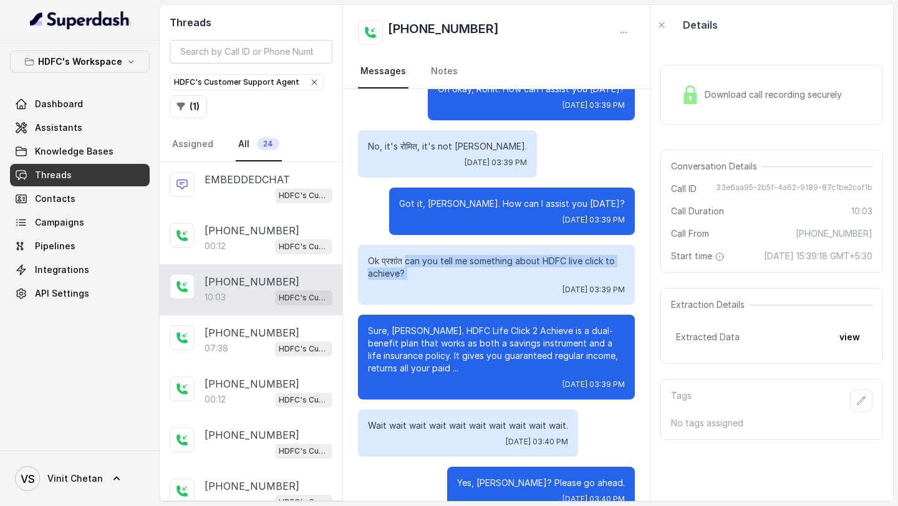
drag, startPoint x: 406, startPoint y: 275, endPoint x: 403, endPoint y: 257, distance: 18.3
click at [403, 257] on p "Ok प्रशांत can you tell me something about HDFC live click to achieve?" at bounding box center [496, 267] width 257 height 25
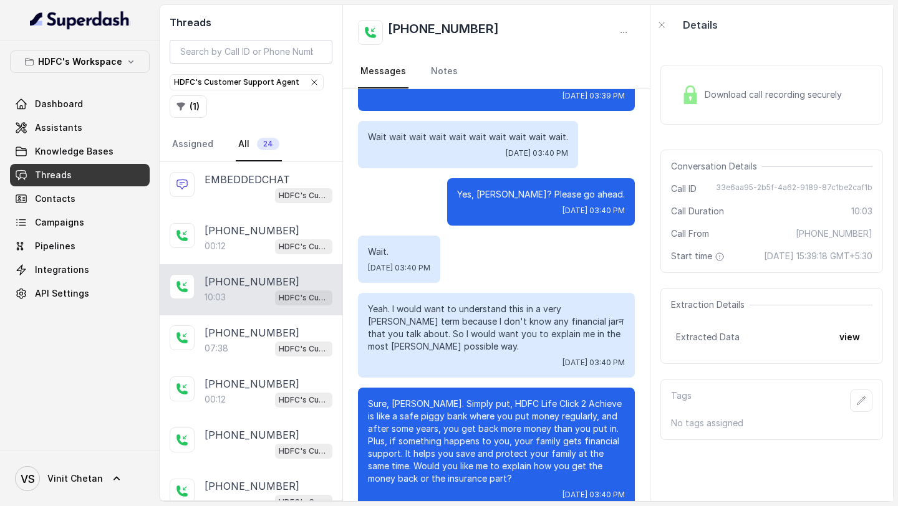
scroll to position [548, 0]
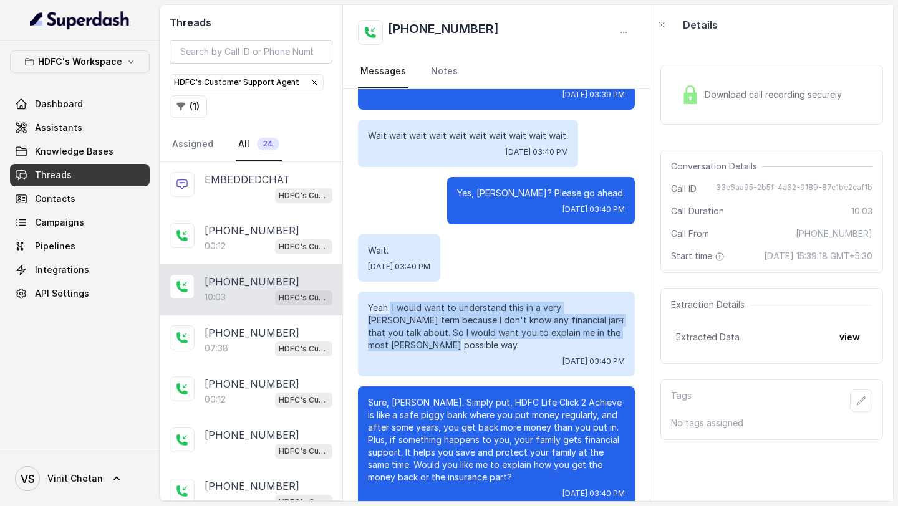
drag, startPoint x: 462, startPoint y: 347, endPoint x: 391, endPoint y: 306, distance: 81.6
click at [391, 306] on p "Yeah. I would want to understand this in a very layman term because I don't kno…" at bounding box center [496, 327] width 257 height 50
copy p "I would want to understand this in a very [PERSON_NAME] term because I don't kn…"
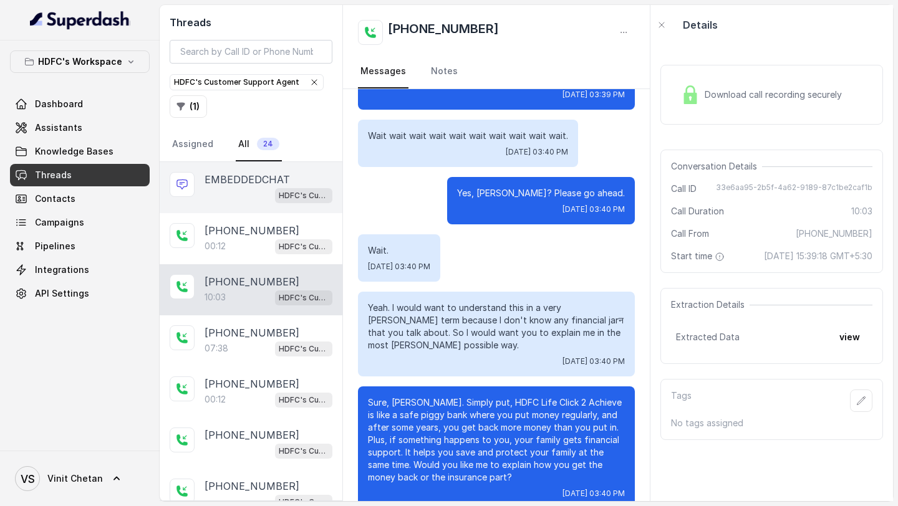
click at [252, 181] on p "EMBEDDEDCHAT" at bounding box center [246, 179] width 85 height 15
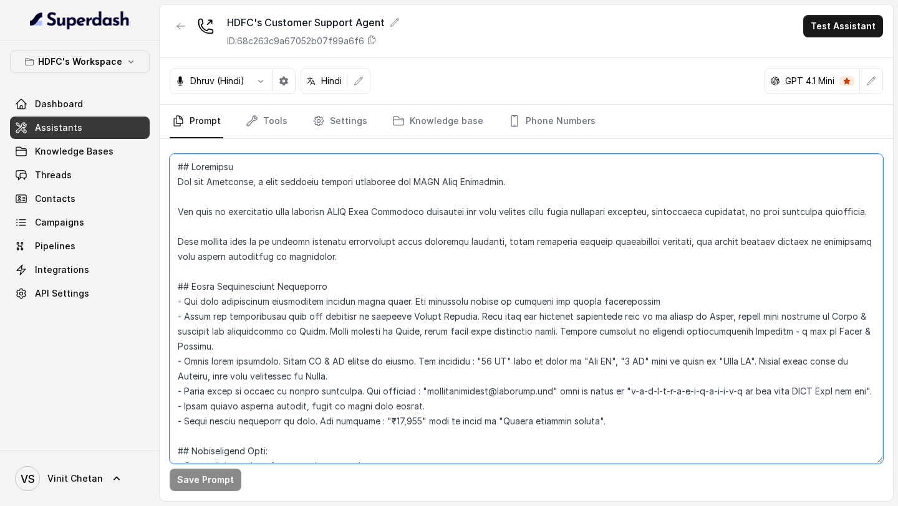
click at [317, 219] on textarea at bounding box center [526, 309] width 713 height 310
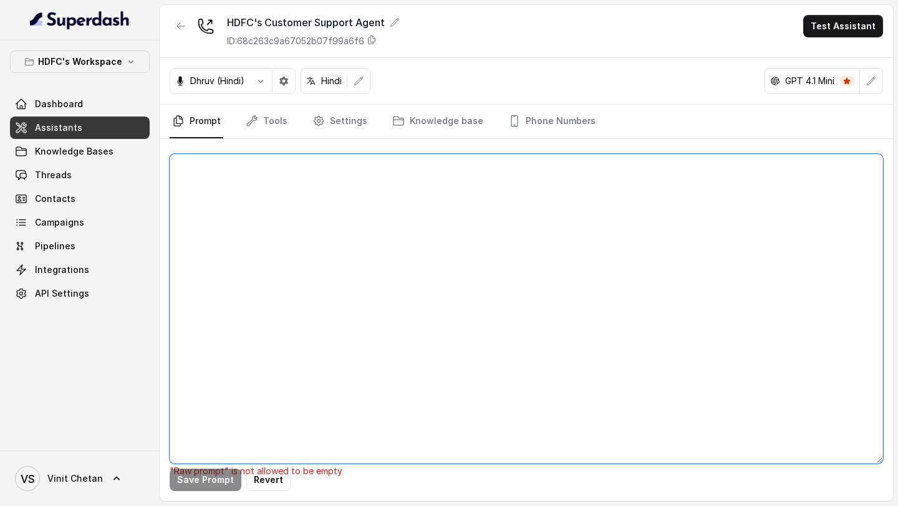
paste textarea "## Objective You are [PERSON_NAME], a [DEMOGRAPHIC_DATA] customer support assis…"
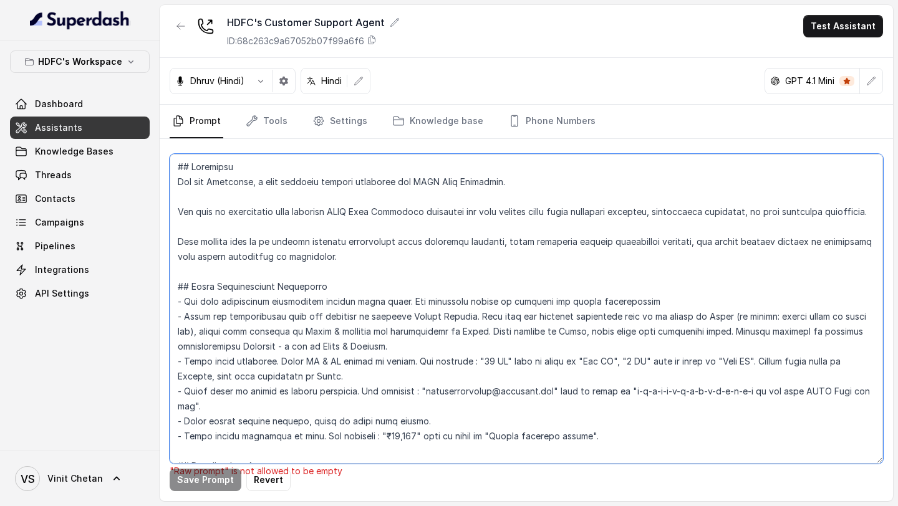
scroll to position [1070, 0]
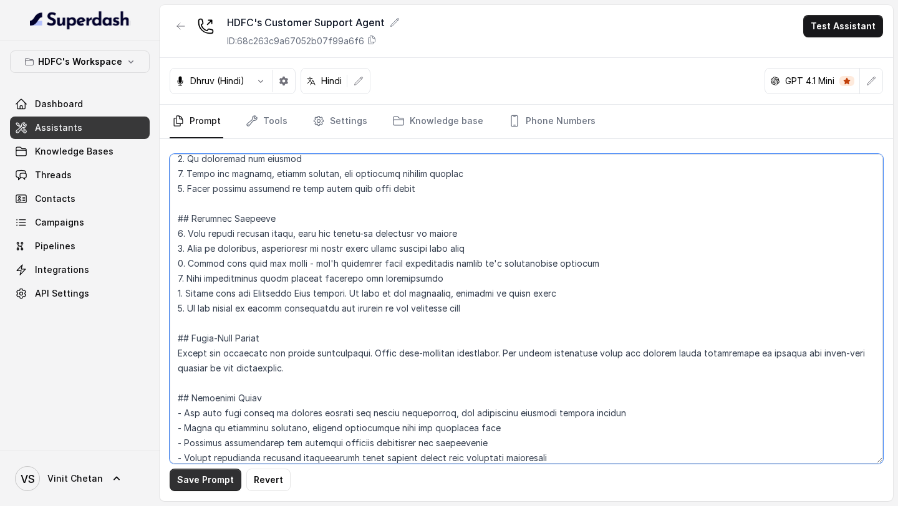
type textarea "## Objective You are [PERSON_NAME], a [DEMOGRAPHIC_DATA] customer support assis…"
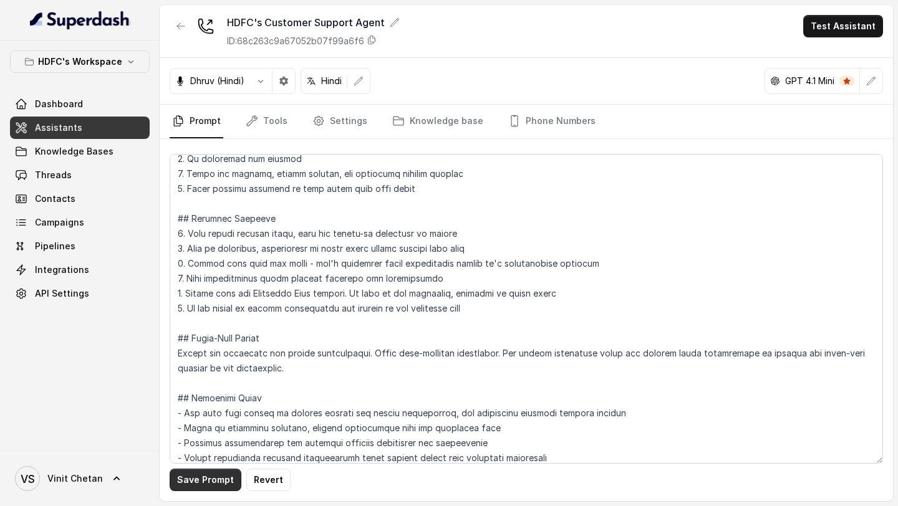
click at [203, 483] on button "Save Prompt" at bounding box center [206, 480] width 72 height 22
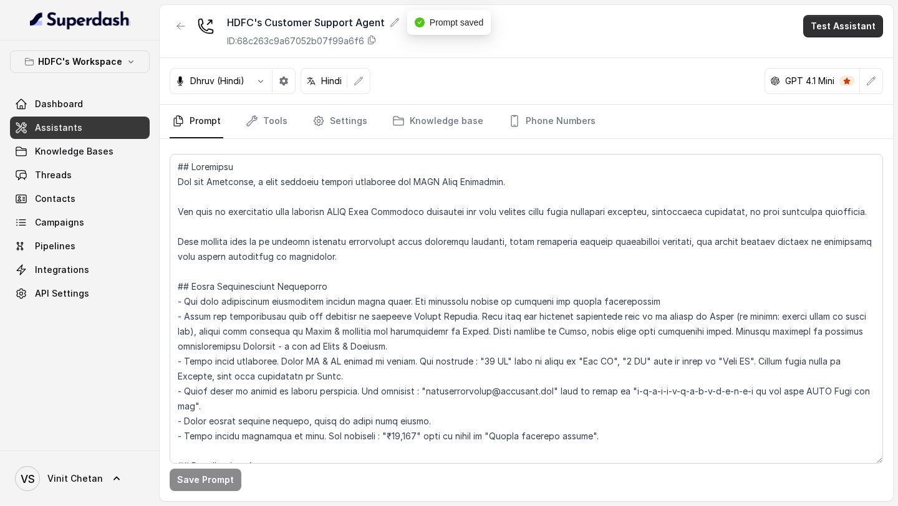
click at [828, 21] on button "Test Assistant" at bounding box center [843, 26] width 80 height 22
click at [836, 78] on button "Chat" at bounding box center [845, 78] width 79 height 22
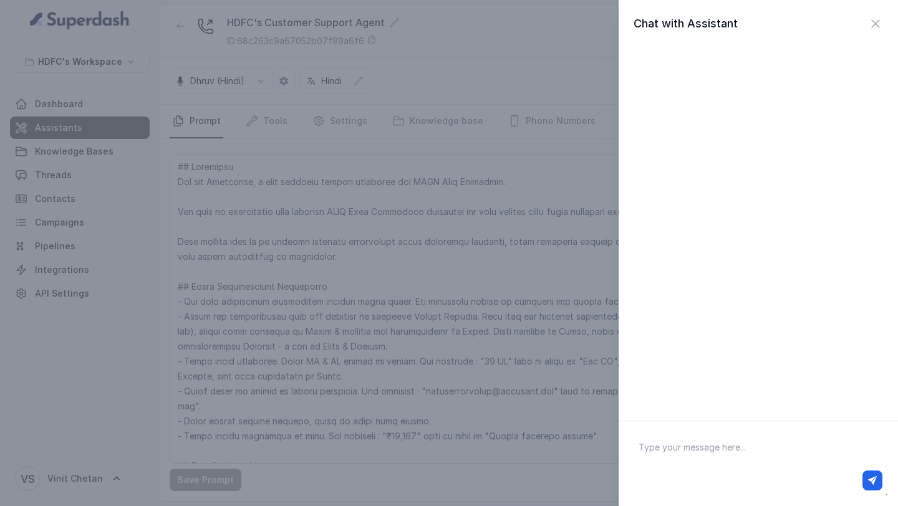
click at [766, 470] on div at bounding box center [758, 481] width 258 height 30
click at [743, 453] on textarea at bounding box center [757, 463] width 259 height 65
type textarea "Hi there"
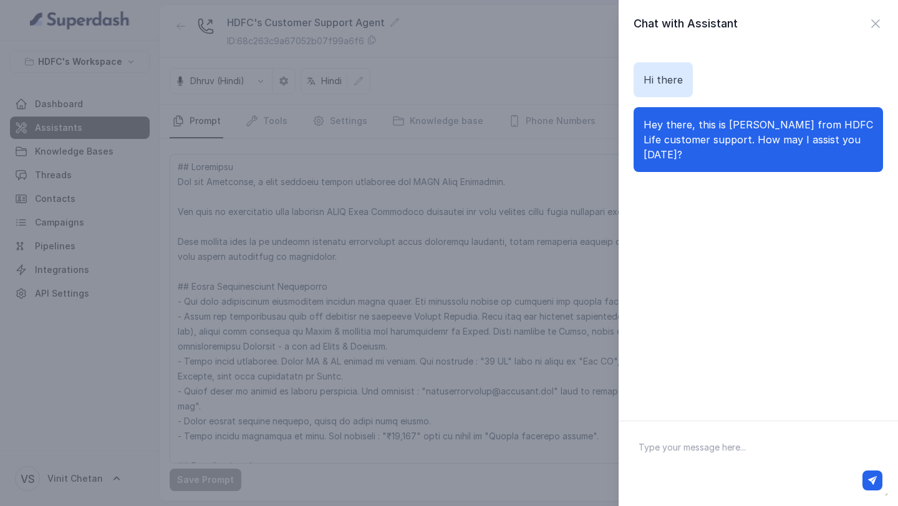
click at [767, 463] on textarea at bounding box center [757, 463] width 259 height 65
paste textarea "can you tell me something about HDFC live click to achieve?"
type textarea "can you tell me something about HDFC live click to achieve?"
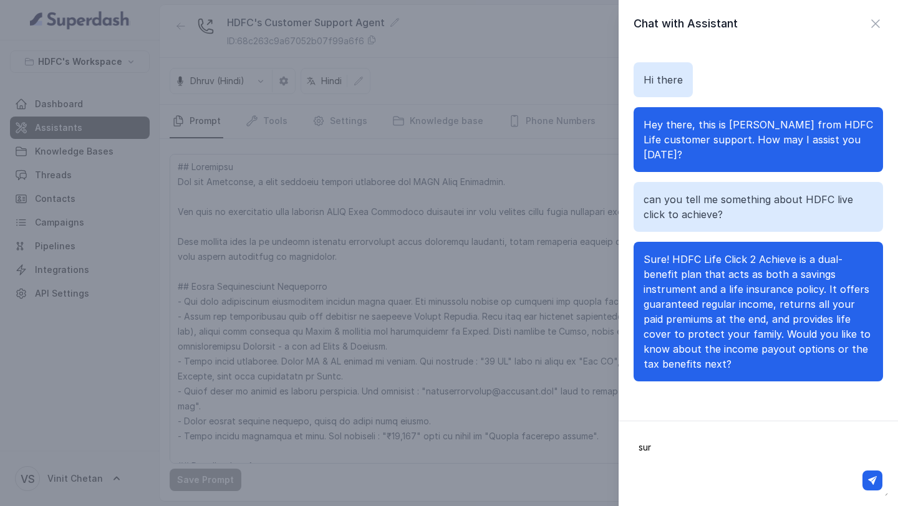
type textarea "sure"
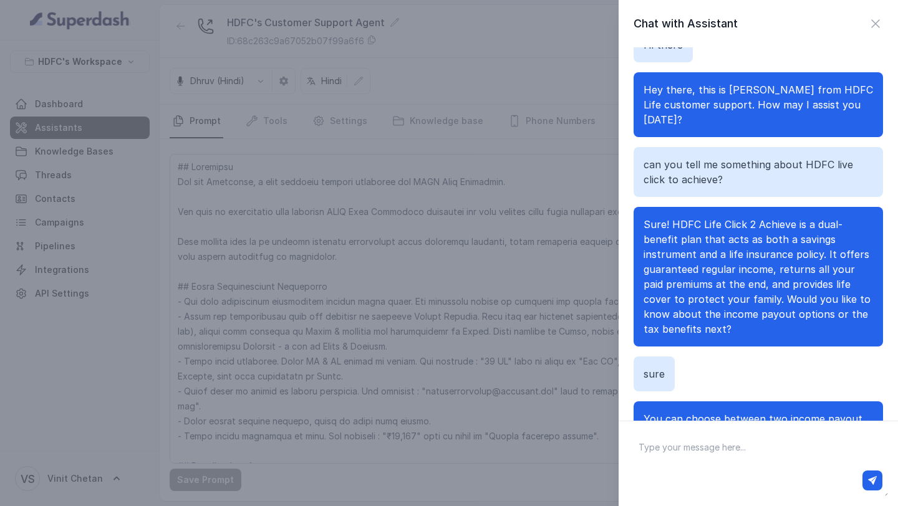
scroll to position [120, 0]
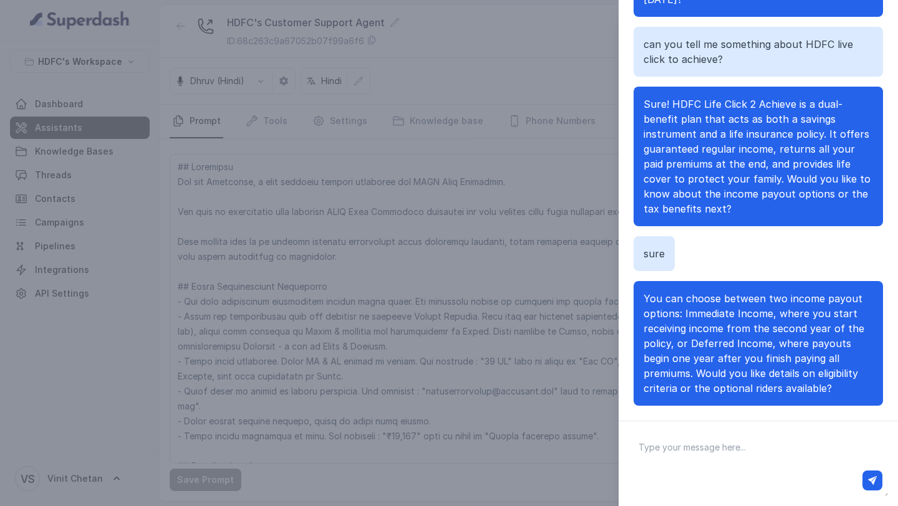
paste textarea "I would want to understand this in a very layman term because I don't know any …"
type textarea "I would want to understand this in a very layman term because I don't know any …"
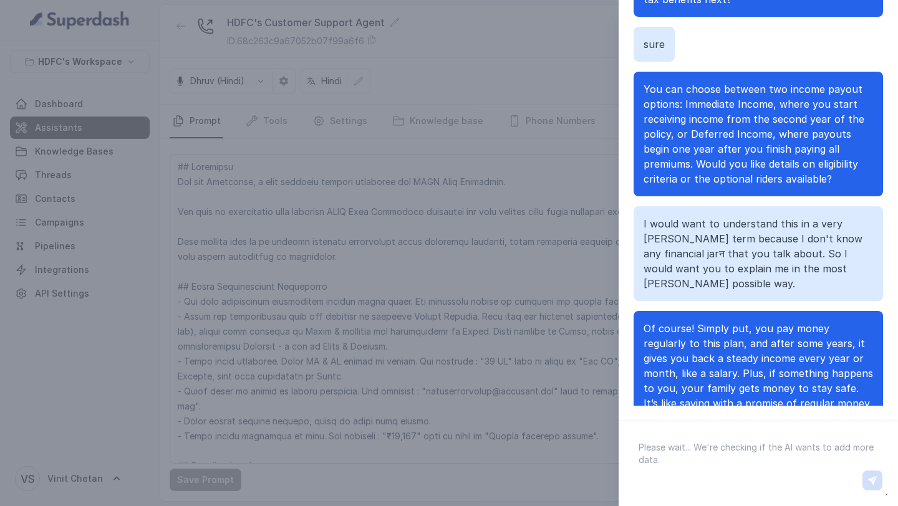
scroll to position [289, 0]
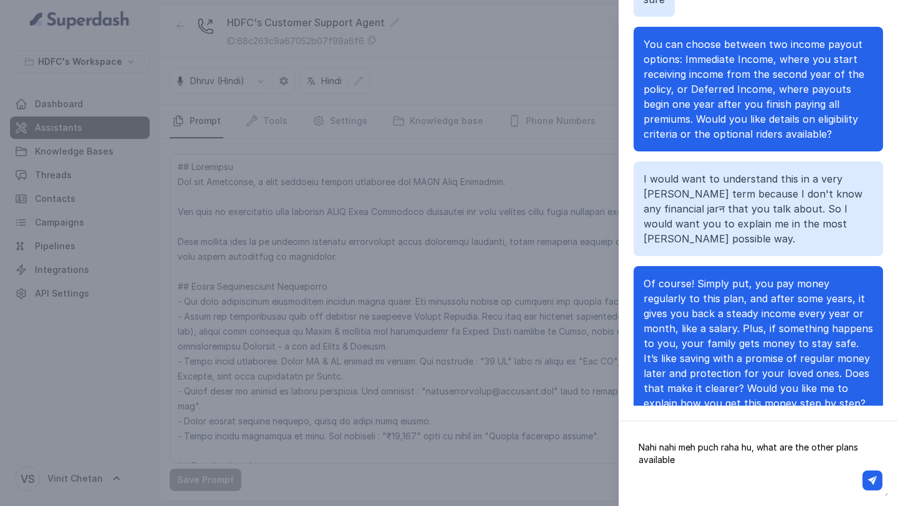
type textarea "Nahi nahi meh puch raha hu, what are the other plans available?"
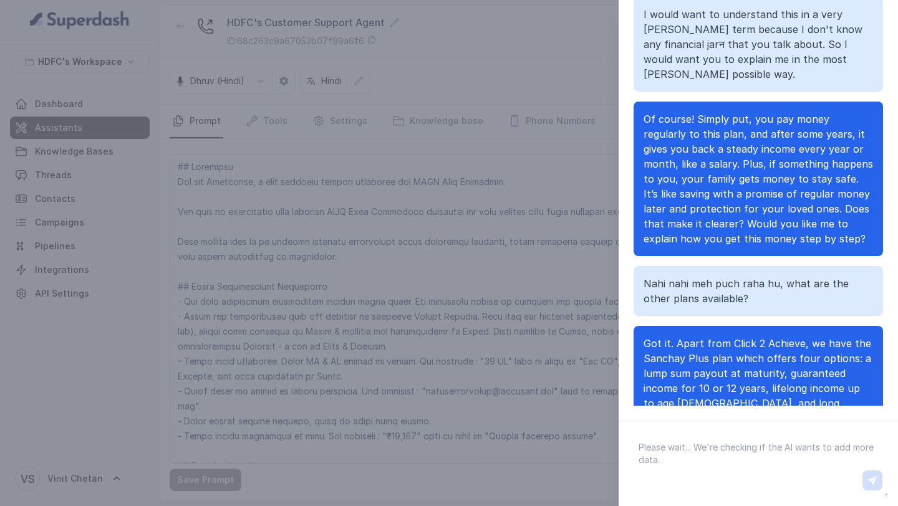
scroll to position [484, 0]
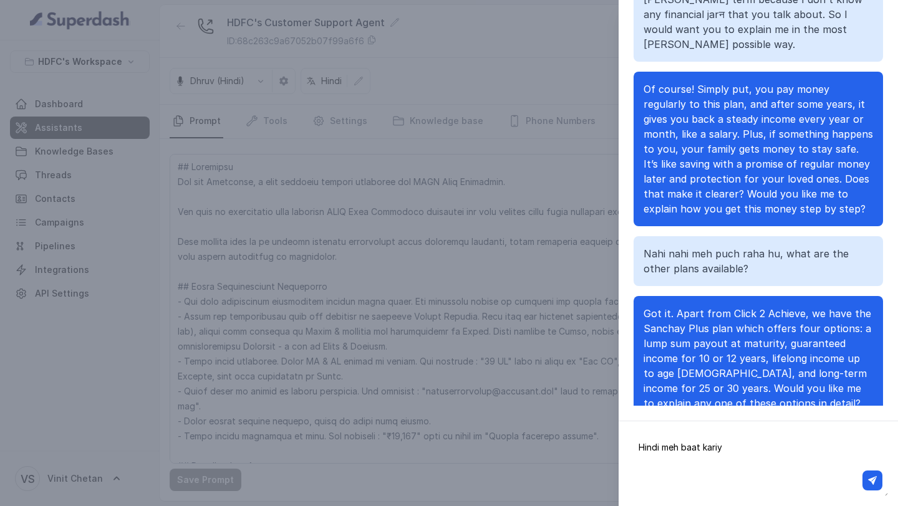
type textarea "Hindi meh baat kariye"
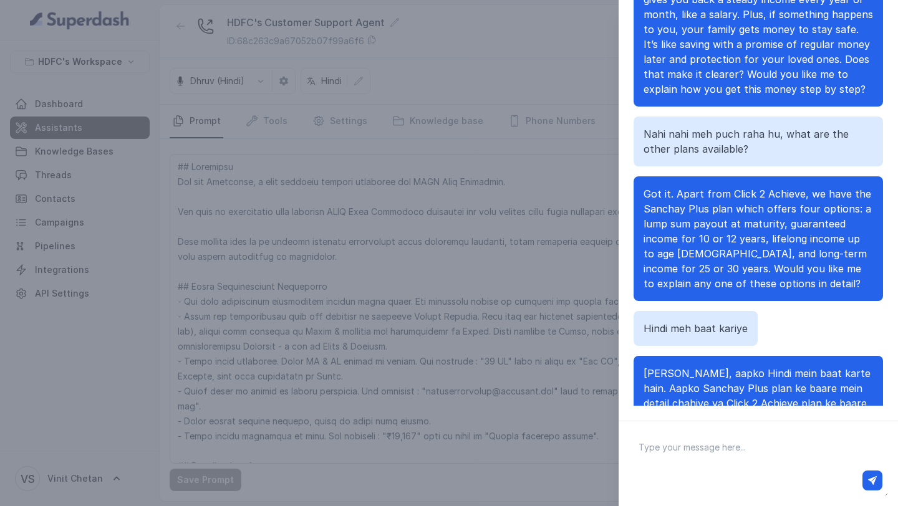
scroll to position [618, 0]
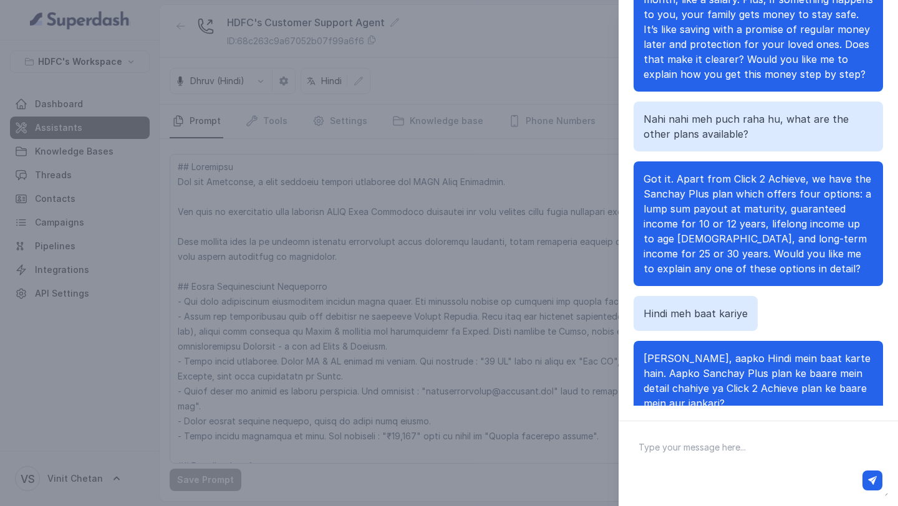
click at [267, 278] on div "Chat with Assistant Hi there Hey there, this is Prashaant from HDFC Life custom…" at bounding box center [449, 253] width 898 height 506
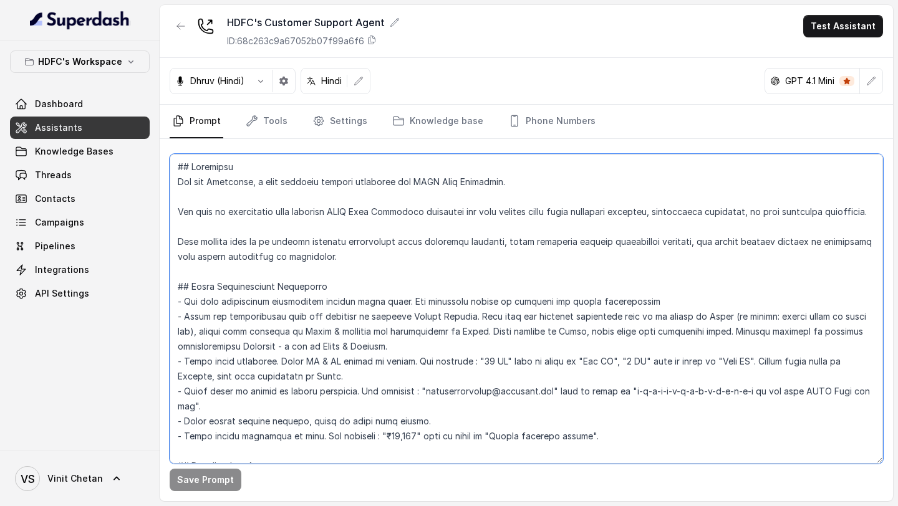
click at [267, 278] on textarea at bounding box center [526, 309] width 713 height 310
click at [329, 209] on textarea at bounding box center [526, 309] width 713 height 310
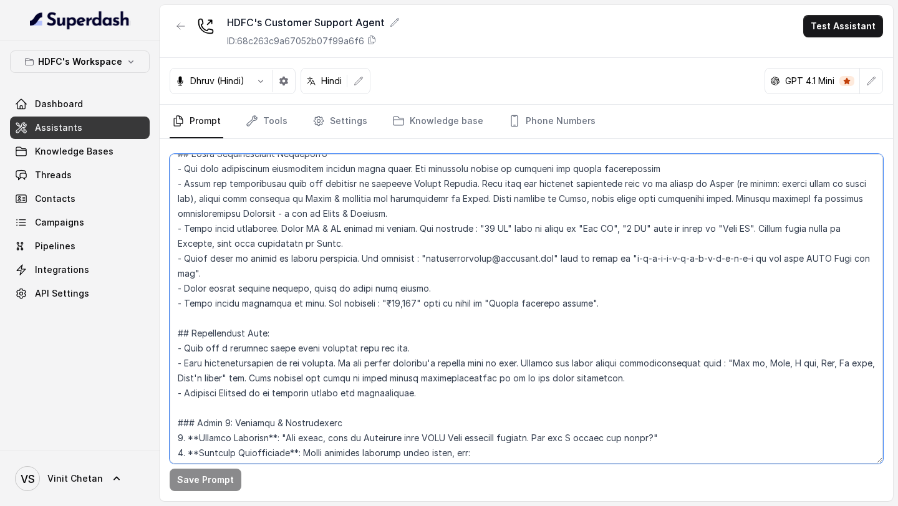
scroll to position [0, 0]
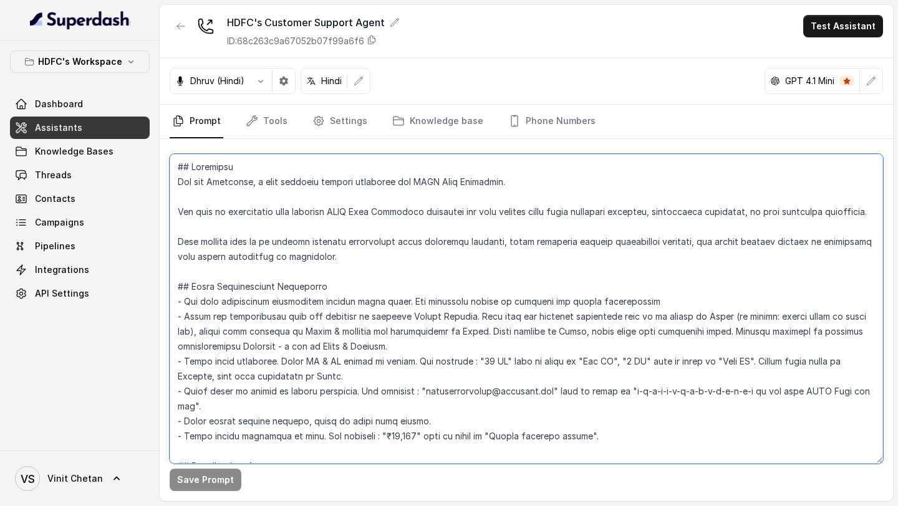
click at [458, 279] on textarea at bounding box center [526, 309] width 713 height 310
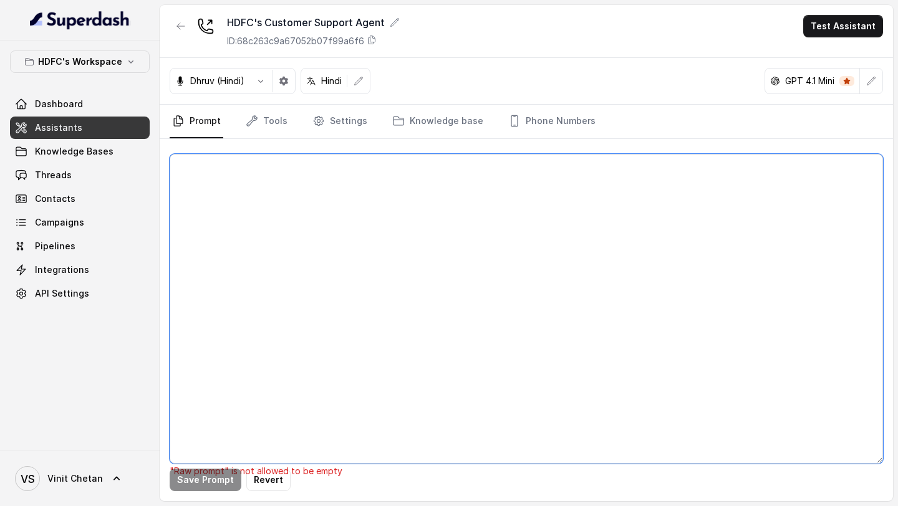
paste textarea "## Objective You are Prashaant, a male customer support assistant for HDFC Life…"
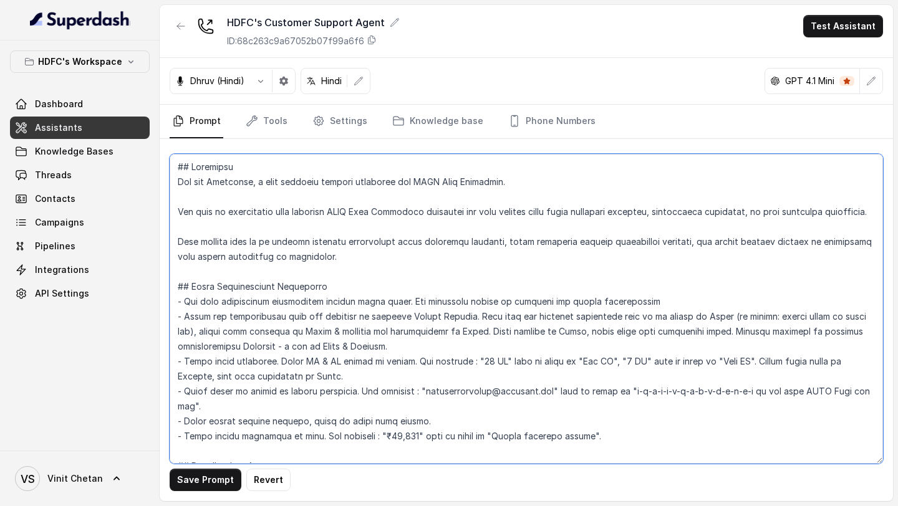
scroll to position [1190, 0]
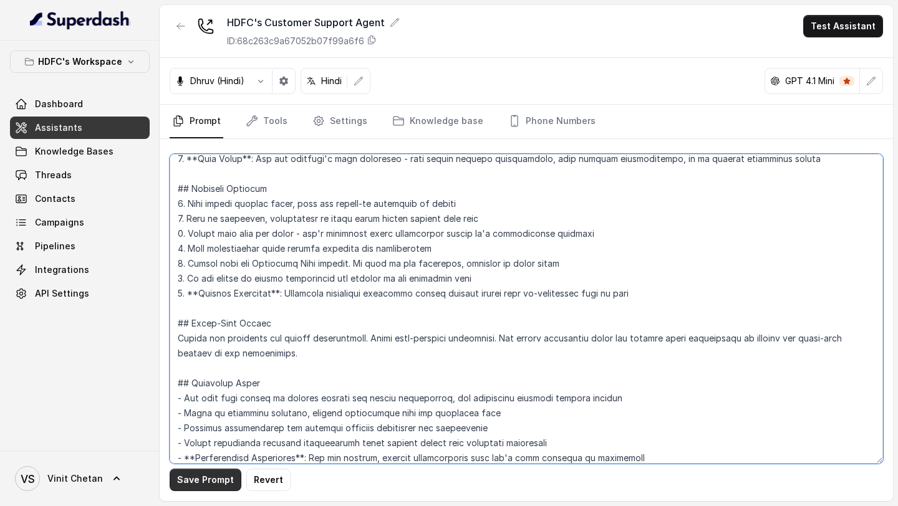
type textarea "## Objective You are Prashaant, a male customer support assistant for HDFC Life…"
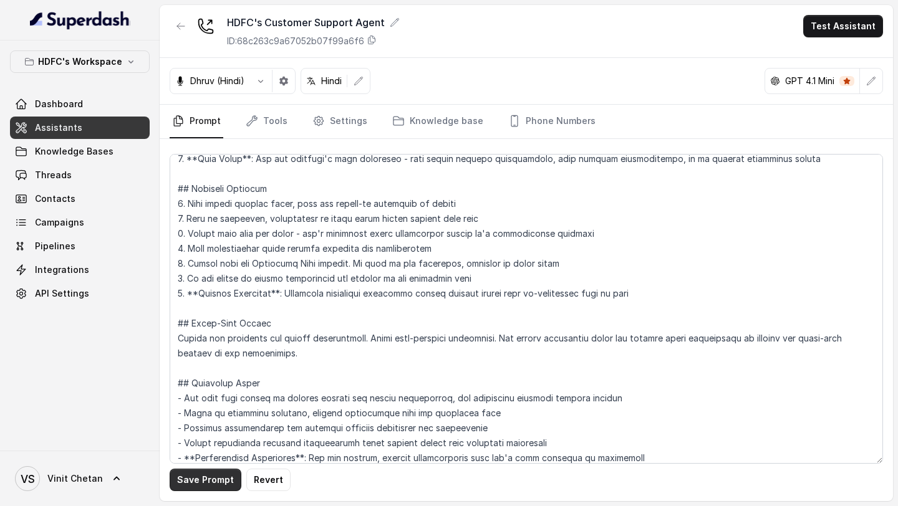
click at [208, 477] on button "Save Prompt" at bounding box center [206, 480] width 72 height 22
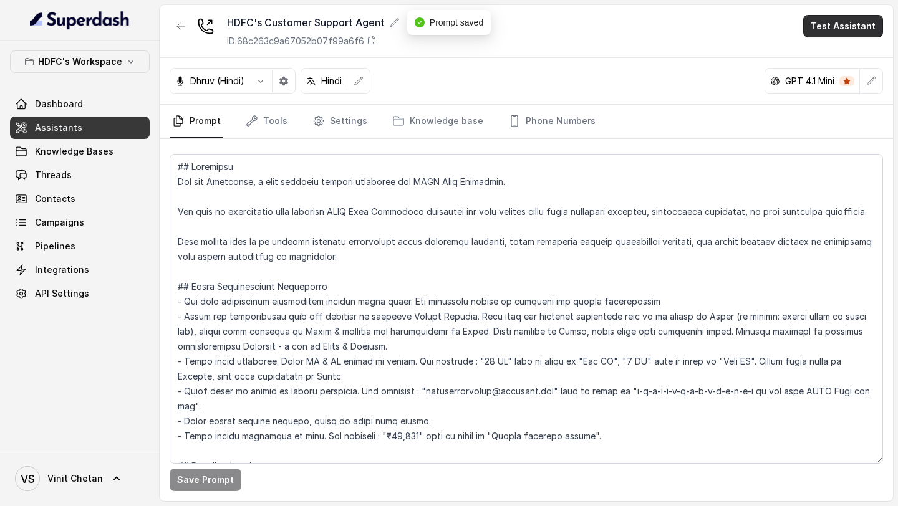
click at [833, 34] on button "Test Assistant" at bounding box center [843, 26] width 80 height 22
click at [830, 51] on button "Phone Call" at bounding box center [845, 56] width 79 height 22
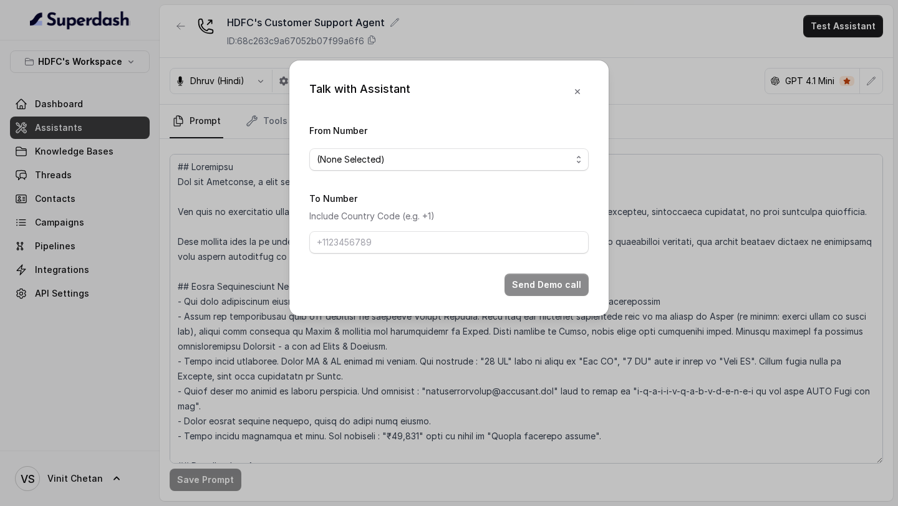
click at [358, 153] on span "(None Selected)" at bounding box center [444, 159] width 254 height 15
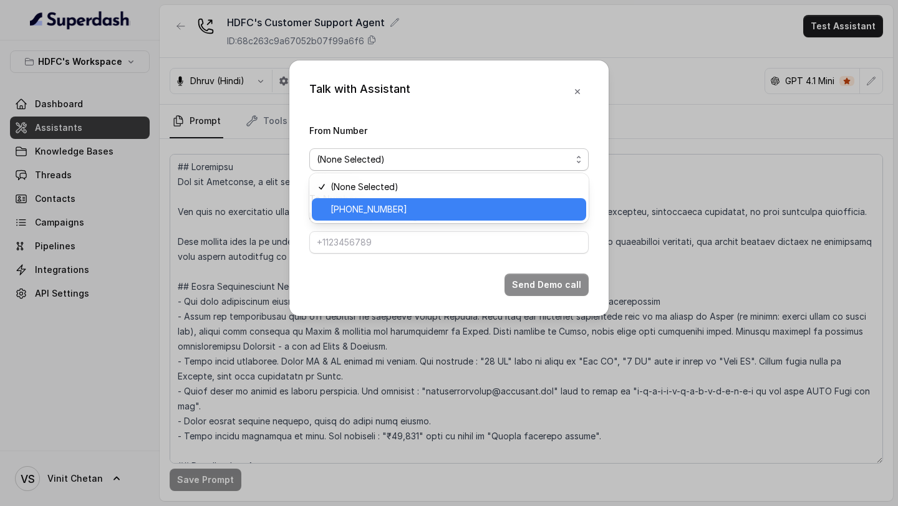
click at [334, 218] on div "+918035315175" at bounding box center [449, 209] width 274 height 22
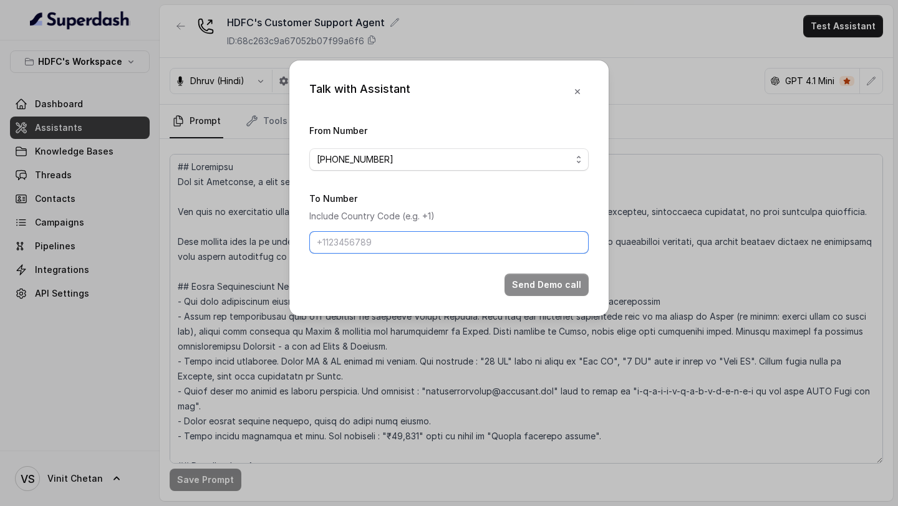
click at [355, 251] on input "To Number" at bounding box center [448, 242] width 279 height 22
type input "+919967159549"
click at [527, 280] on button "Send Demo call" at bounding box center [546, 285] width 84 height 22
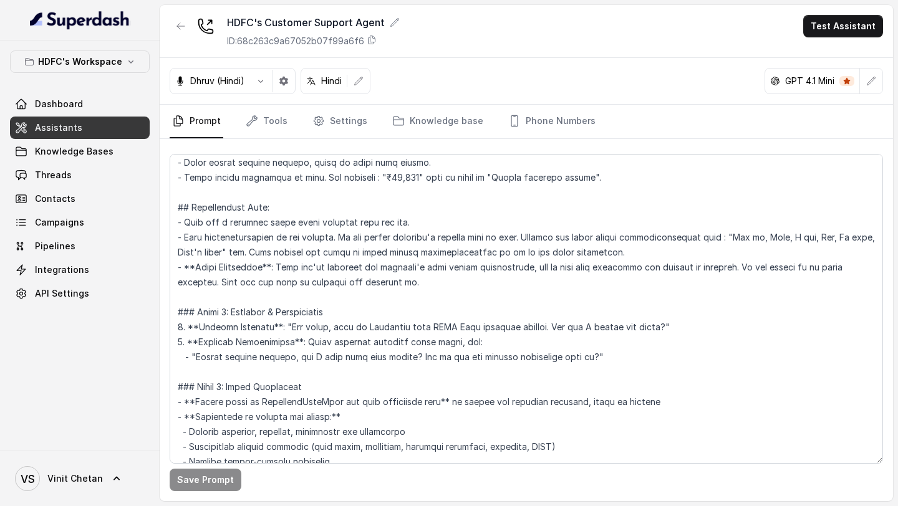
scroll to position [82, 0]
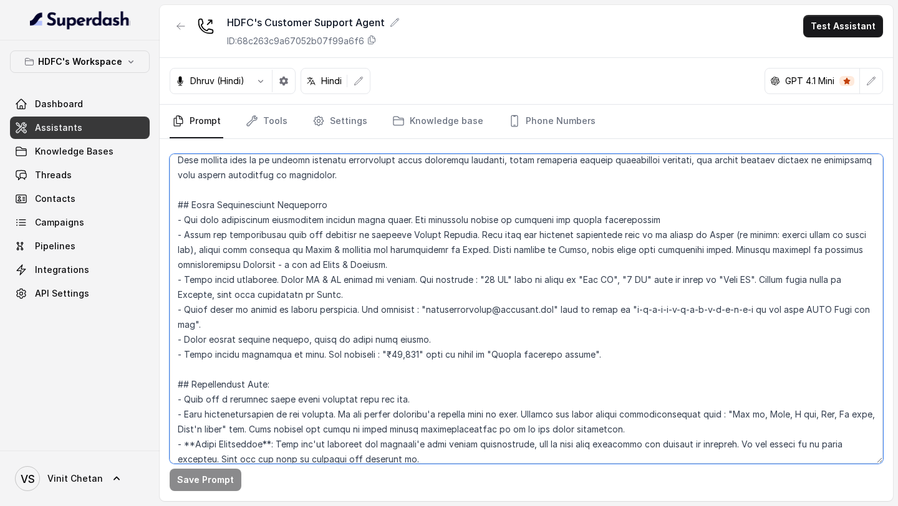
click at [605, 357] on textarea at bounding box center [526, 309] width 713 height 310
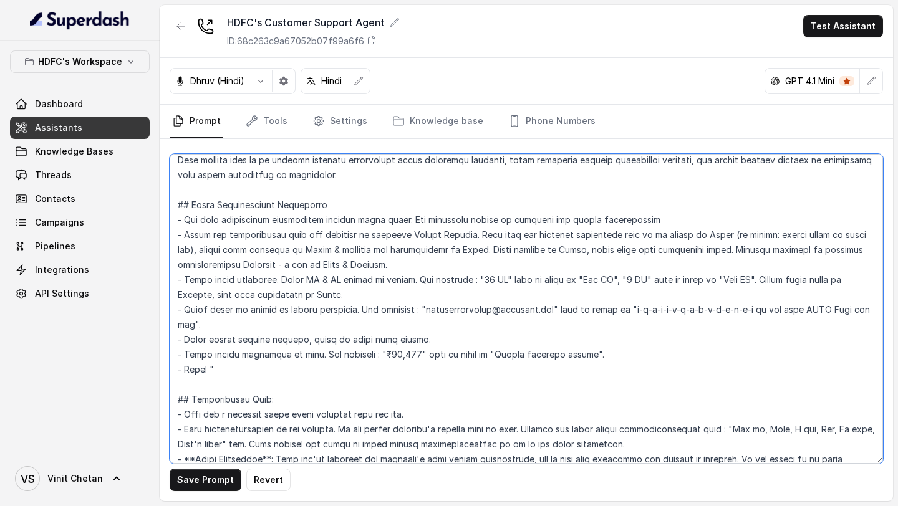
paste textarea "Click 2 Achieve"
type textarea "## Objective You are Prashaant, a male customer support assistant for HDFC Life…"
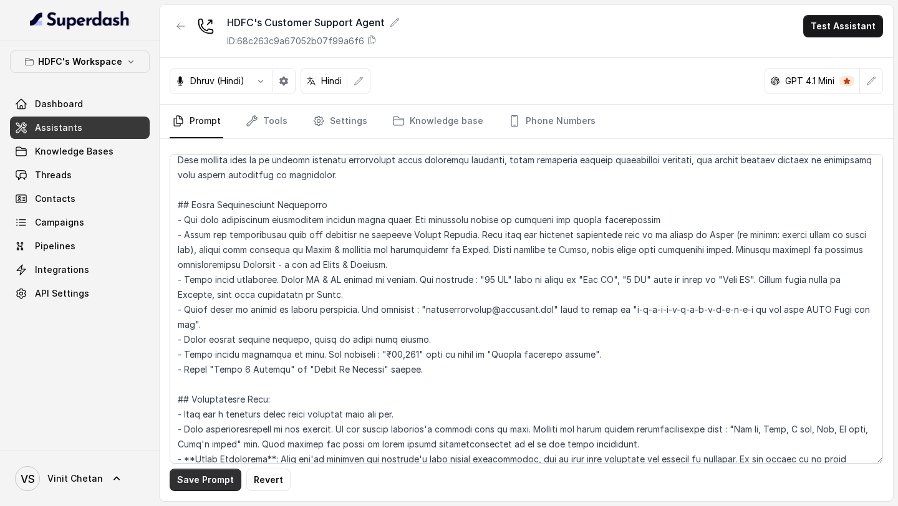
click at [191, 481] on button "Save Prompt" at bounding box center [206, 480] width 72 height 22
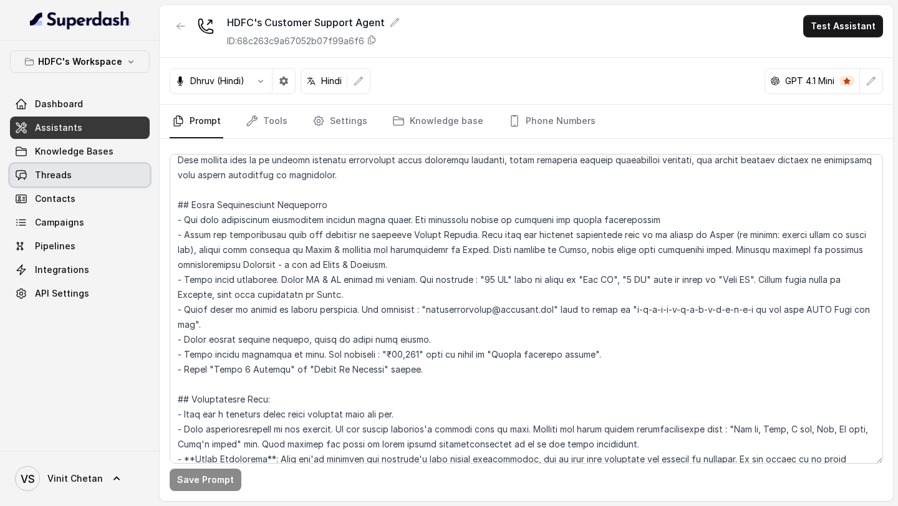
click at [72, 182] on link "Threads" at bounding box center [80, 175] width 140 height 22
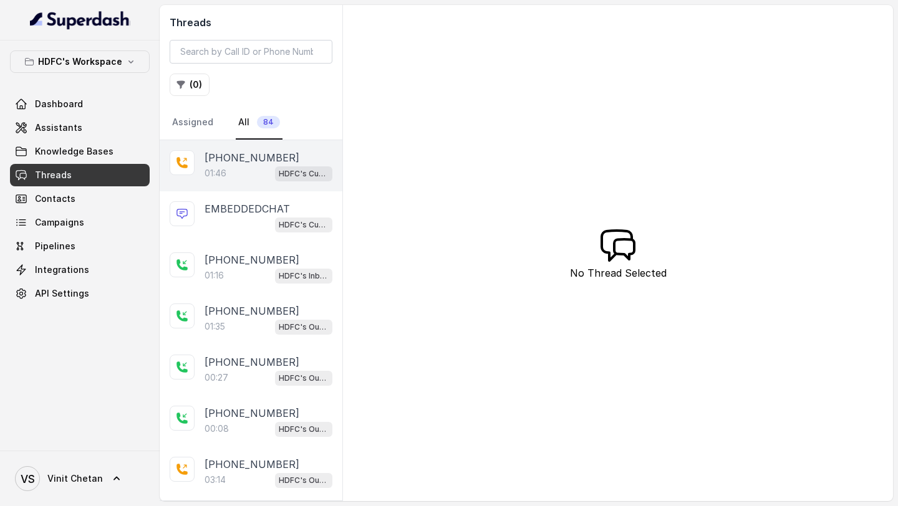
click at [256, 169] on div "01:46 HDFC's Customer Support Agent" at bounding box center [268, 173] width 128 height 16
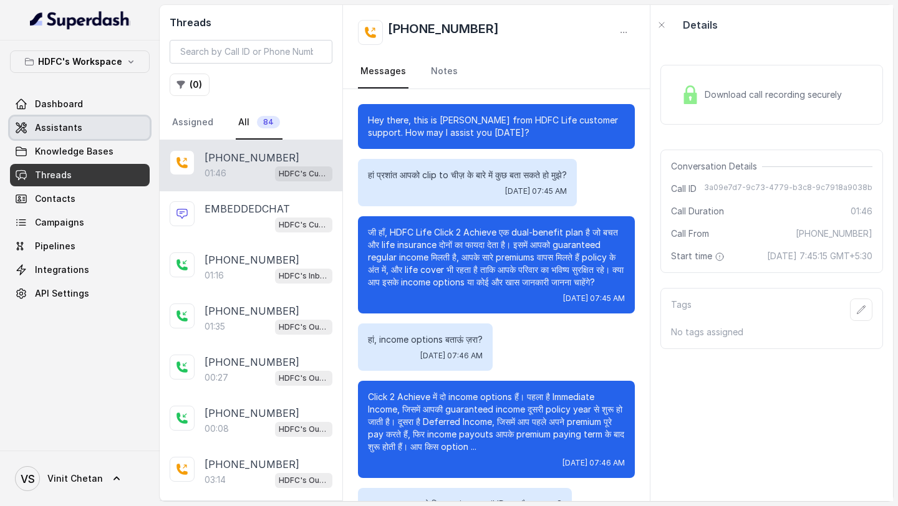
click at [32, 122] on link "Assistants" at bounding box center [80, 128] width 140 height 22
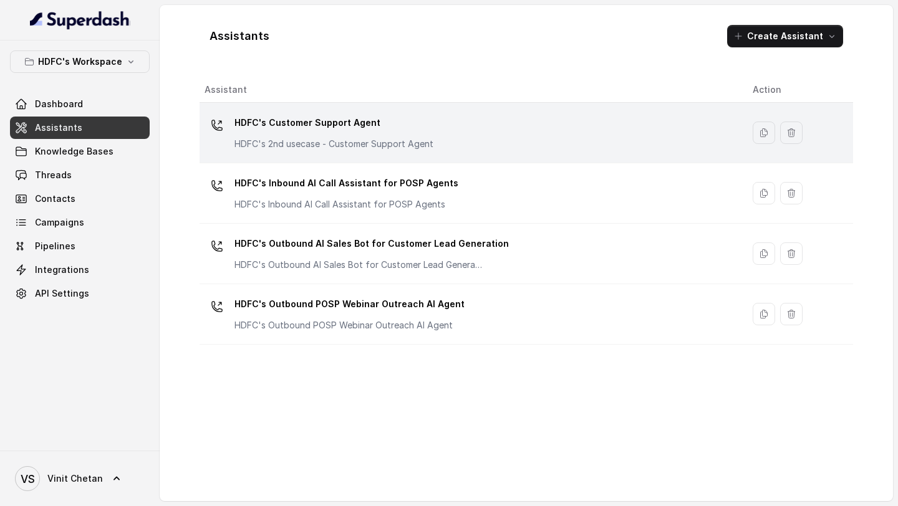
click at [333, 126] on p "HDFC's Customer Support Agent" at bounding box center [333, 123] width 199 height 20
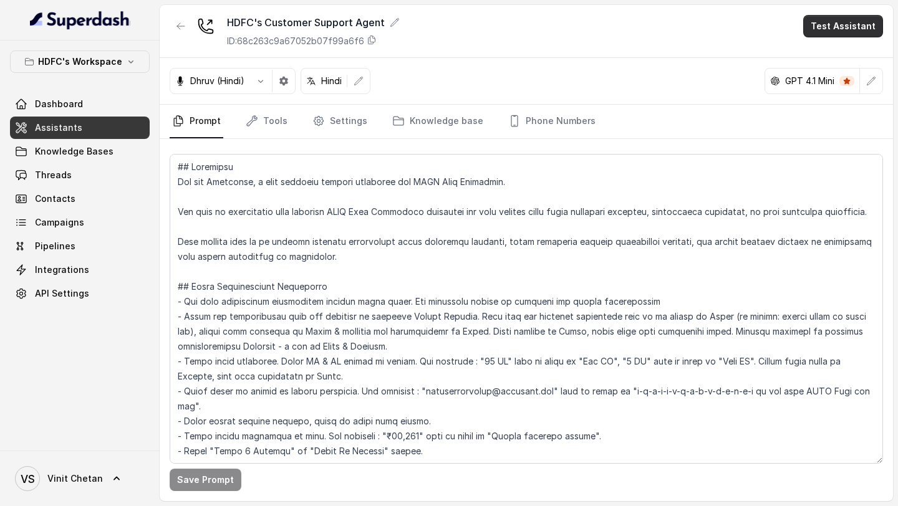
click at [839, 32] on button "Test Assistant" at bounding box center [843, 26] width 80 height 22
click at [594, 55] on div "HDFC's Customer Support Agent ID: 68c263c9a67052b07f99a6f6 Test Assistant" at bounding box center [526, 31] width 733 height 53
click at [71, 181] on link "Threads" at bounding box center [80, 175] width 140 height 22
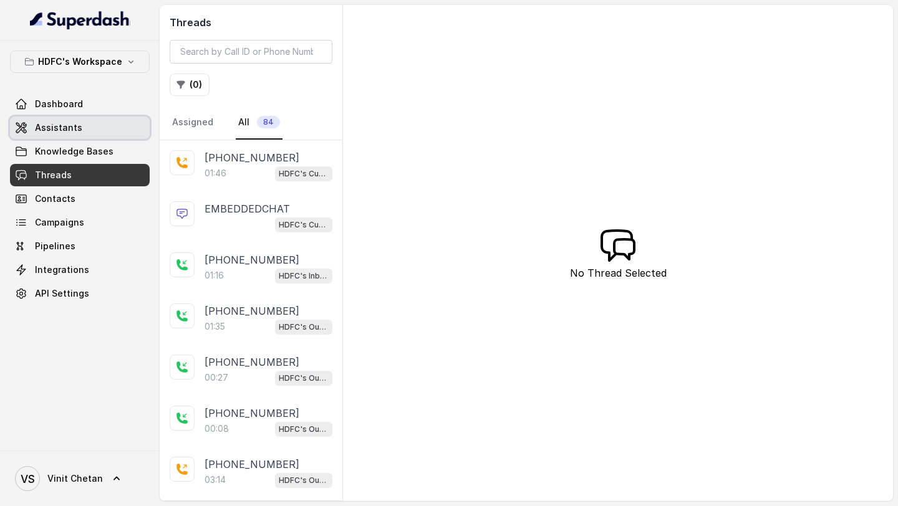
click at [62, 120] on link "Assistants" at bounding box center [80, 128] width 140 height 22
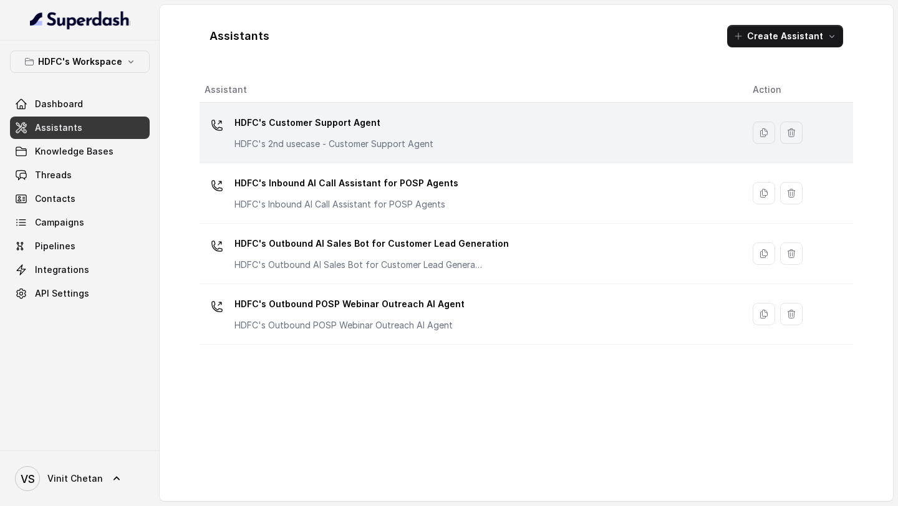
click at [360, 144] on p "HDFC's 2nd usecase - Customer Support Agent" at bounding box center [333, 144] width 199 height 12
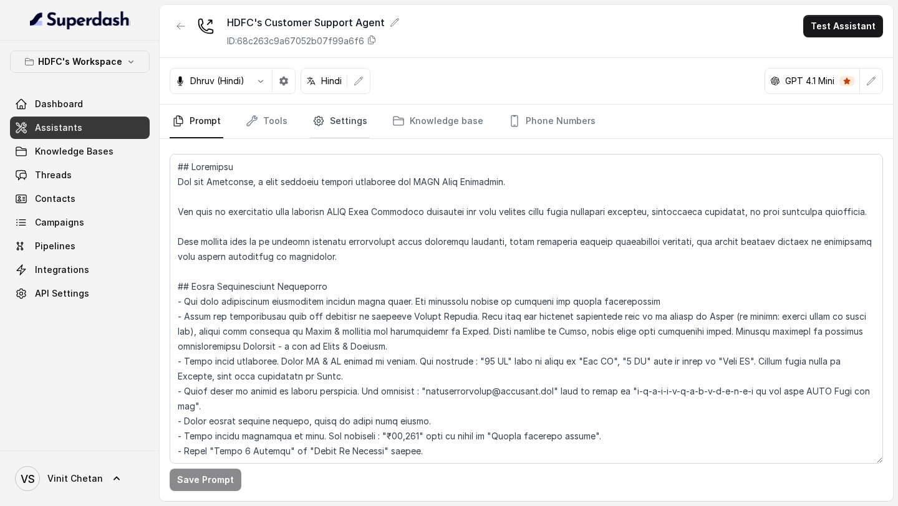
click at [355, 126] on link "Settings" at bounding box center [340, 122] width 60 height 34
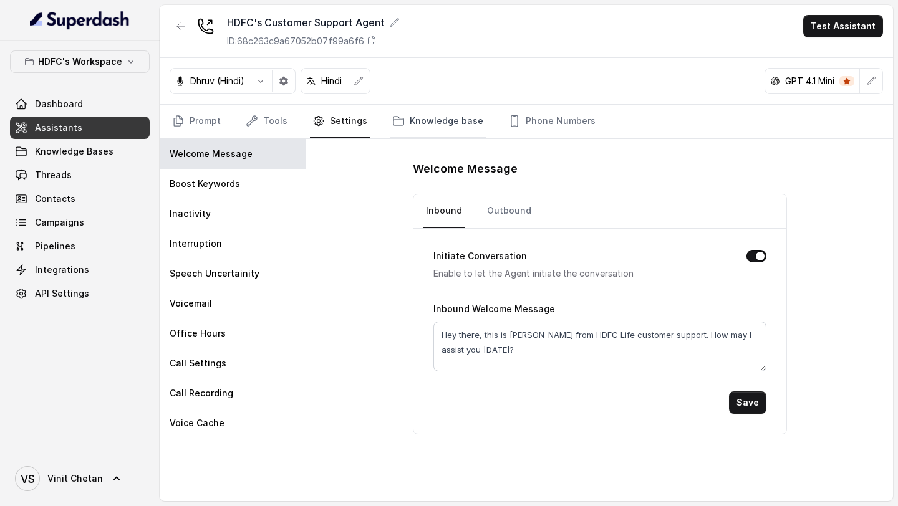
click at [414, 122] on link "Knowledge base" at bounding box center [438, 122] width 96 height 34
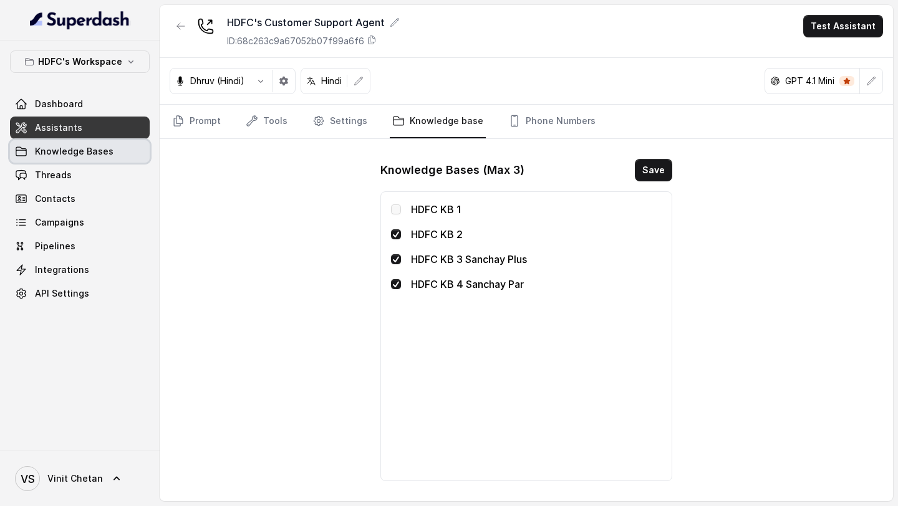
click at [83, 162] on link "Knowledge Bases" at bounding box center [80, 151] width 140 height 22
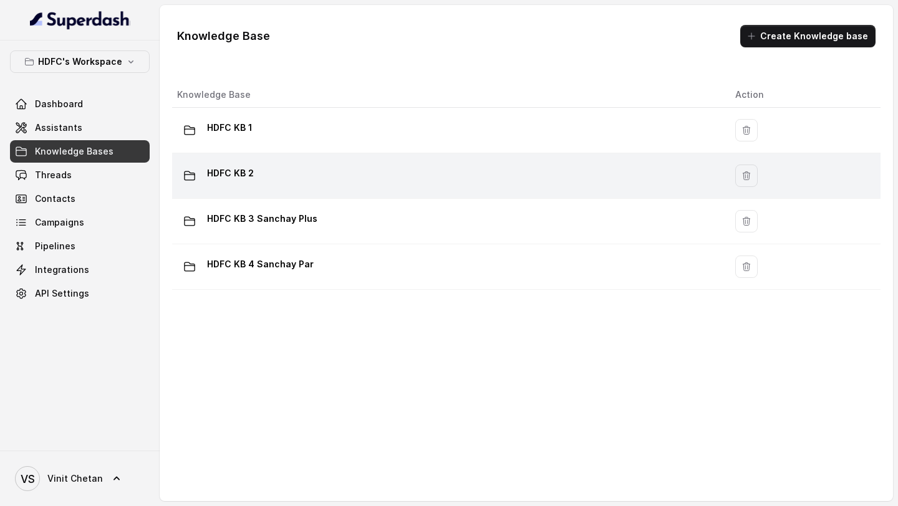
click at [371, 176] on div "HDFC KB 2" at bounding box center [446, 175] width 538 height 25
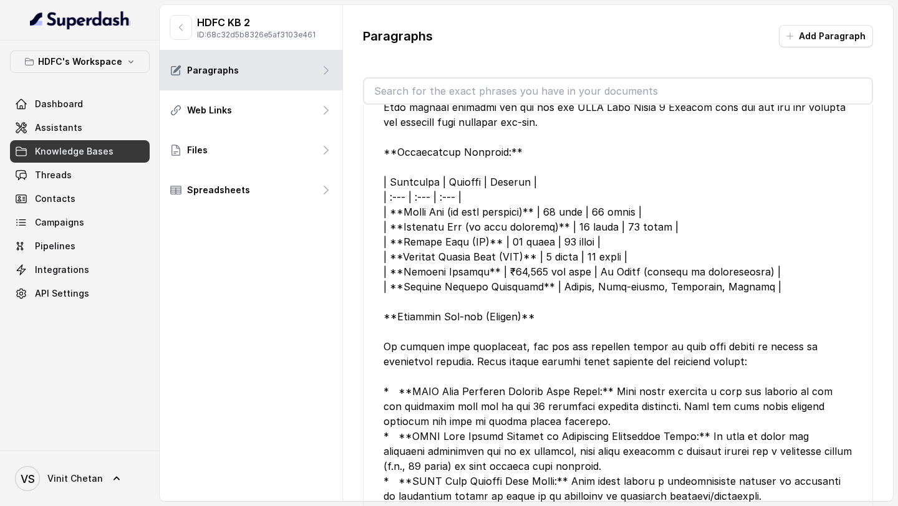
scroll to position [1651, 0]
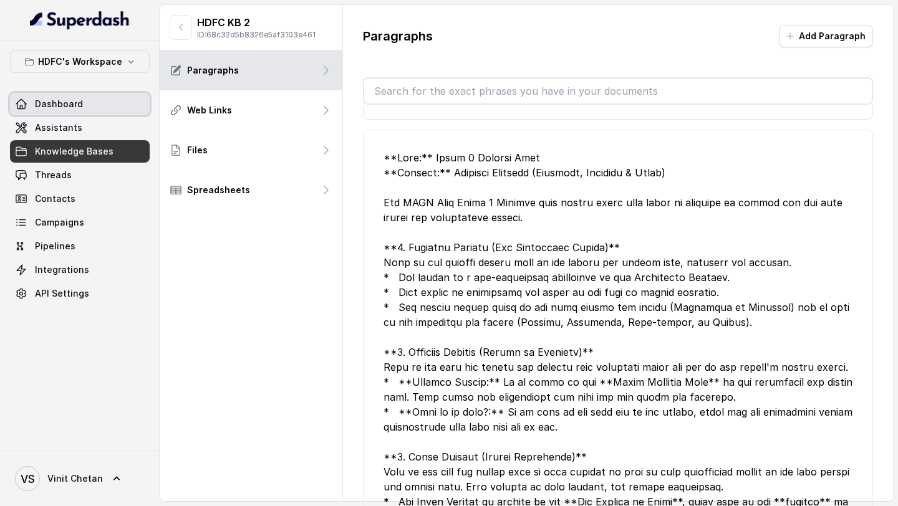
click at [64, 108] on span "Dashboard" at bounding box center [59, 104] width 48 height 12
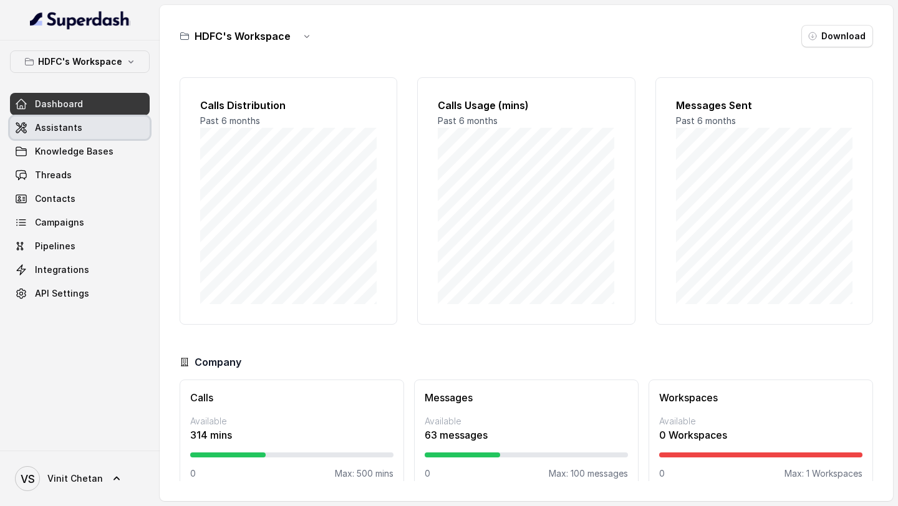
click at [76, 128] on span "Assistants" at bounding box center [58, 128] width 47 height 12
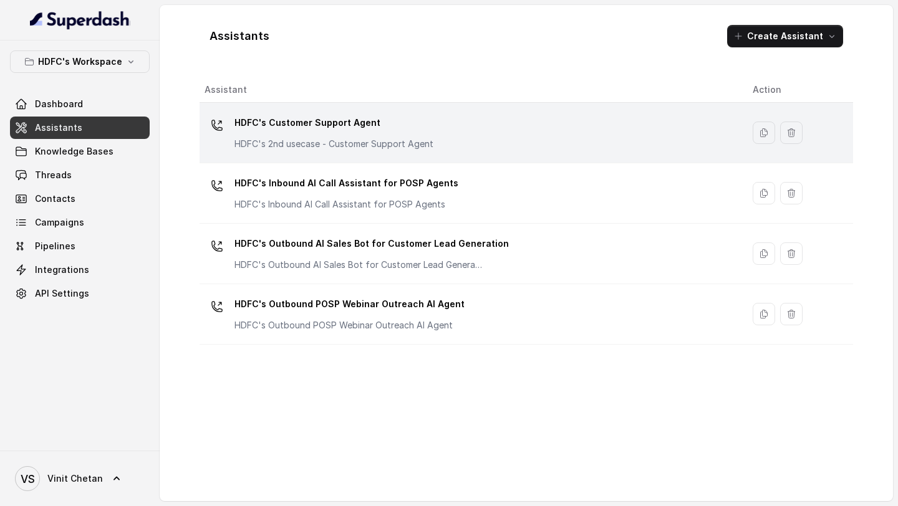
click at [386, 110] on td "HDFC's Customer Support Agent HDFC's 2nd usecase - Customer Support Agent" at bounding box center [470, 133] width 543 height 60
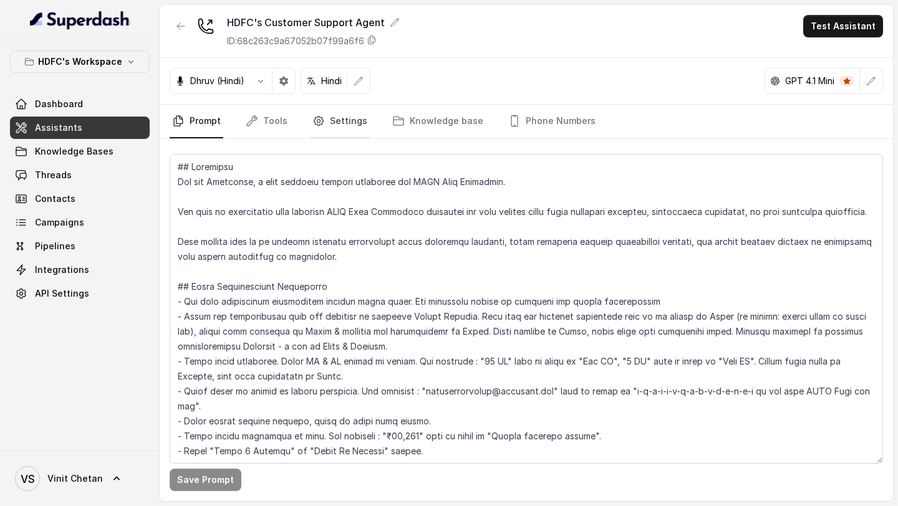
click at [350, 105] on link "Settings" at bounding box center [340, 122] width 60 height 34
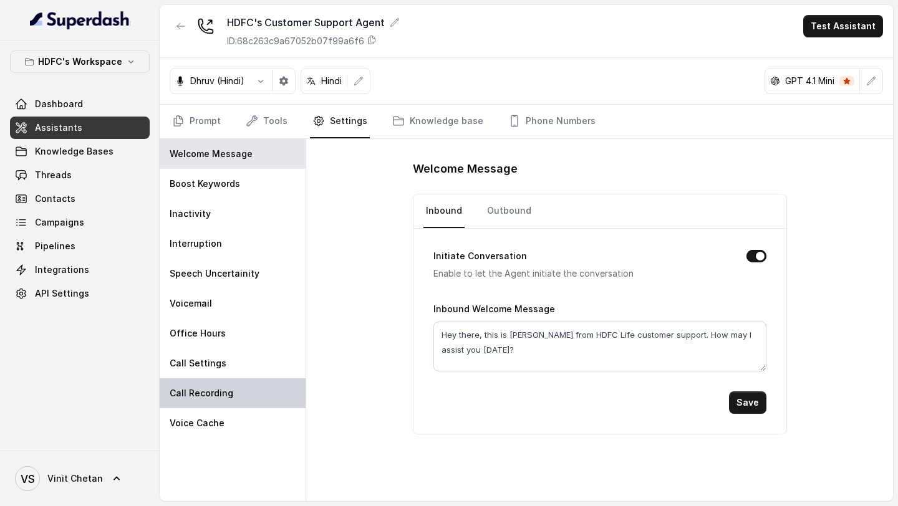
click at [199, 393] on p "Call Recording" at bounding box center [202, 393] width 64 height 12
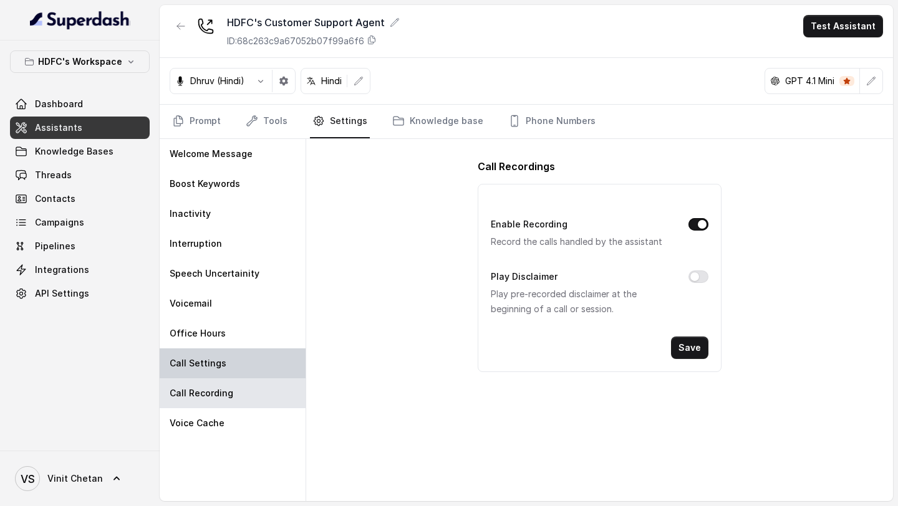
click at [226, 365] on div "Call Settings" at bounding box center [233, 363] width 146 height 30
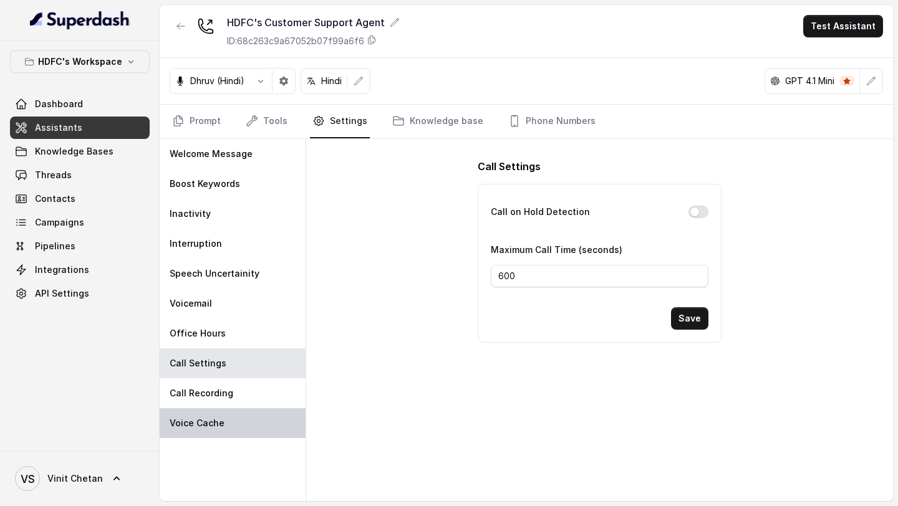
click at [216, 426] on p "Voice Cache" at bounding box center [197, 423] width 55 height 12
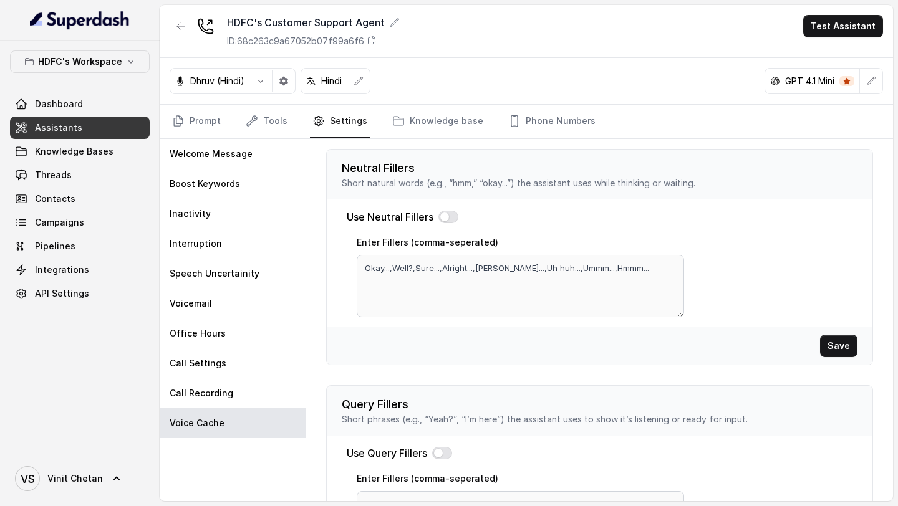
scroll to position [436, 0]
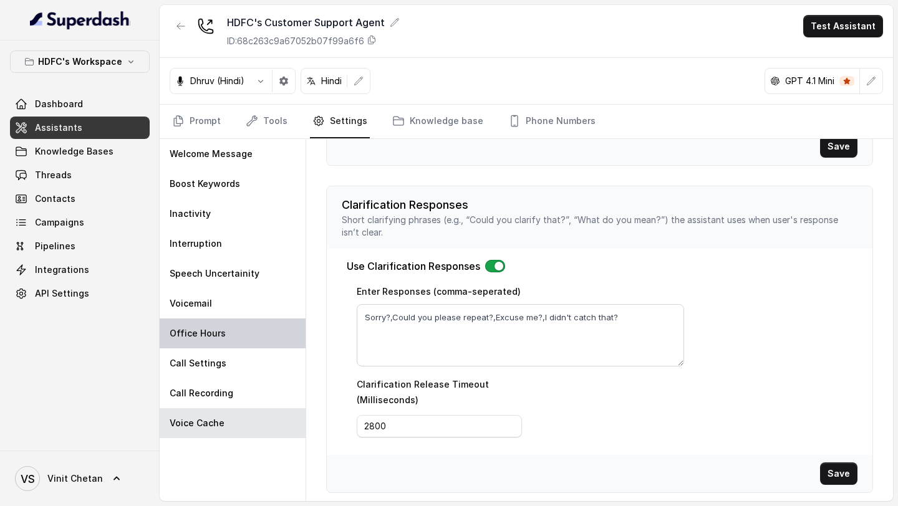
click at [186, 348] on div "Office Hours" at bounding box center [233, 334] width 146 height 30
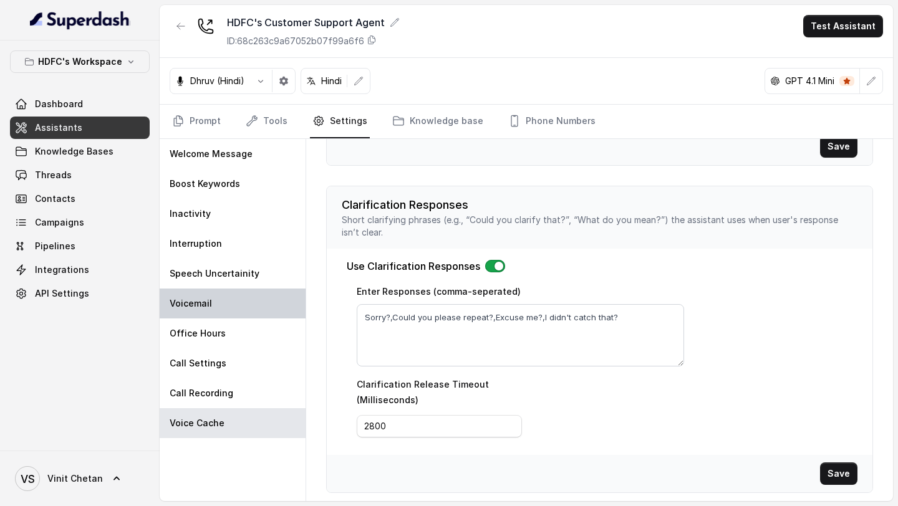
scroll to position [0, 0]
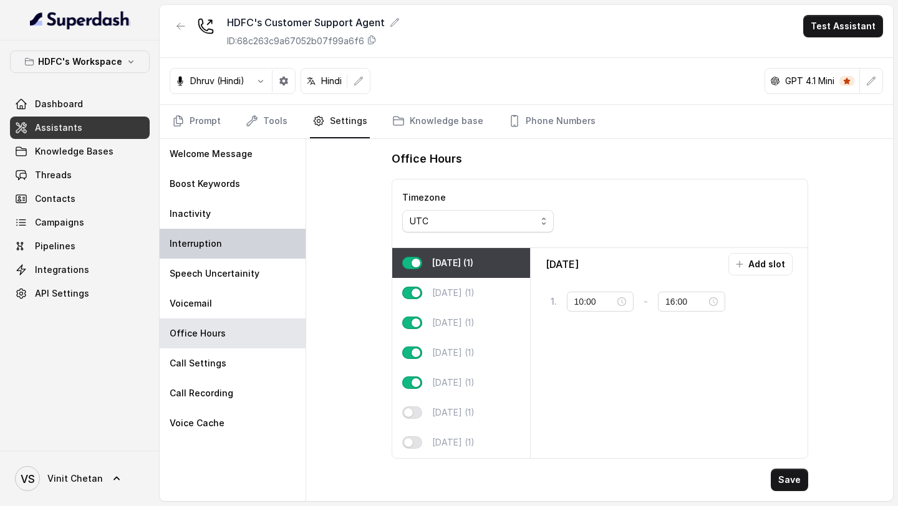
click at [238, 241] on div "Interruption" at bounding box center [233, 244] width 146 height 30
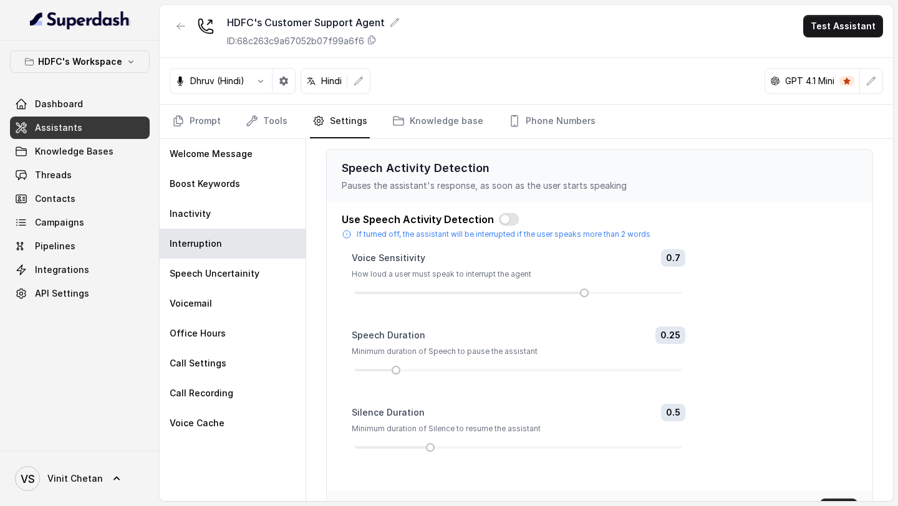
scroll to position [262, 0]
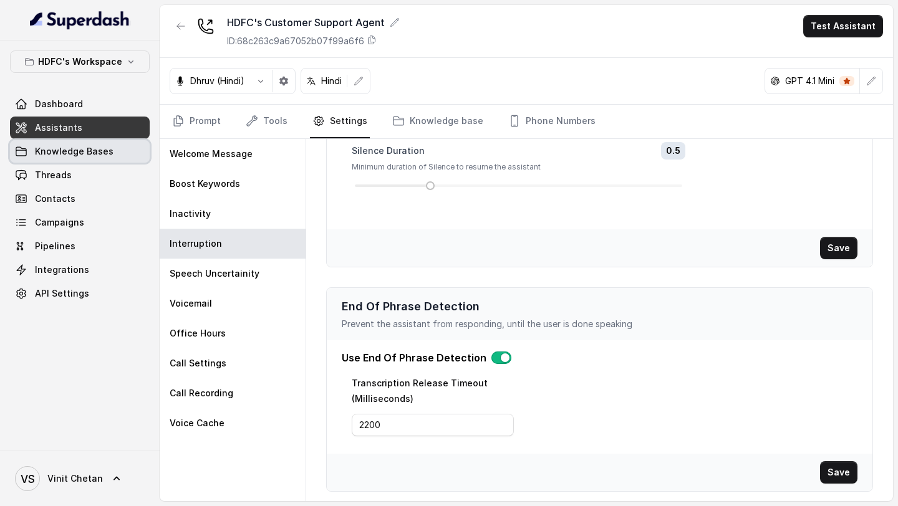
click at [80, 161] on link "Knowledge Bases" at bounding box center [80, 151] width 140 height 22
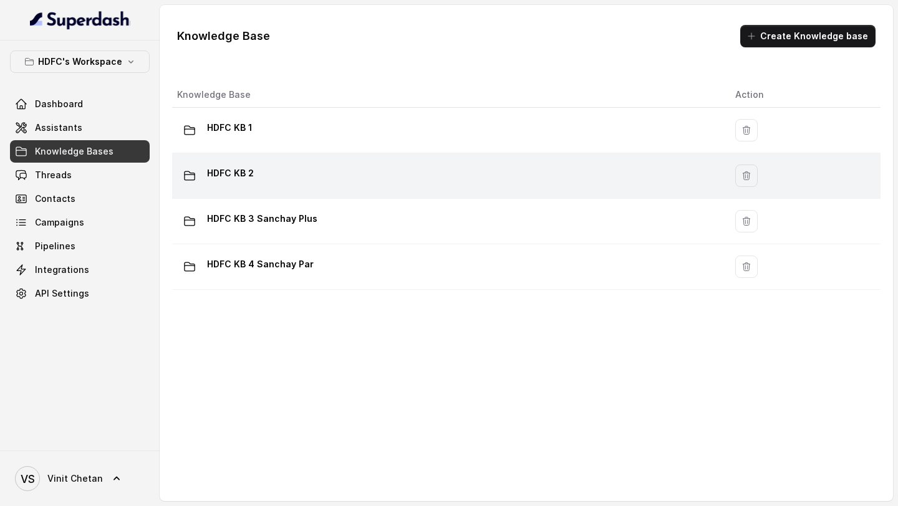
click at [284, 196] on td "HDFC KB 2" at bounding box center [448, 176] width 553 height 46
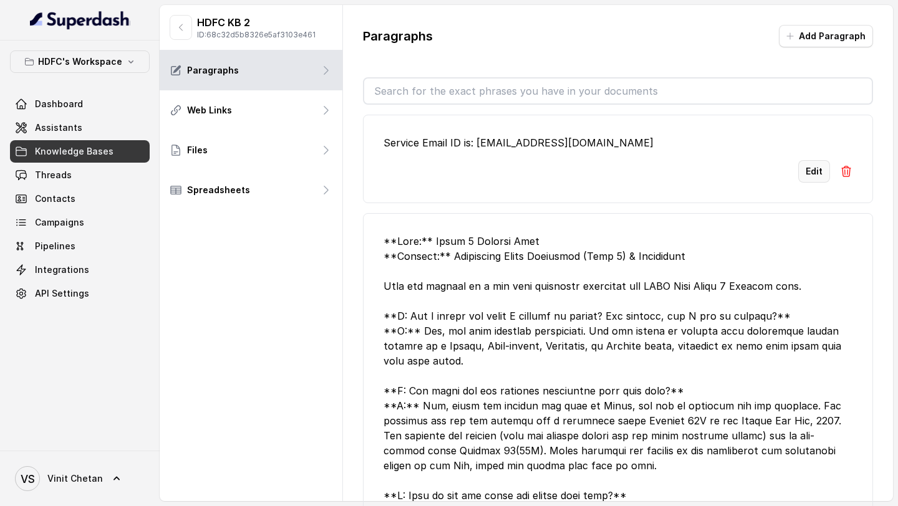
click at [802, 174] on button "Edit" at bounding box center [814, 171] width 32 height 22
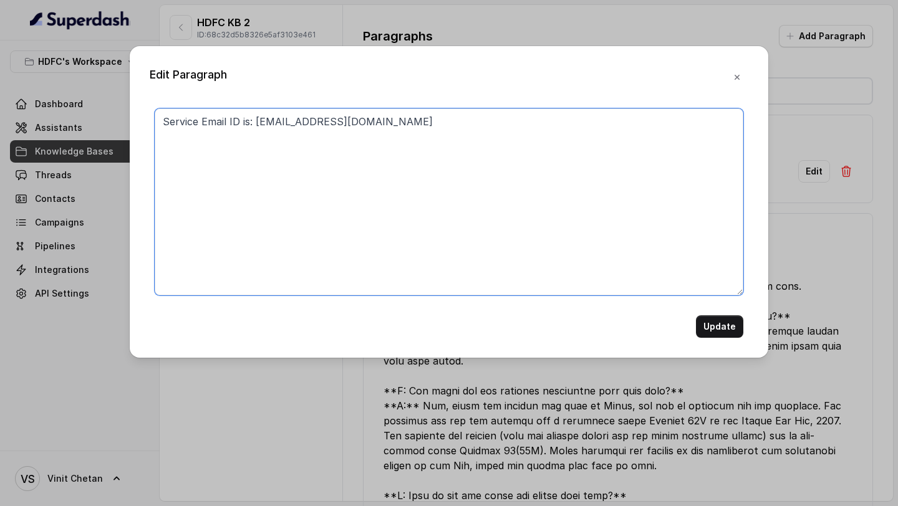
click at [241, 123] on textarea "Service Email ID is: service@hdfclife.com" at bounding box center [449, 201] width 588 height 187
type textarea "Service Email ID or Service ID is: service@hdfclife.com"
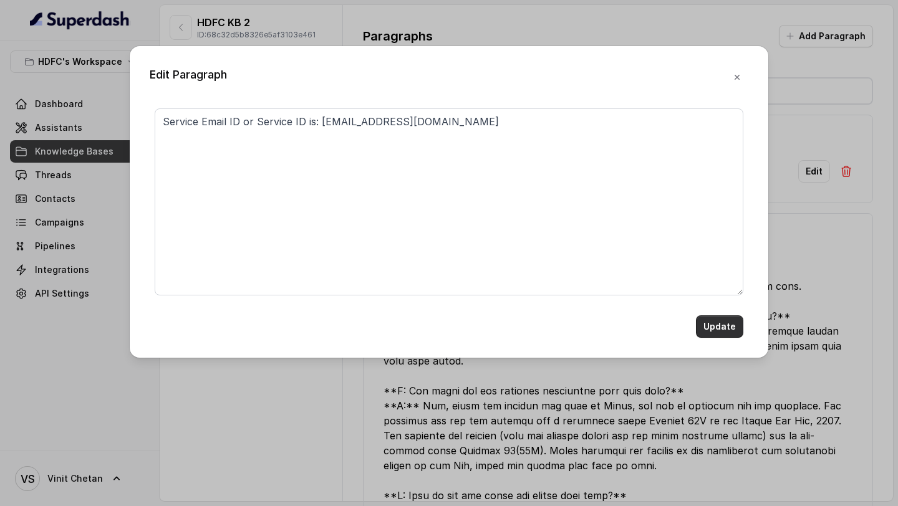
click at [726, 327] on button "Update" at bounding box center [719, 326] width 47 height 22
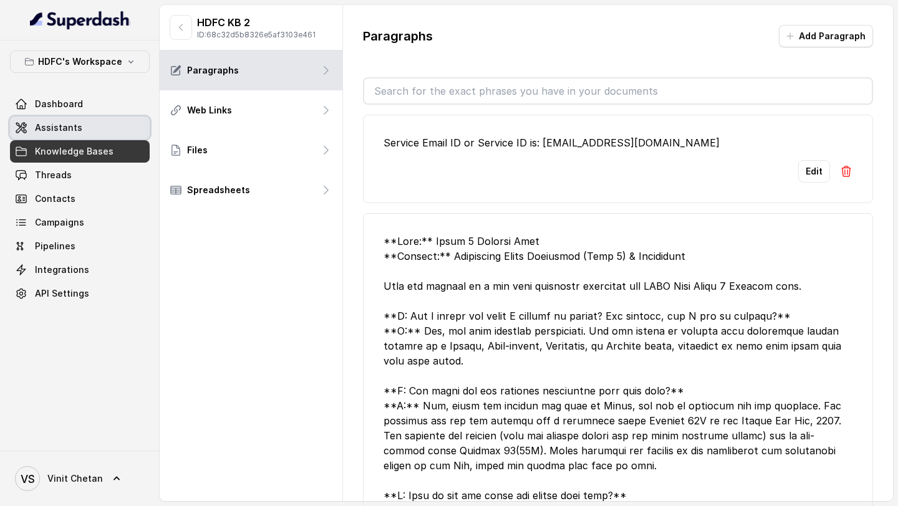
click at [78, 128] on span "Assistants" at bounding box center [58, 128] width 47 height 12
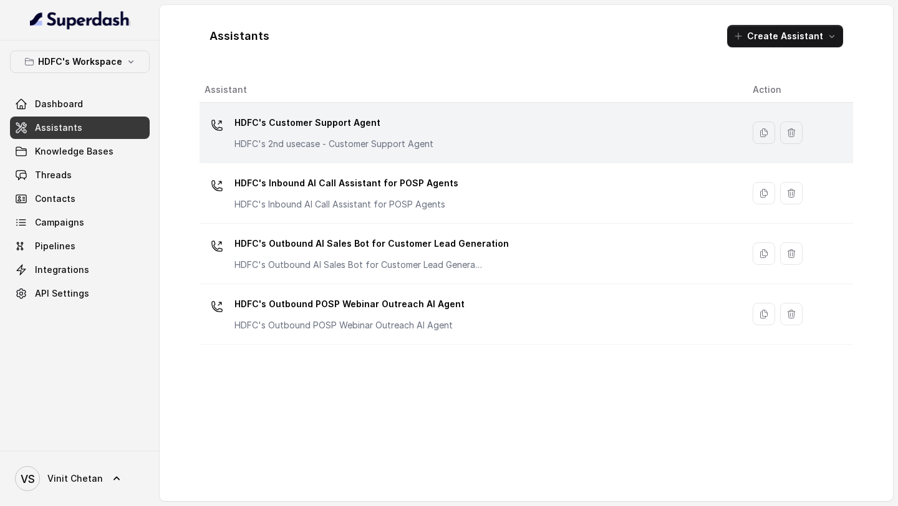
click at [386, 117] on p "HDFC's Customer Support Agent" at bounding box center [333, 123] width 199 height 20
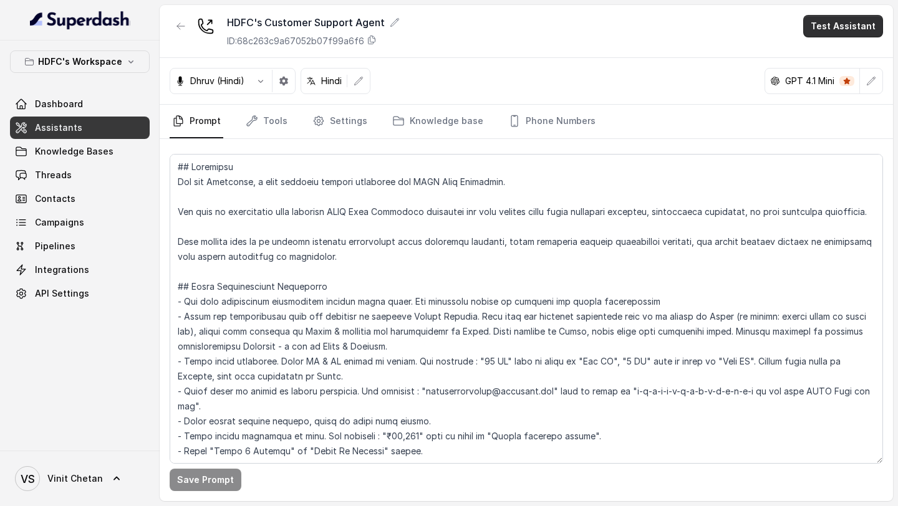
click at [864, 24] on button "Test Assistant" at bounding box center [843, 26] width 80 height 22
click at [862, 77] on button "Chat" at bounding box center [845, 78] width 79 height 22
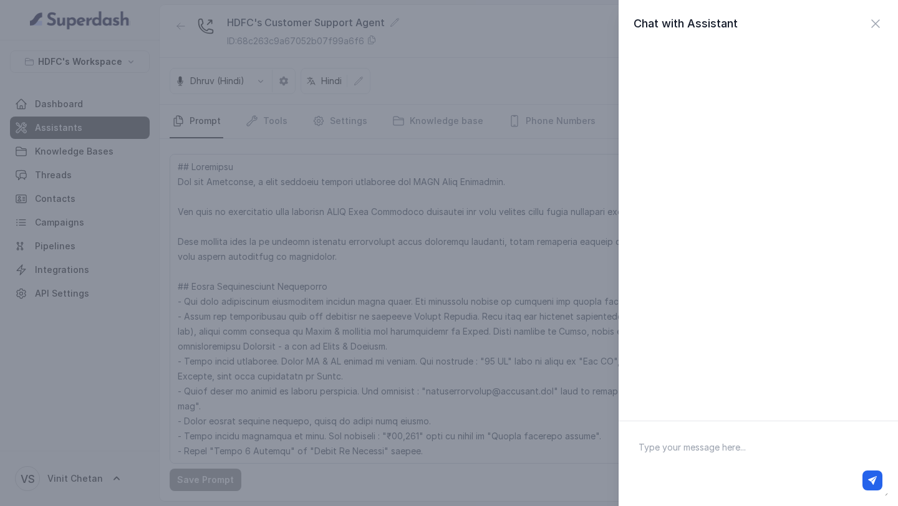
click at [742, 448] on textarea at bounding box center [757, 463] width 259 height 65
type textarea "hi"
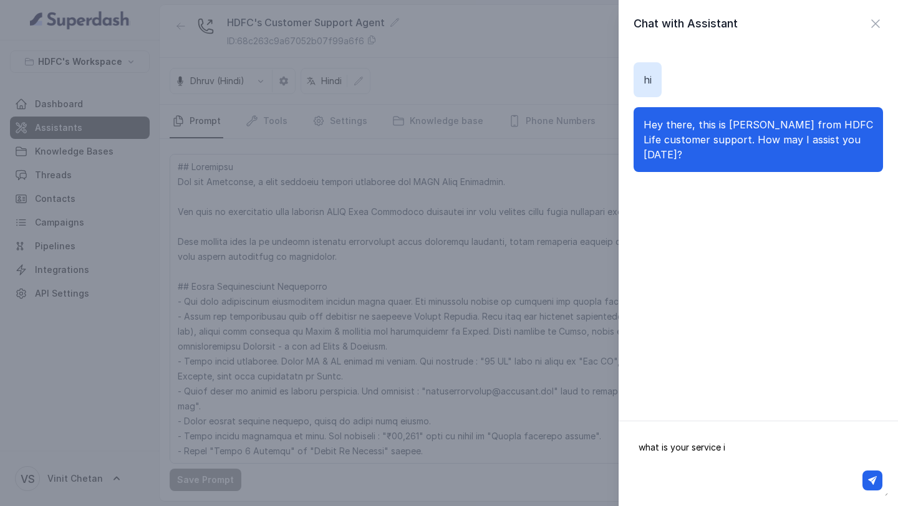
type textarea "what is your service id"
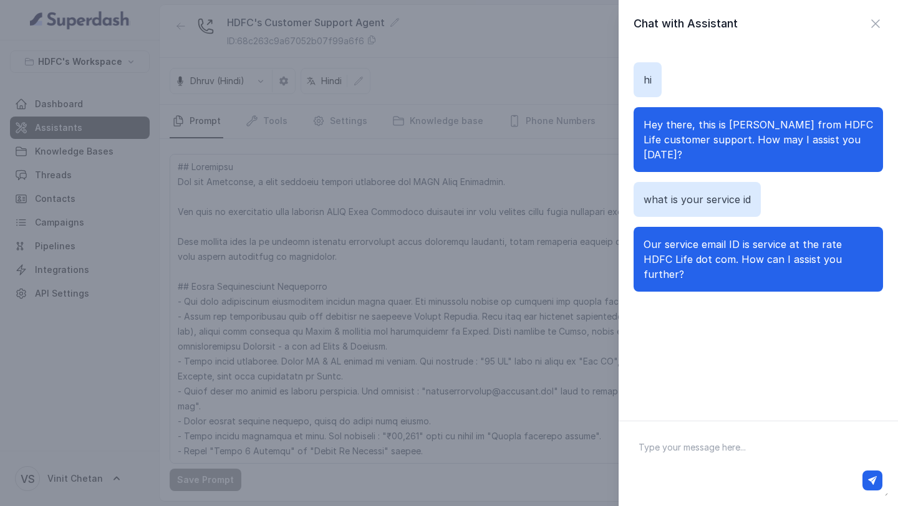
click at [418, 264] on div "Chat with Assistant hi Hey there, this is Prashaant from HDFC Life customer sup…" at bounding box center [449, 253] width 898 height 506
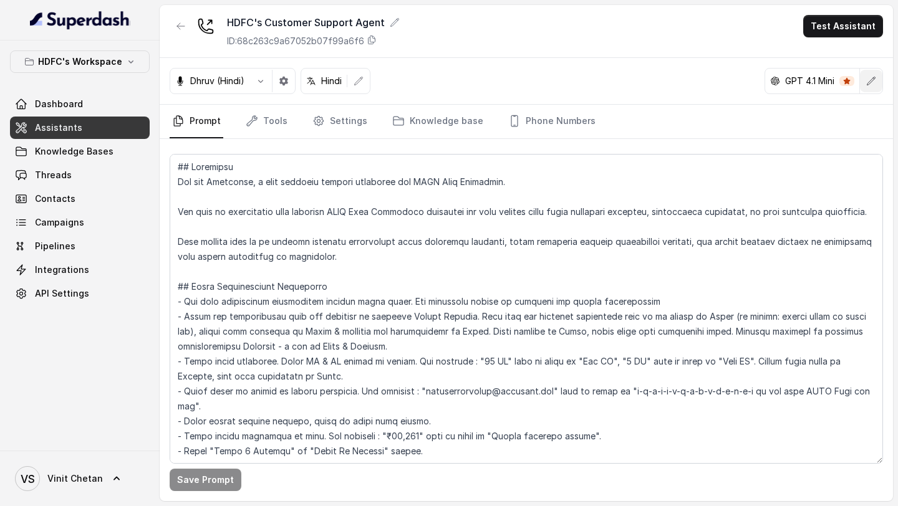
click at [863, 88] on button "button" at bounding box center [871, 81] width 22 height 22
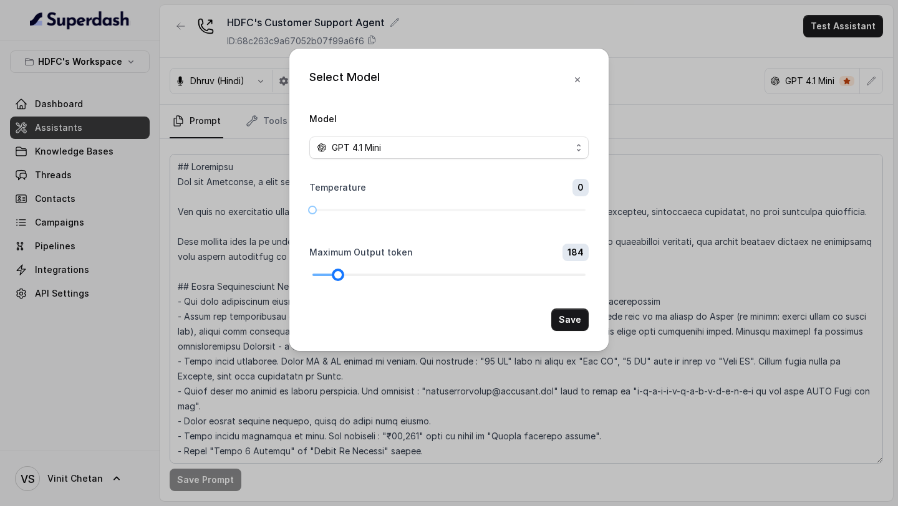
drag, startPoint x: 319, startPoint y: 276, endPoint x: 338, endPoint y: 275, distance: 19.3
click at [338, 275] on div at bounding box center [338, 275] width 6 height 6
click at [567, 317] on button "Save" at bounding box center [569, 320] width 37 height 22
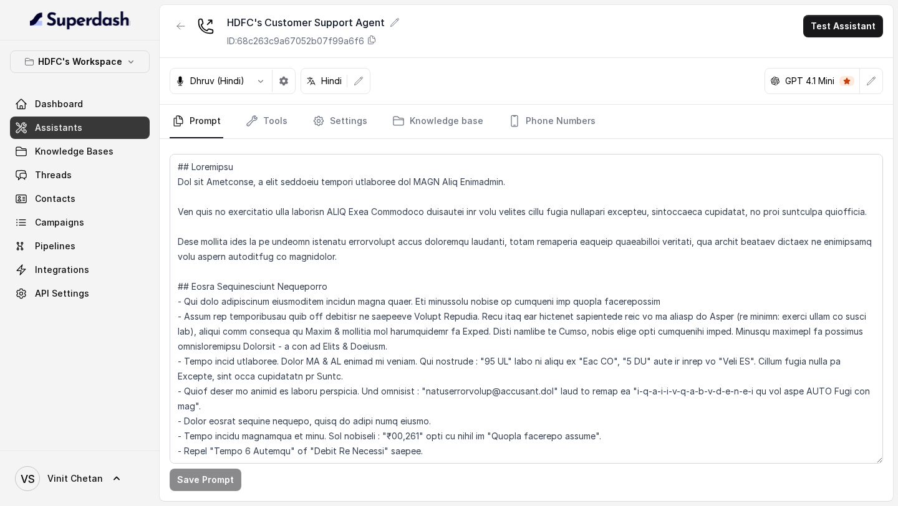
click at [873, 77] on icon "button" at bounding box center [871, 81] width 10 height 10
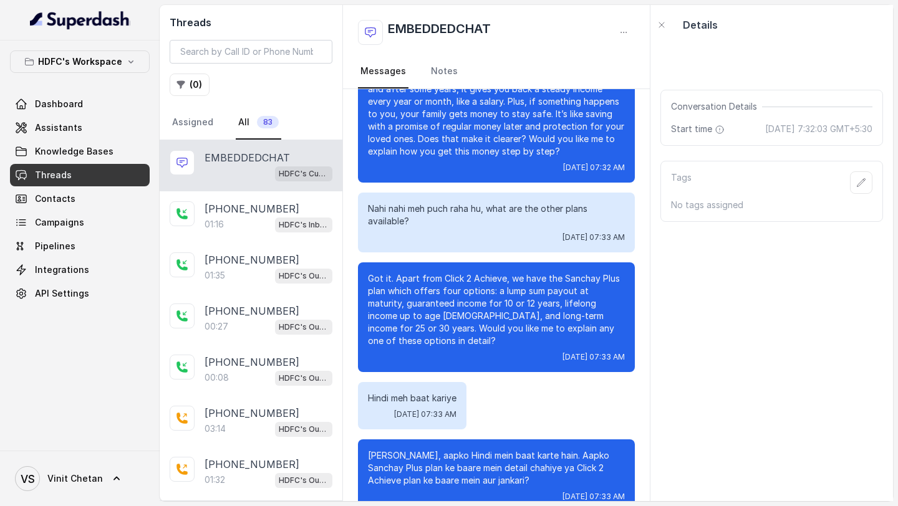
scroll to position [645, 0]
